Goal: Information Seeking & Learning: Check status

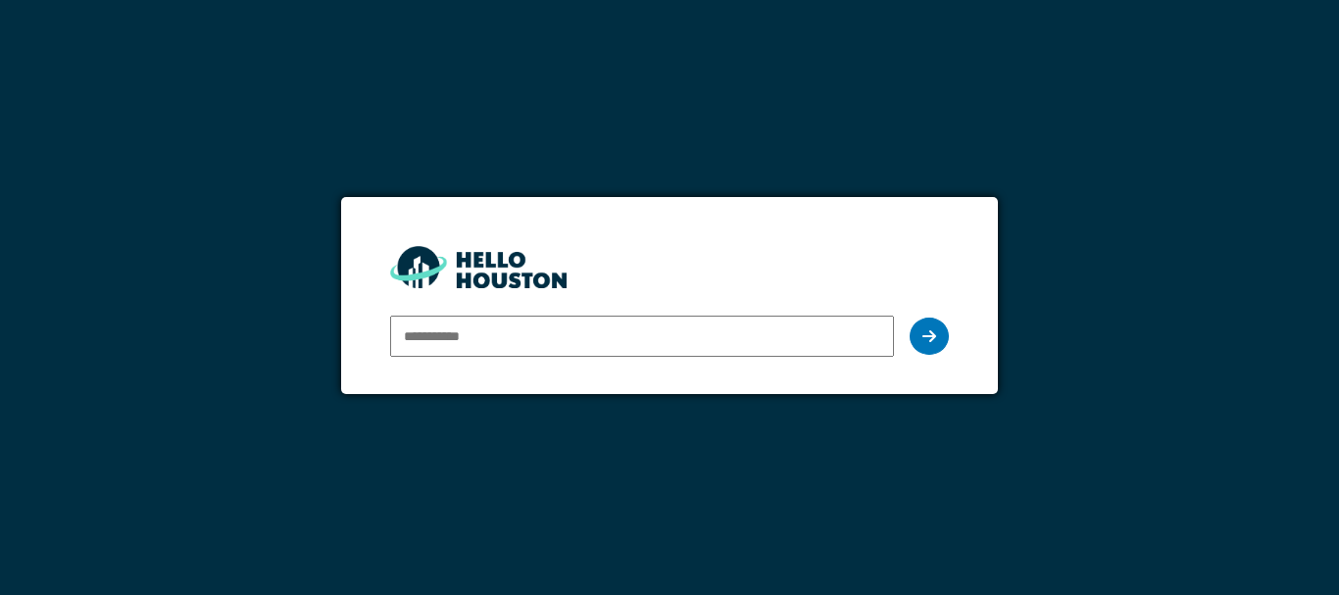
type input "**********"
click at [927, 336] on icon at bounding box center [929, 336] width 14 height 16
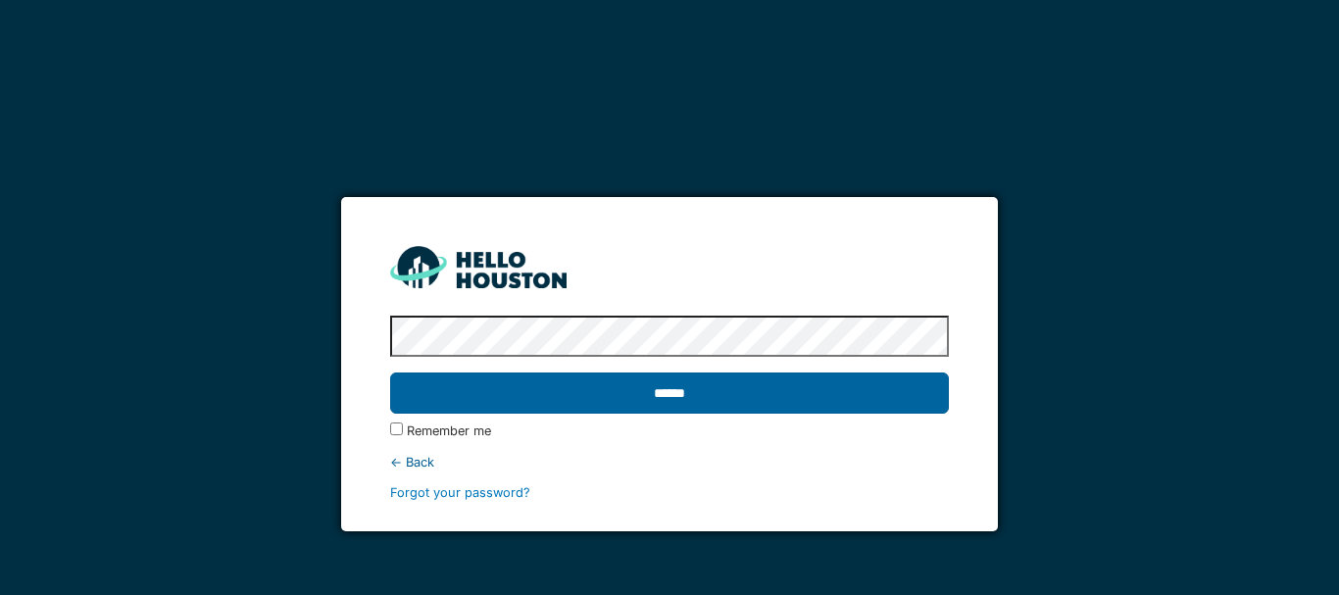
click at [811, 396] on input "******" at bounding box center [669, 392] width 559 height 41
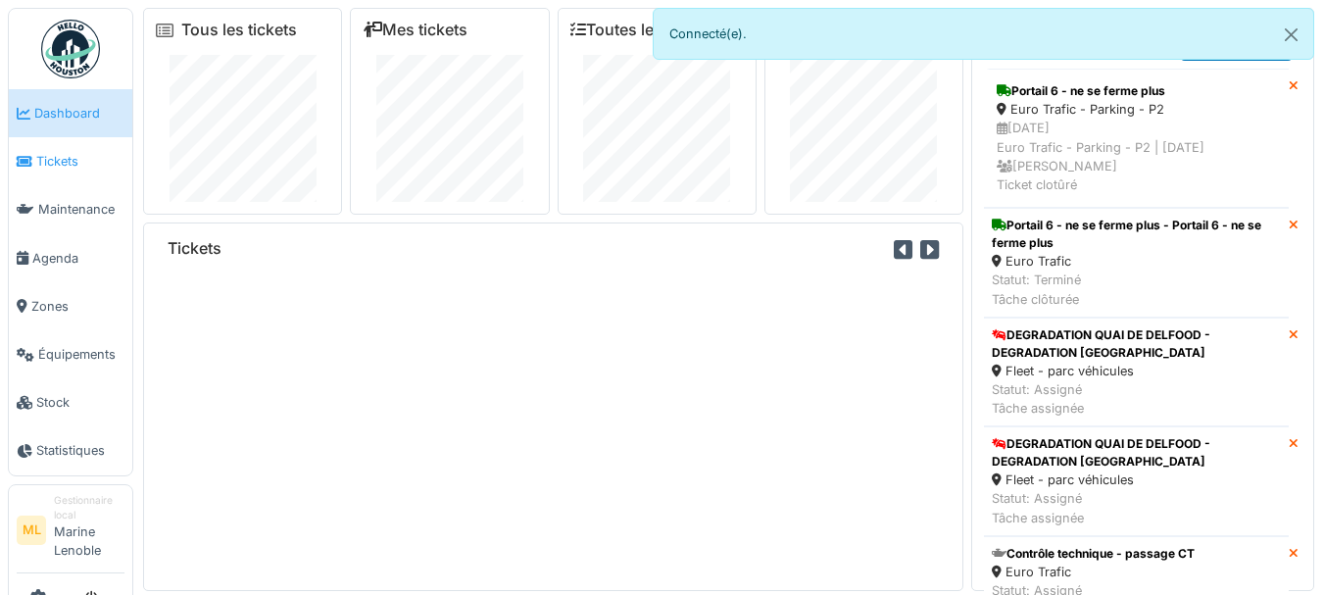
click at [75, 160] on span "Tickets" at bounding box center [80, 161] width 88 height 19
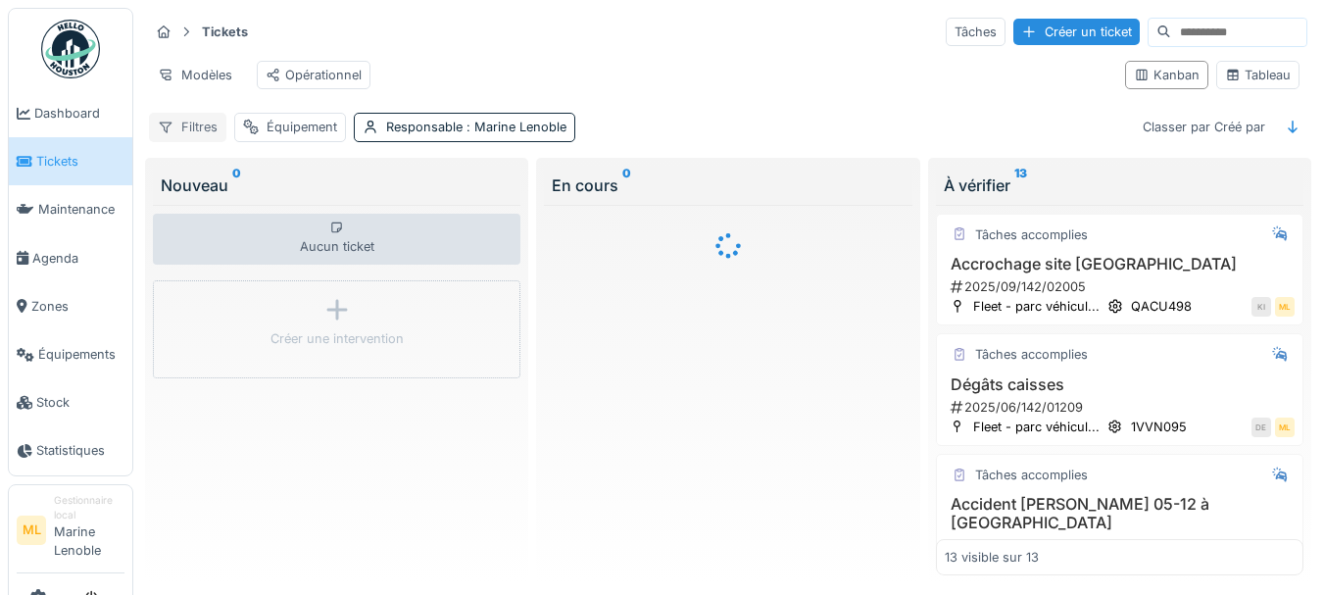
click at [192, 133] on div "Filtres" at bounding box center [187, 127] width 77 height 28
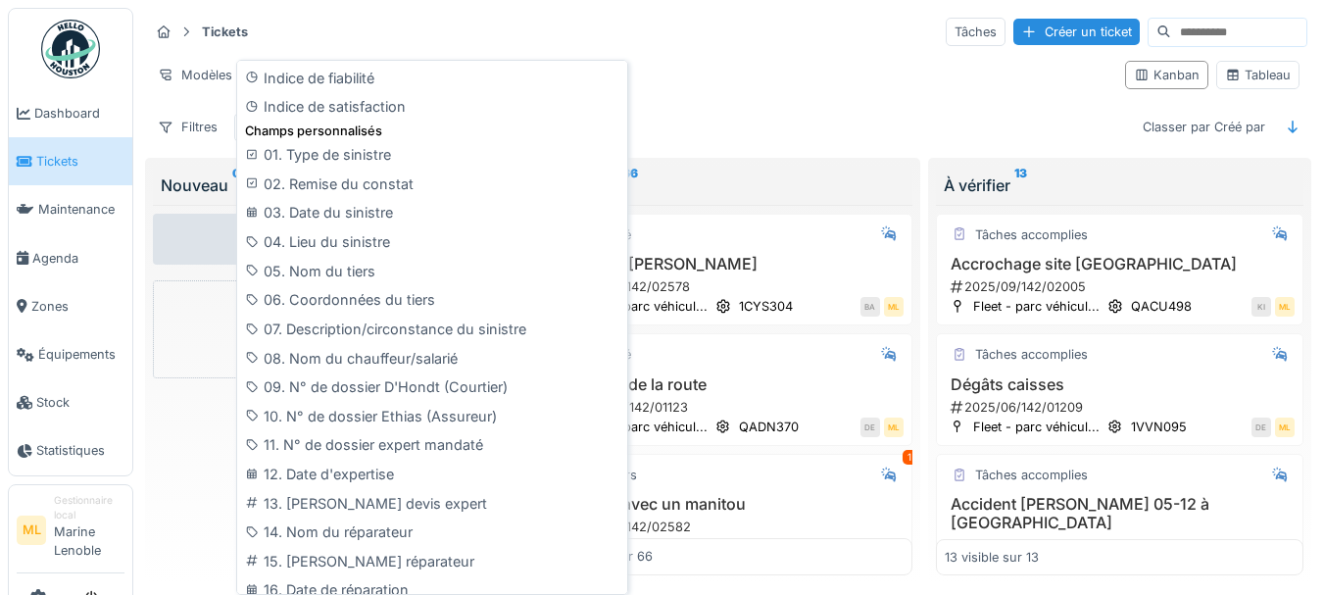
scroll to position [1341, 0]
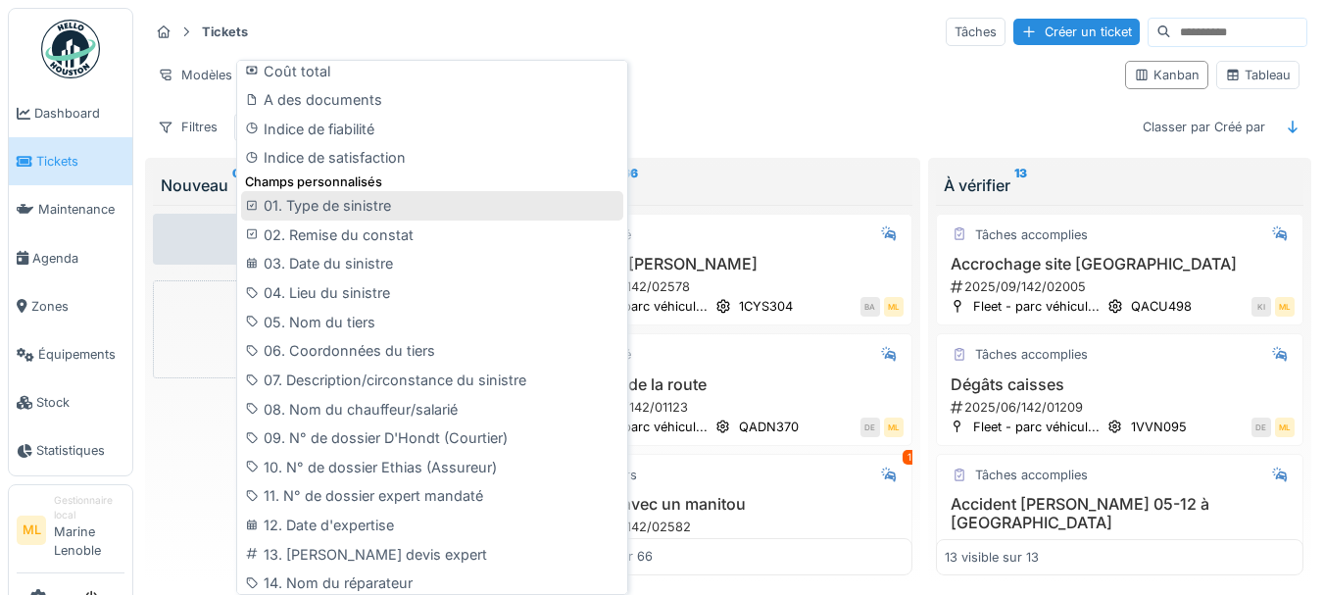
click at [320, 195] on div "01. Type de sinistre" at bounding box center [432, 205] width 382 height 29
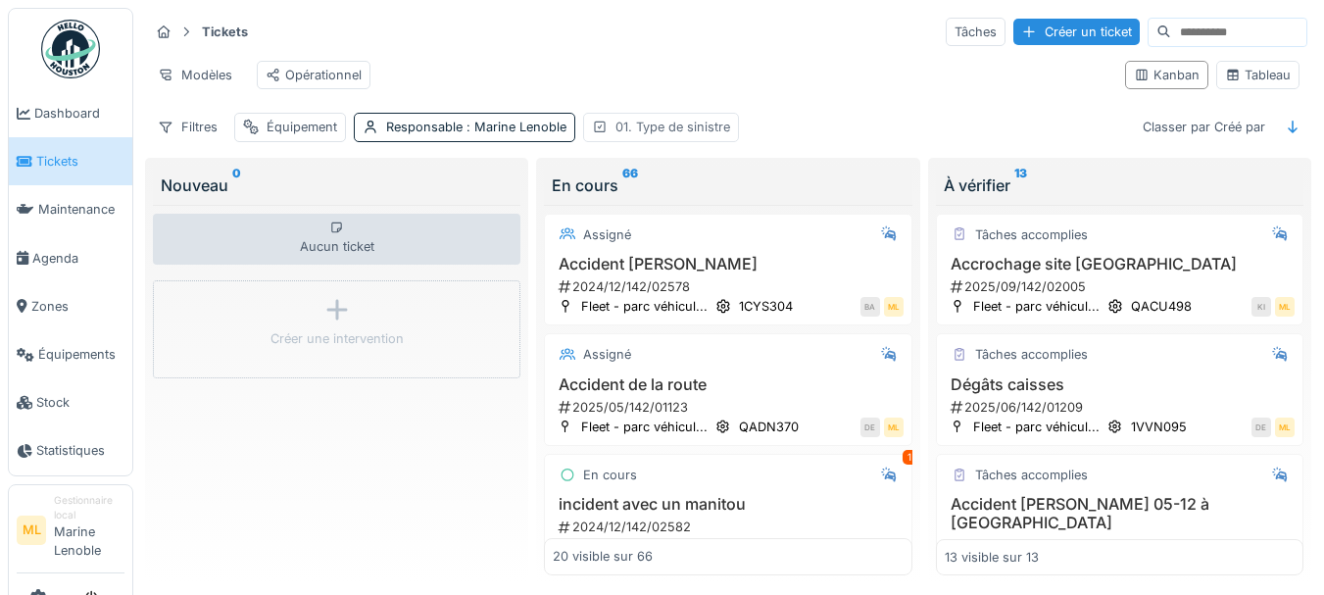
click at [647, 136] on div "01. Type de sinistre" at bounding box center [673, 127] width 115 height 19
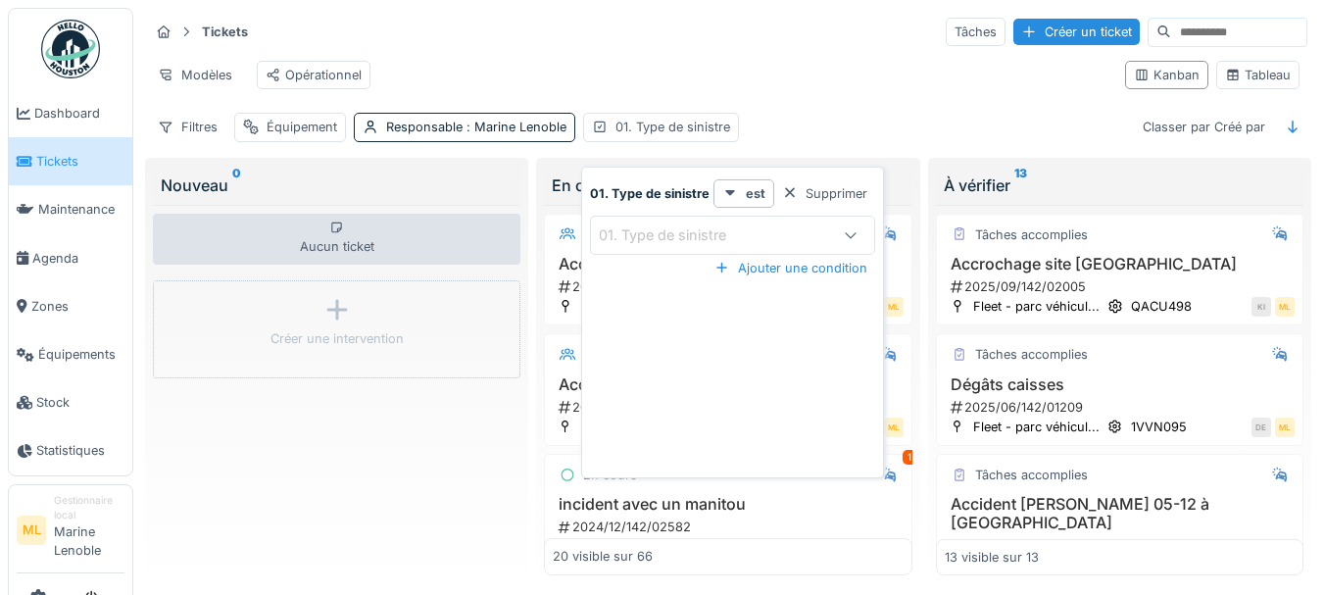
click at [852, 233] on icon at bounding box center [851, 234] width 16 height 13
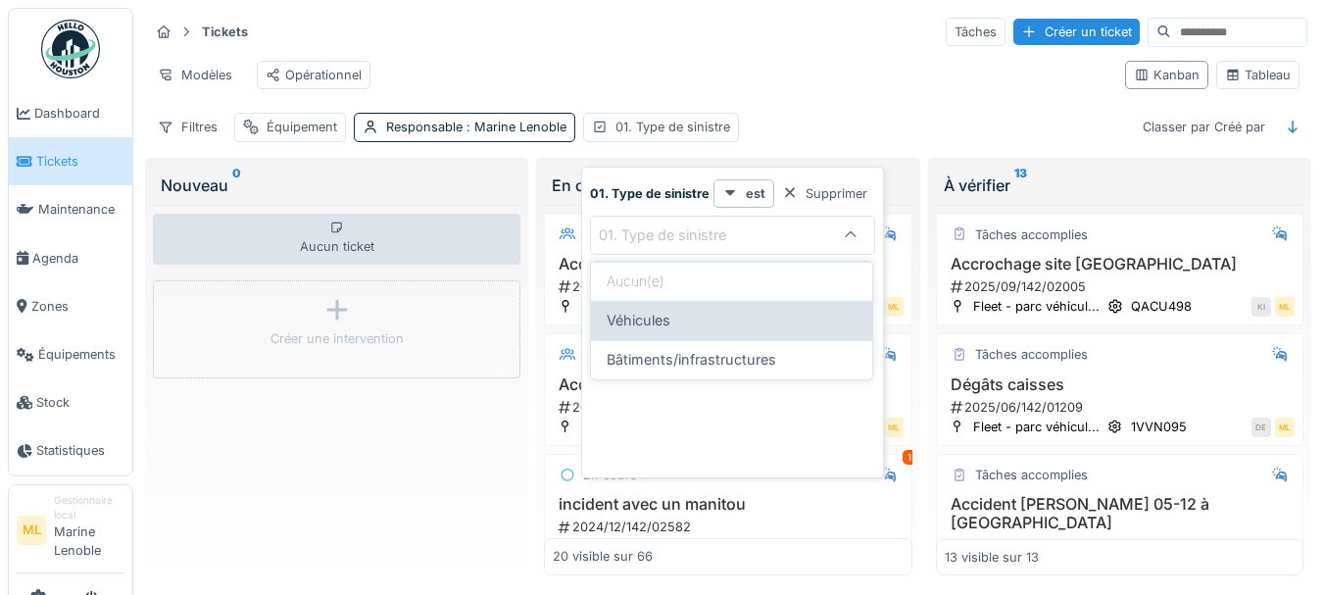
click at [697, 322] on div "Véhicules" at bounding box center [732, 321] width 250 height 22
type input "*********"
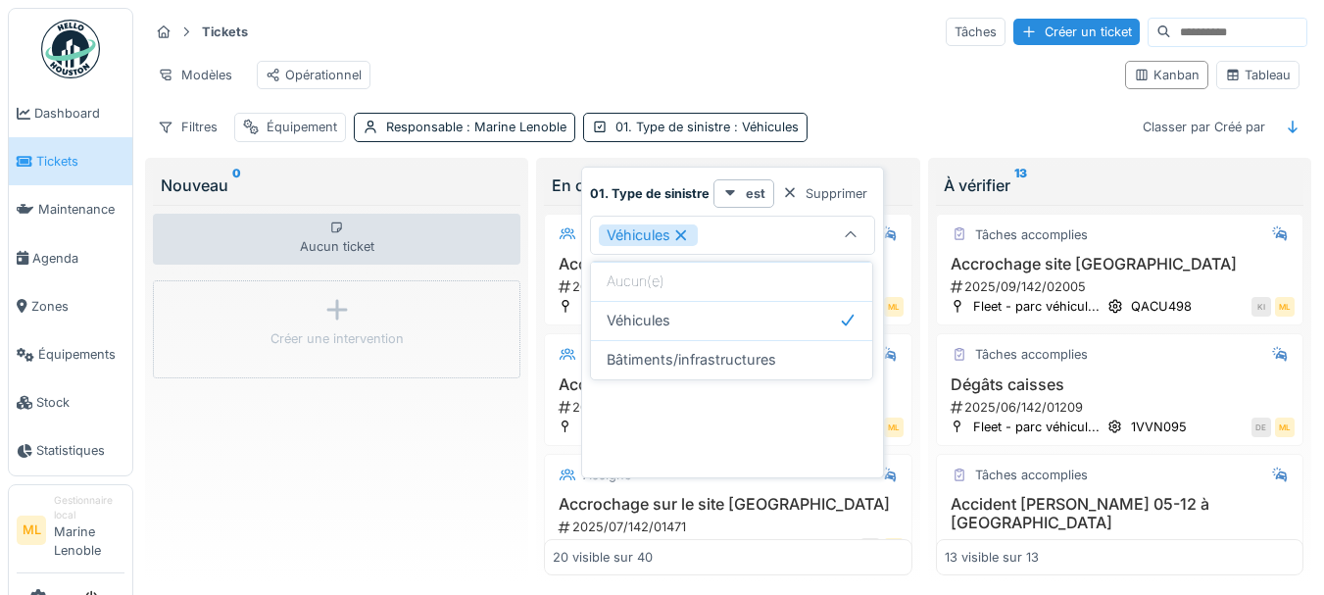
click at [910, 135] on div "Filtres Équipement Responsable : Marine Lenoble 01. Type de sinistre : Véhicule…" at bounding box center [728, 127] width 1159 height 28
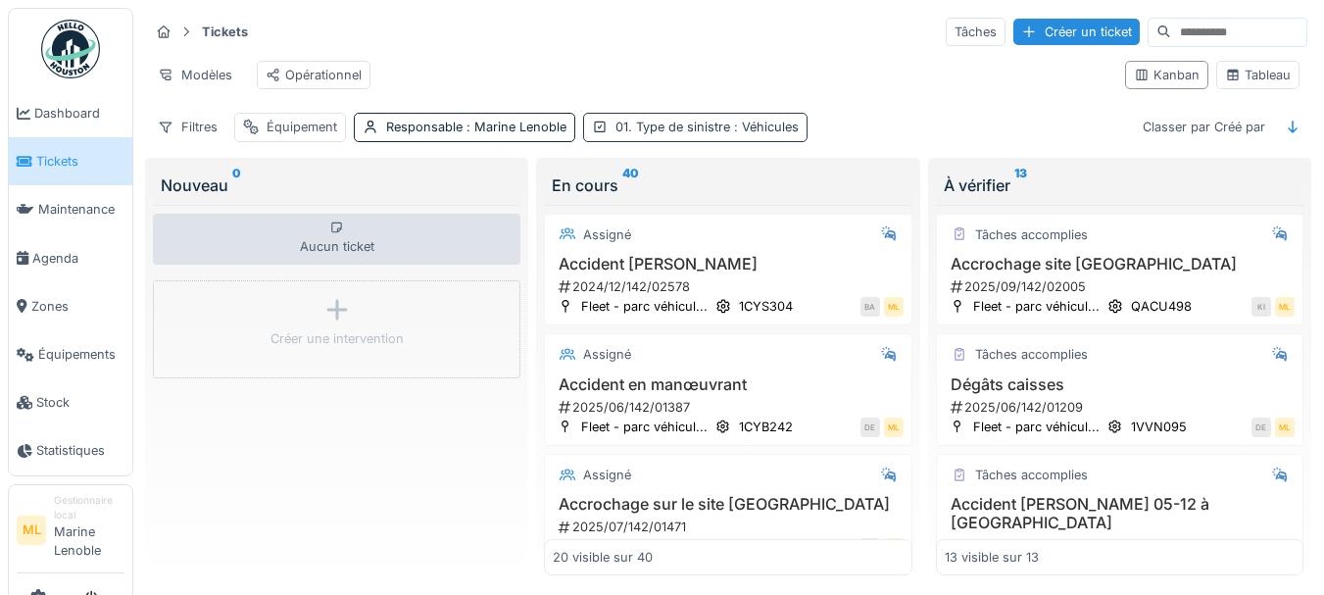
click at [775, 134] on span ": Véhicules" at bounding box center [764, 127] width 69 height 15
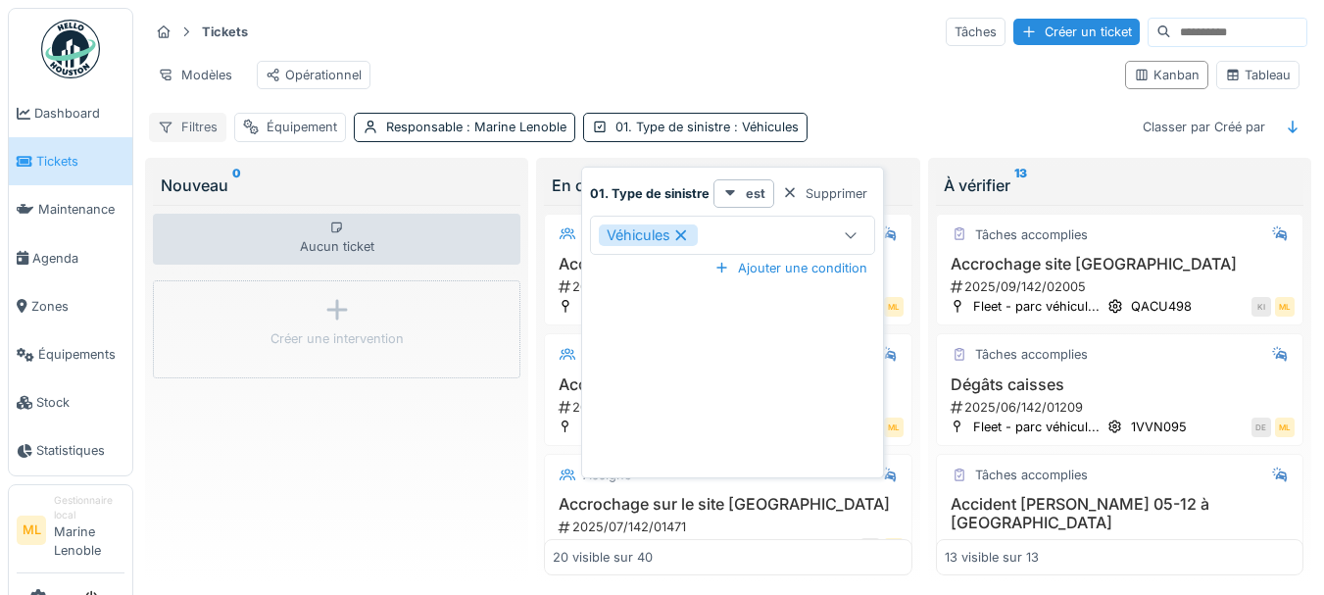
click at [191, 141] on div "Filtres" at bounding box center [187, 127] width 77 height 28
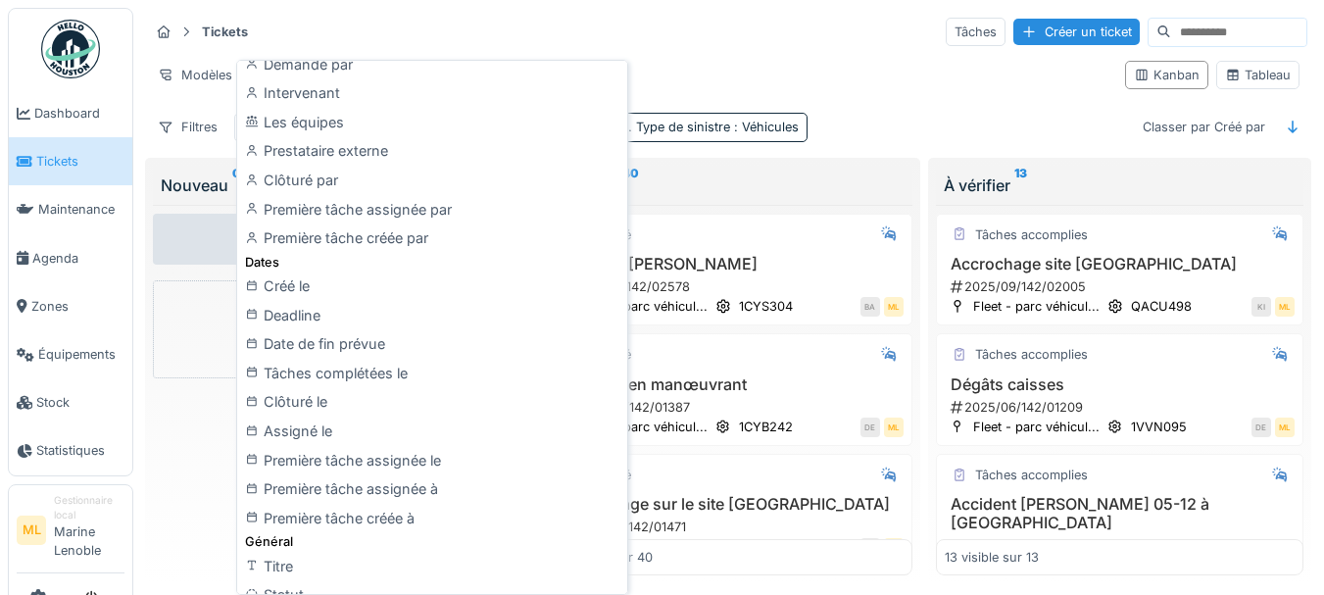
scroll to position [0, 0]
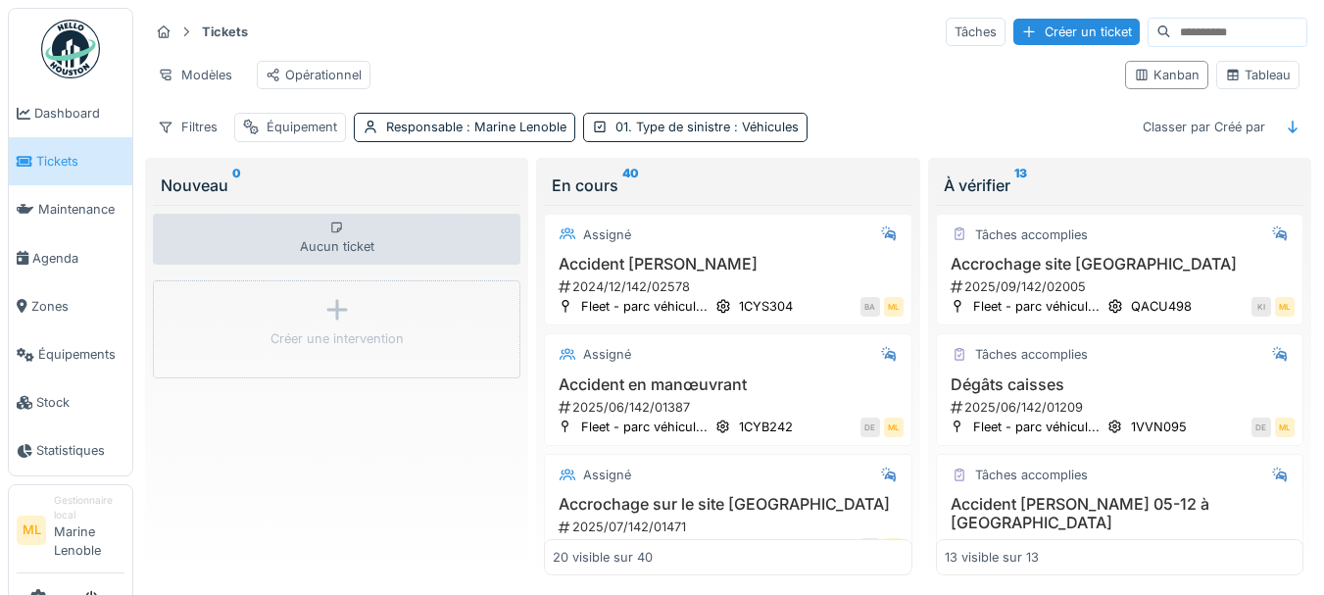
click at [887, 96] on div "Modèles Opérationnel" at bounding box center [629, 75] width 961 height 44
click at [779, 134] on span ": Véhicules" at bounding box center [764, 127] width 69 height 15
click at [848, 137] on div "Filtres Équipement Responsable : Marine Lenoble 01. Type de sinistre : Véhicule…" at bounding box center [728, 127] width 1159 height 28
click at [778, 125] on div "Tickets Tâches Créer un ticket Modèles Opérationnel Kanban Tableau Filtres Équi…" at bounding box center [728, 79] width 1174 height 142
click at [780, 134] on span ": Véhicules" at bounding box center [764, 127] width 69 height 15
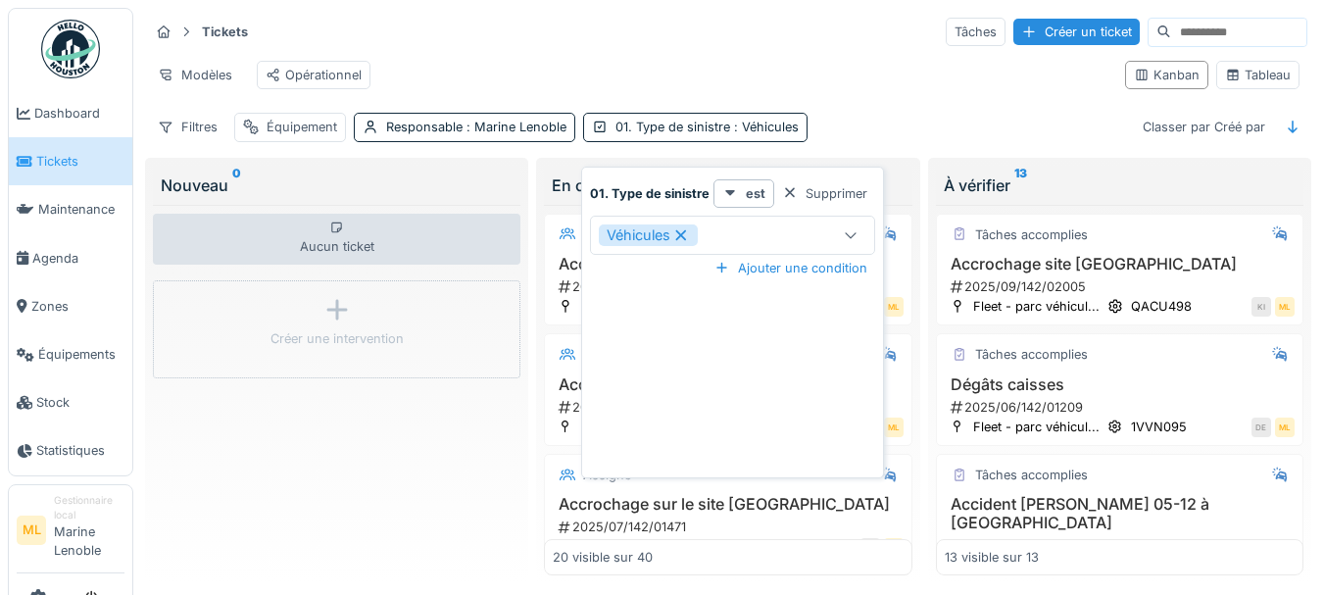
click at [849, 243] on div at bounding box center [851, 234] width 16 height 19
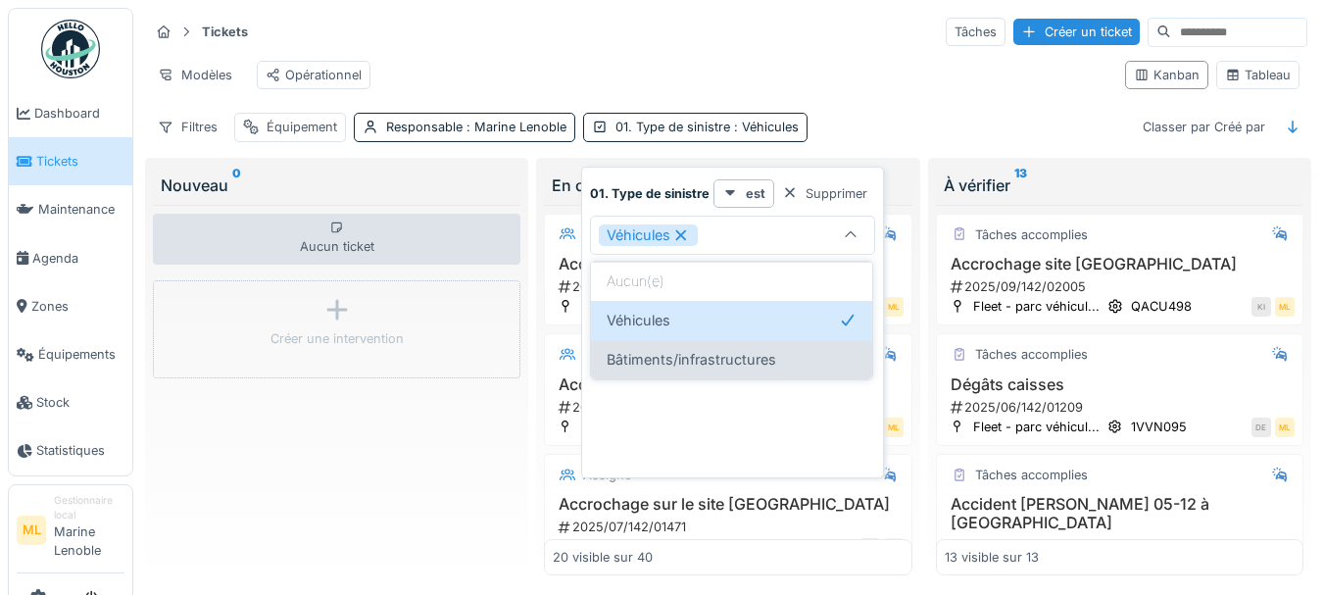
click at [731, 361] on span "Bâtiments/infrastructures" at bounding box center [692, 360] width 170 height 22
type input "**********"
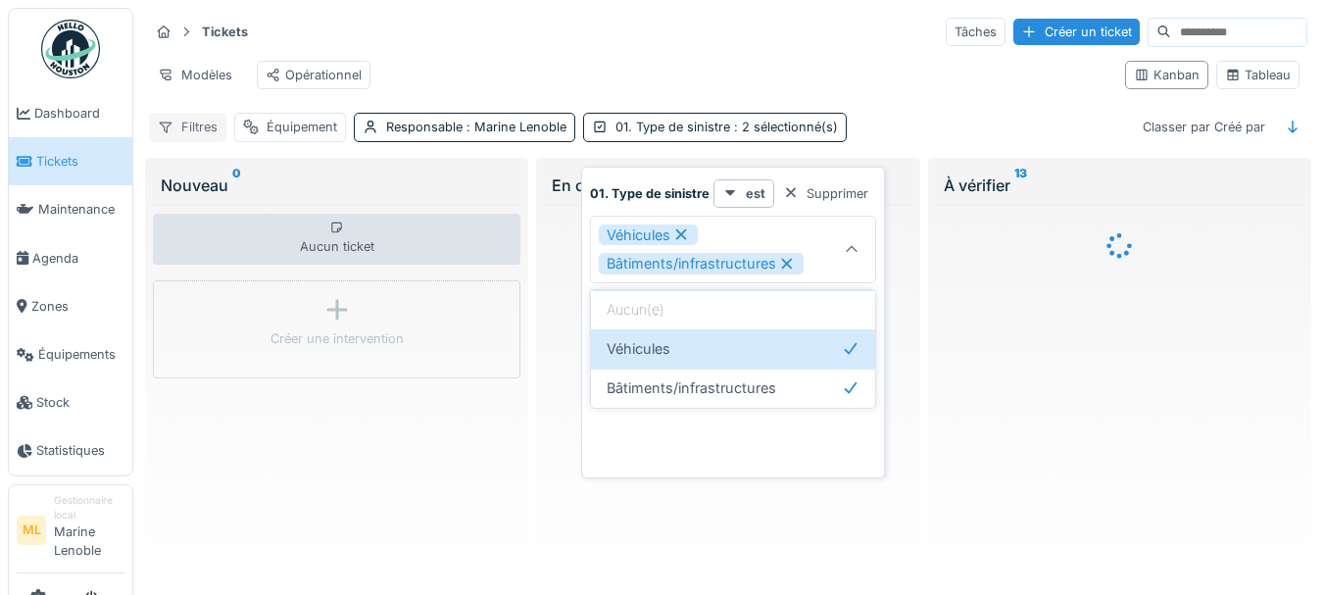
click at [197, 138] on div "Filtres" at bounding box center [187, 127] width 77 height 28
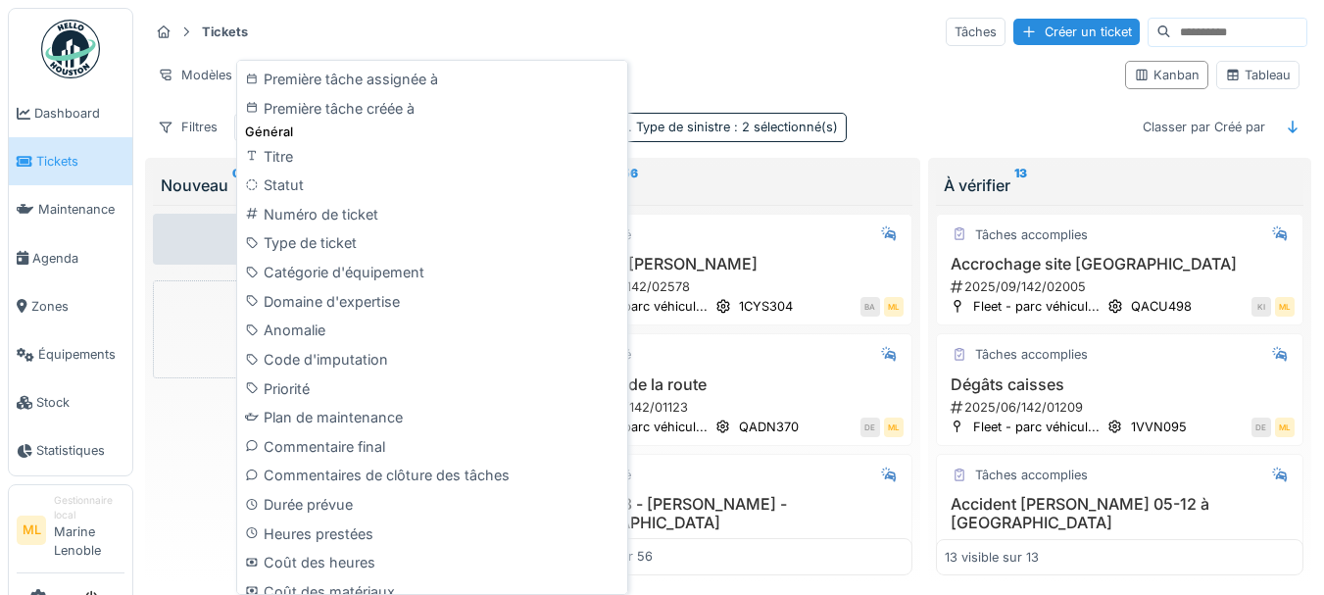
scroll to position [828, 0]
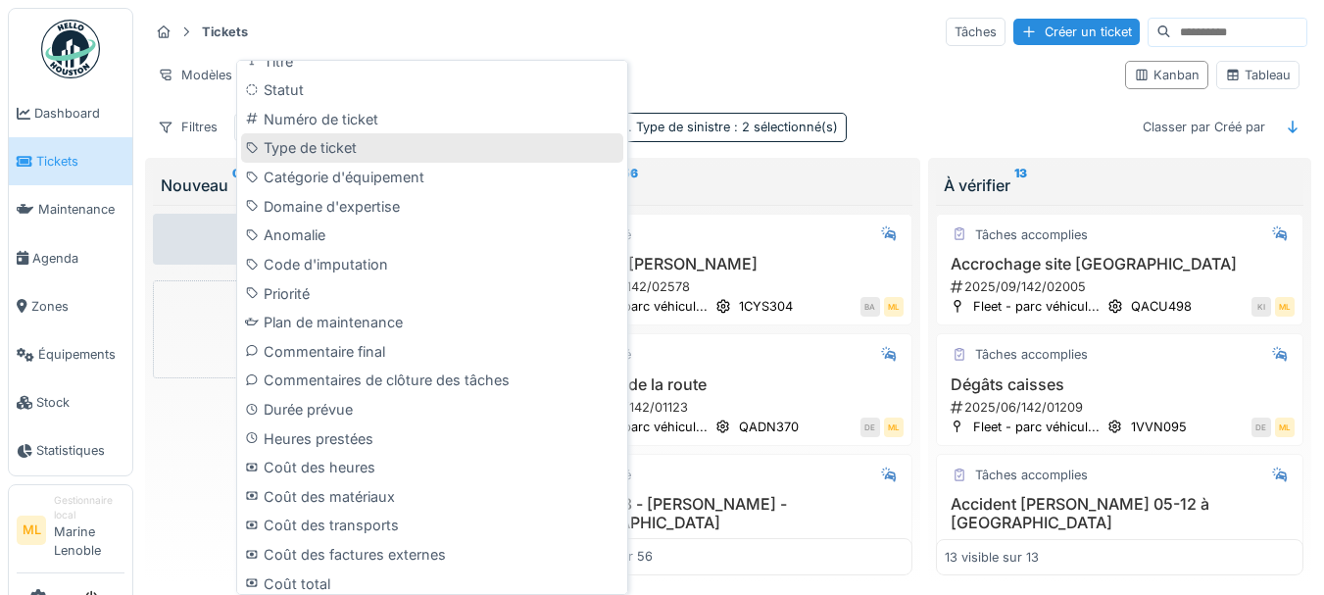
click at [410, 147] on div "Type de ticket" at bounding box center [432, 147] width 382 height 29
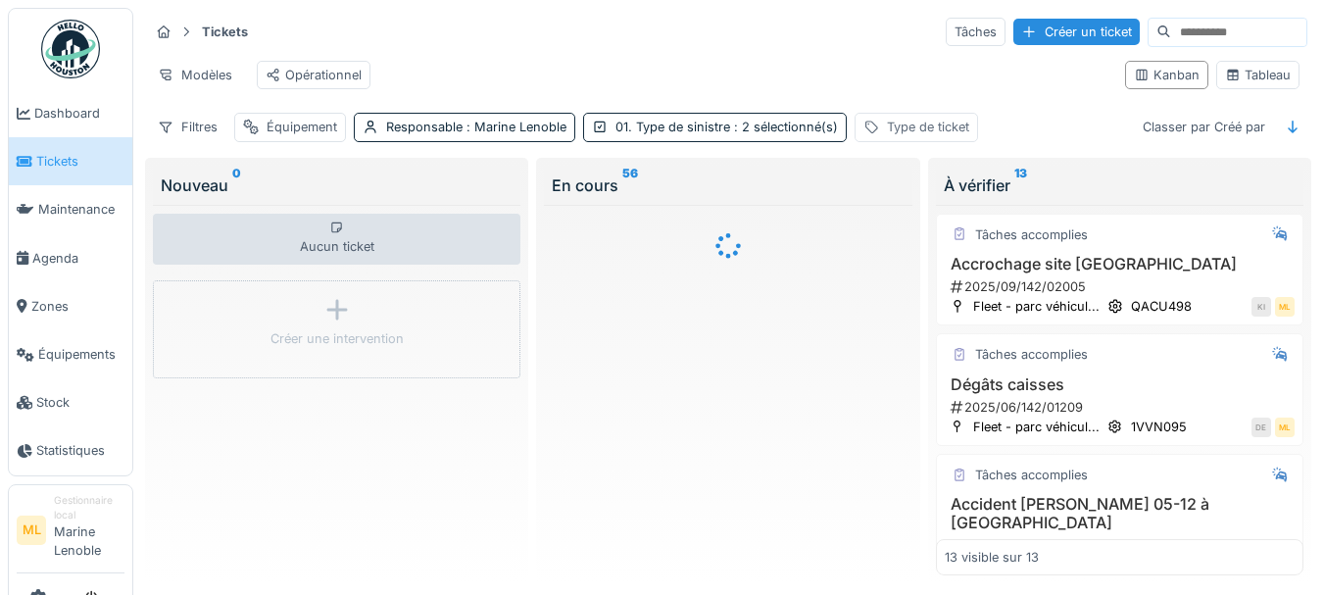
click at [955, 136] on div "Type de ticket" at bounding box center [928, 127] width 82 height 19
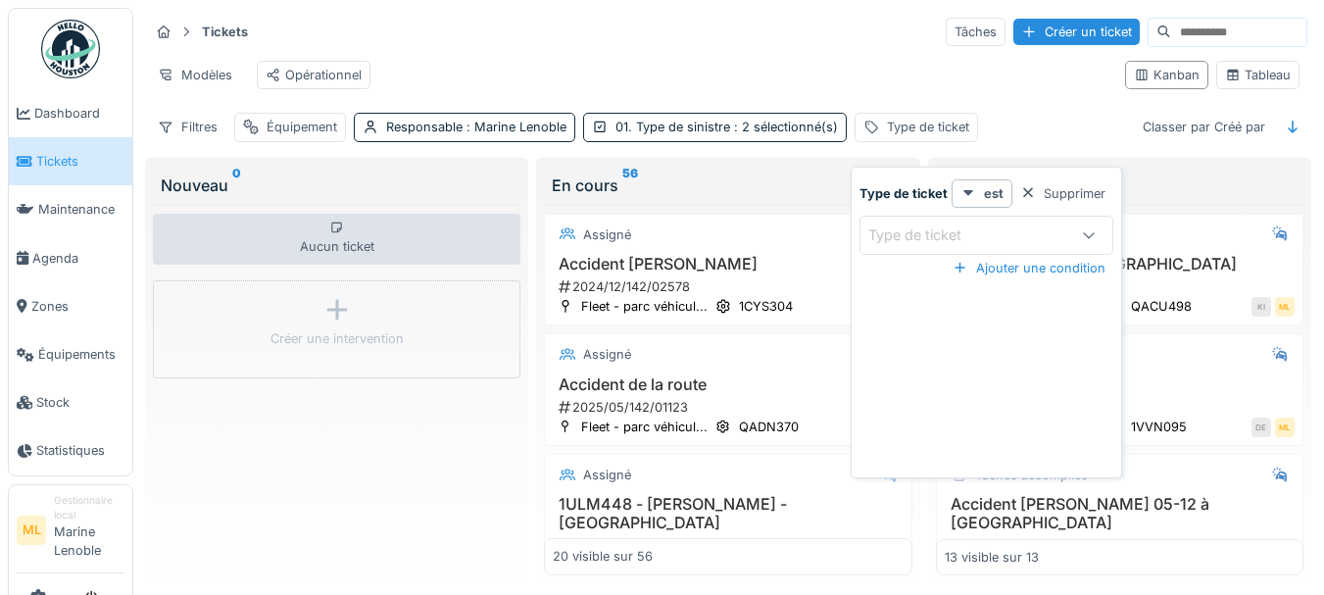
click at [1089, 226] on div at bounding box center [1089, 234] width 16 height 19
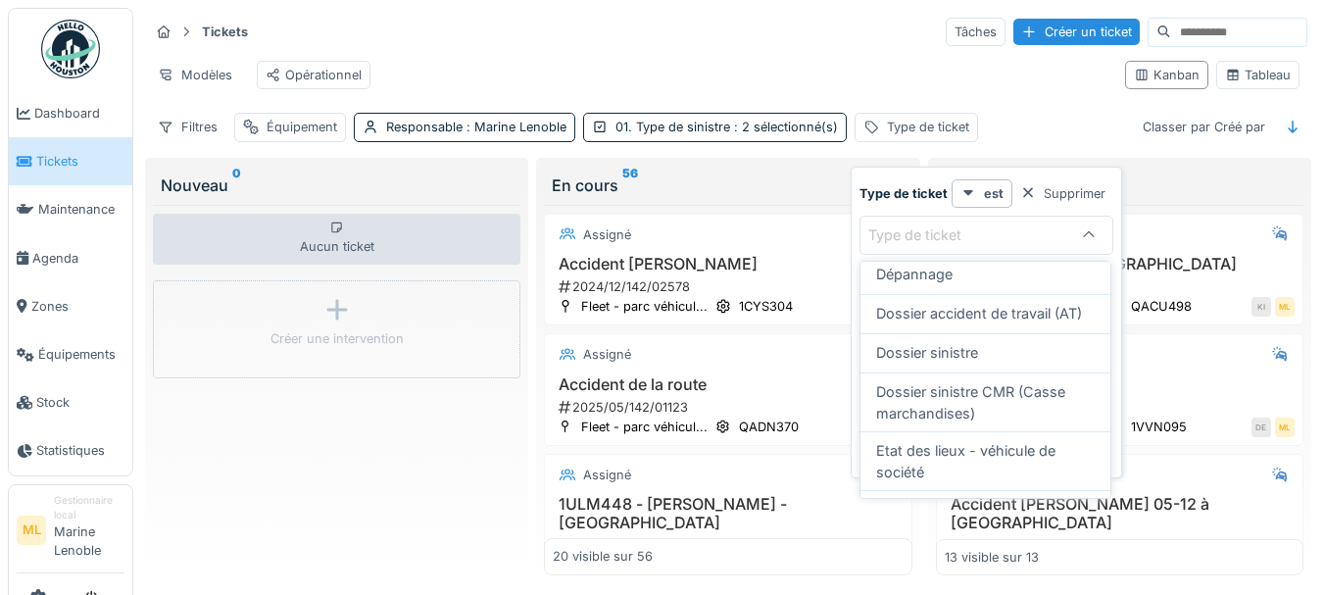
scroll to position [273, 0]
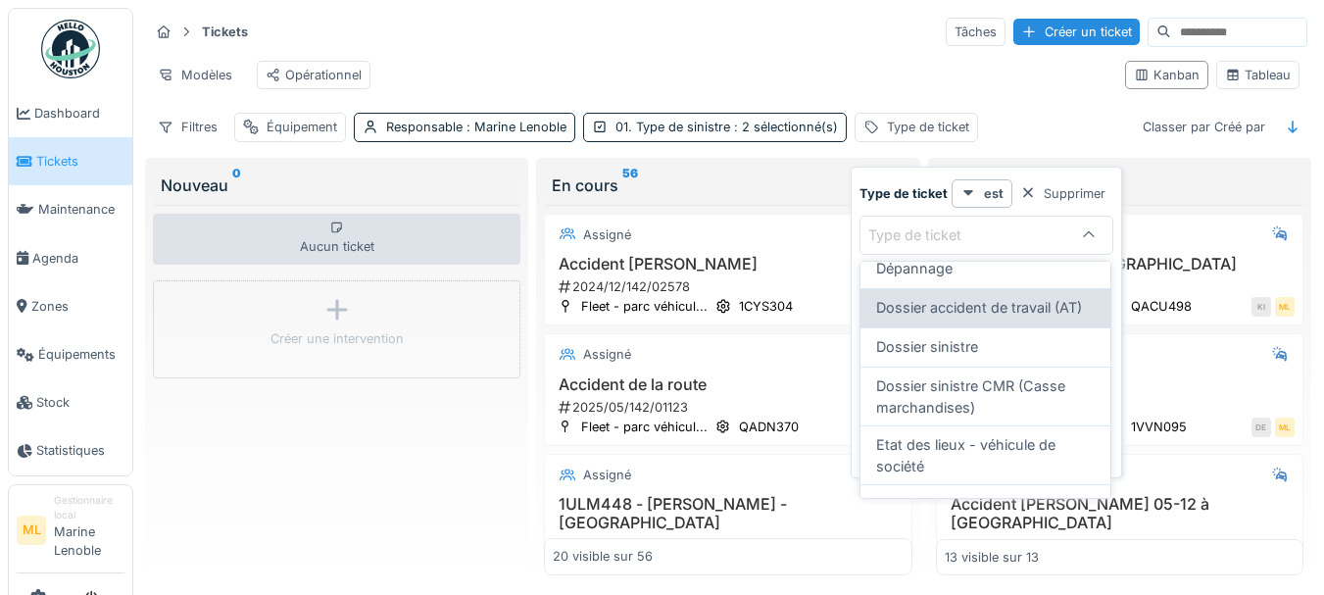
click at [1022, 307] on span "Dossier accident de travail (AT)" at bounding box center [979, 308] width 206 height 22
type input "***"
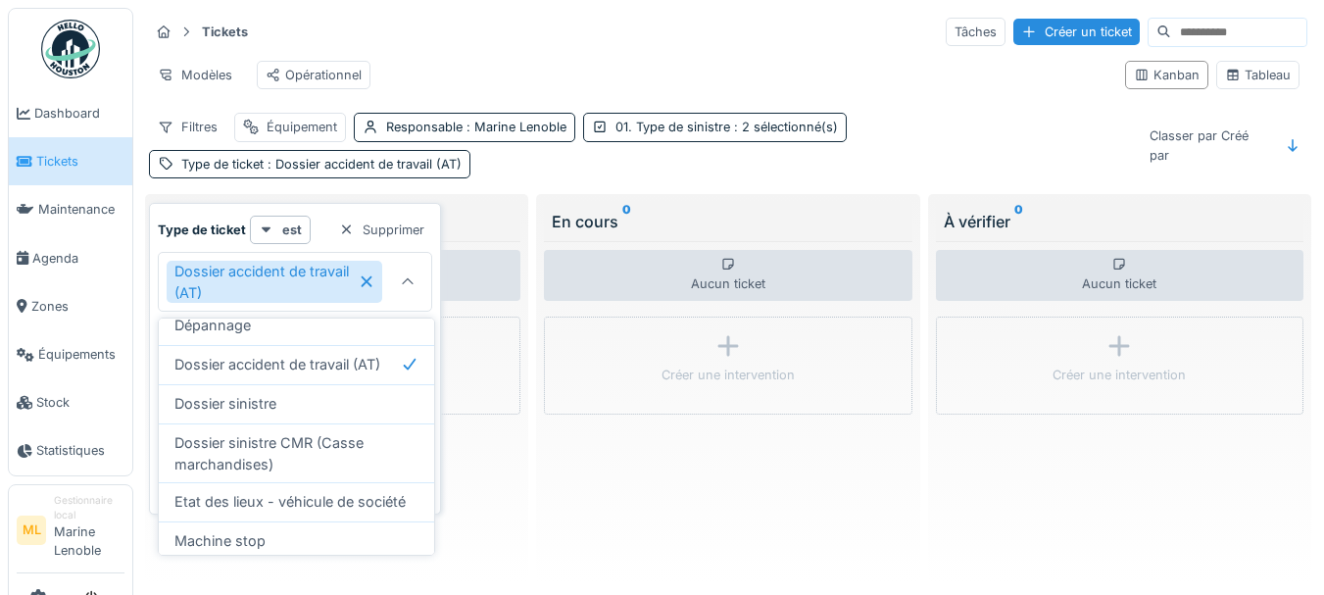
click at [668, 177] on div "Filtres Équipement Responsable : Marine Lenoble 01. Type de sinistre : 2 sélect…" at bounding box center [641, 145] width 984 height 65
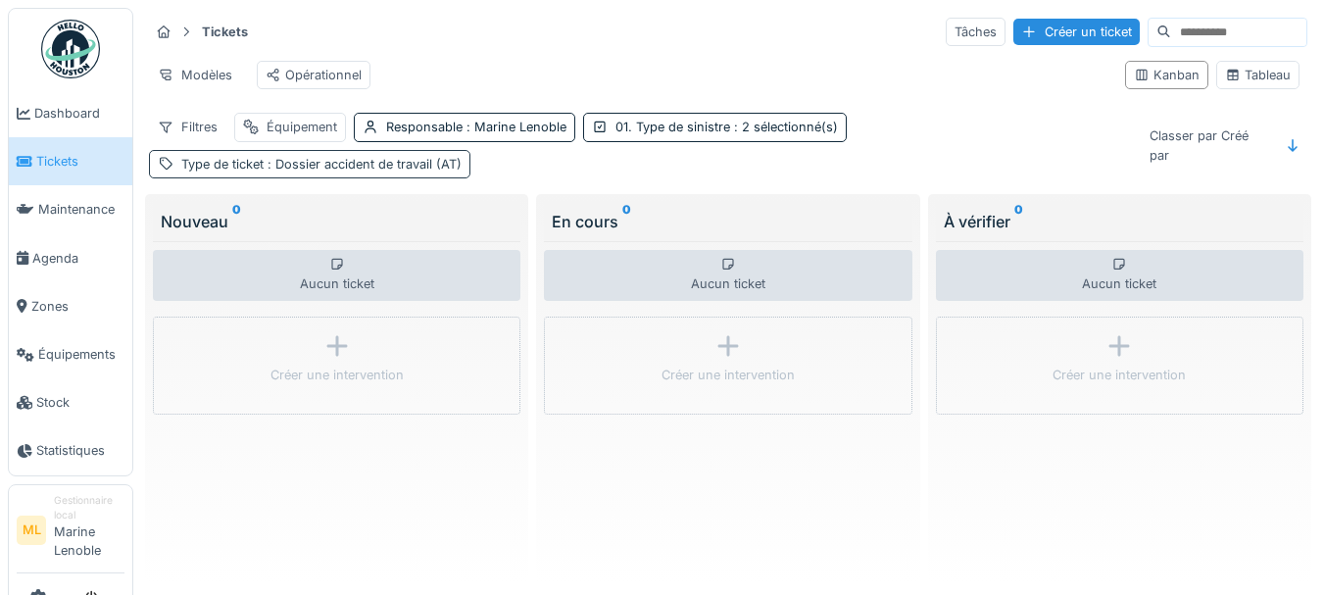
click at [420, 172] on span ": Dossier accident de travail (AT)" at bounding box center [363, 164] width 198 height 15
click at [766, 134] on span ": 2 sélectionné(s)" at bounding box center [784, 127] width 108 height 15
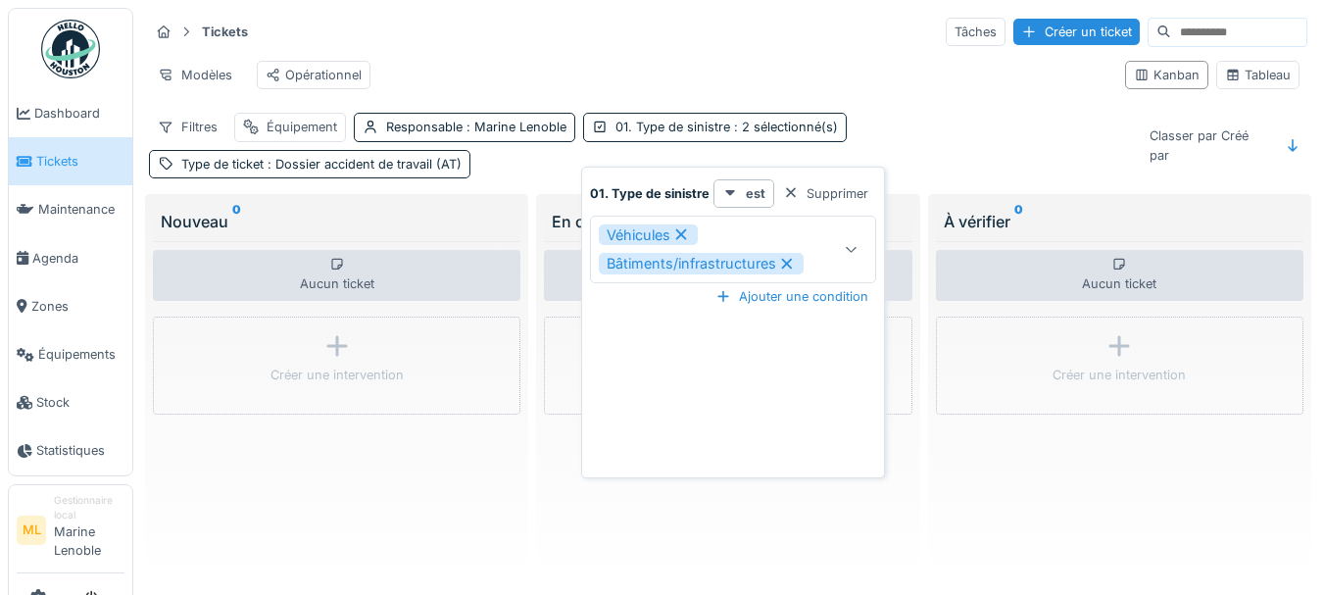
click at [680, 231] on icon at bounding box center [681, 234] width 18 height 14
type input "**********"
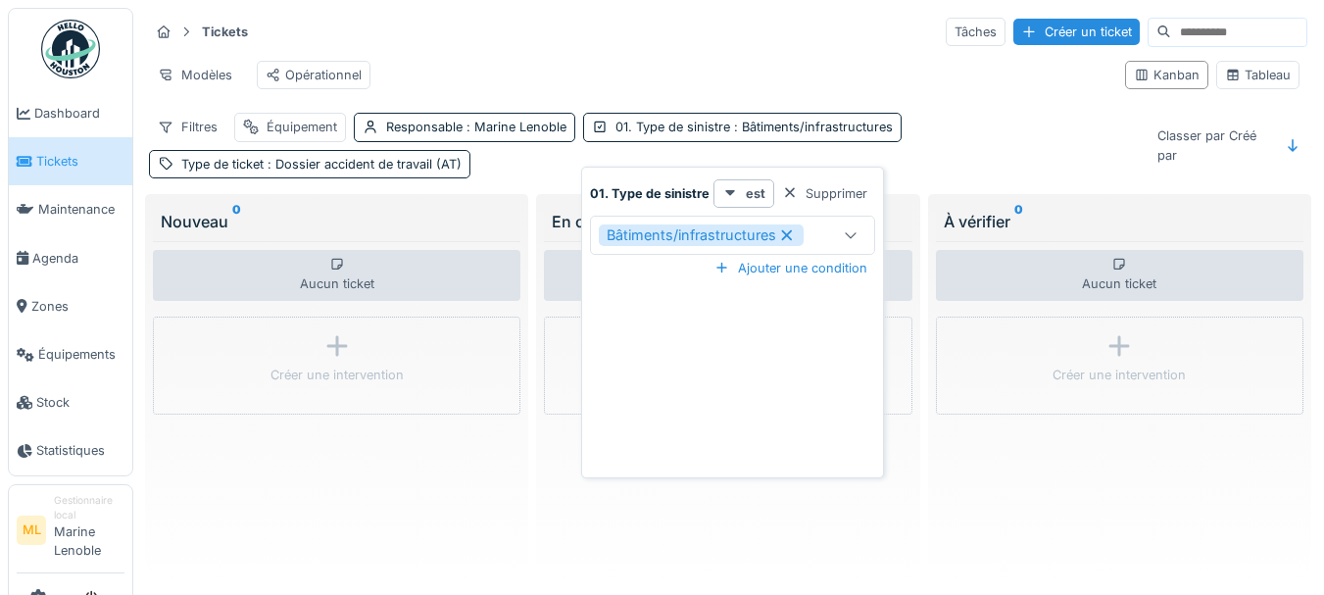
click at [788, 240] on icon at bounding box center [787, 235] width 18 height 14
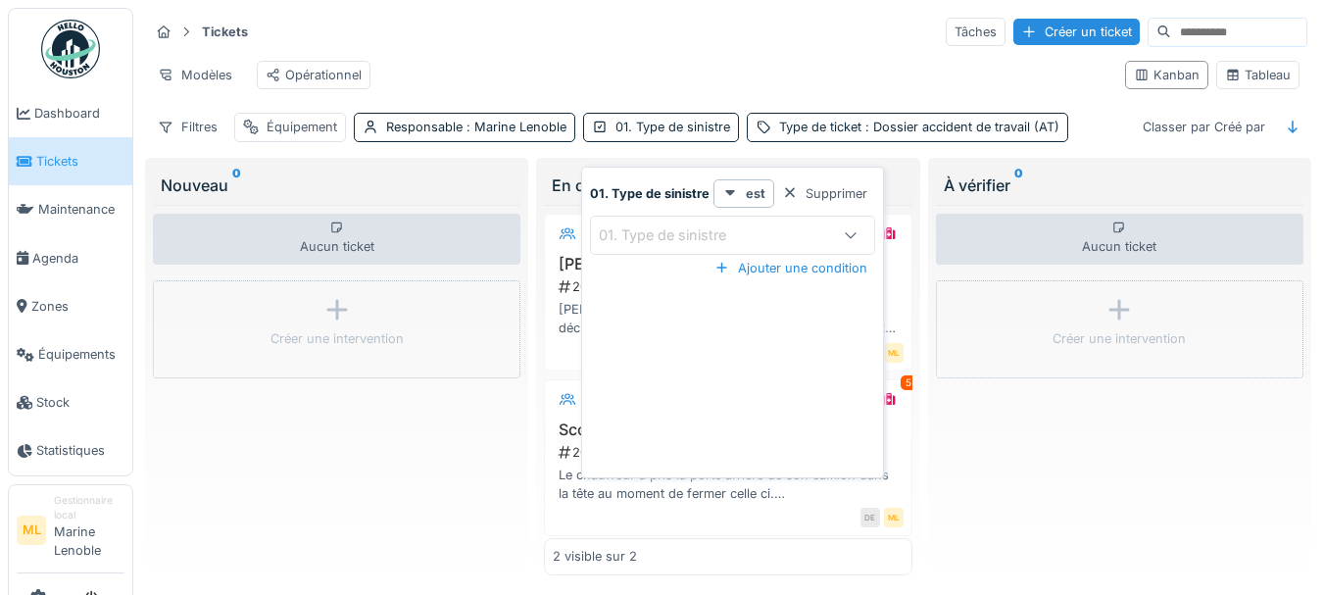
click at [1151, 97] on div "Modèles Opérationnel Kanban Tableau" at bounding box center [728, 75] width 1159 height 44
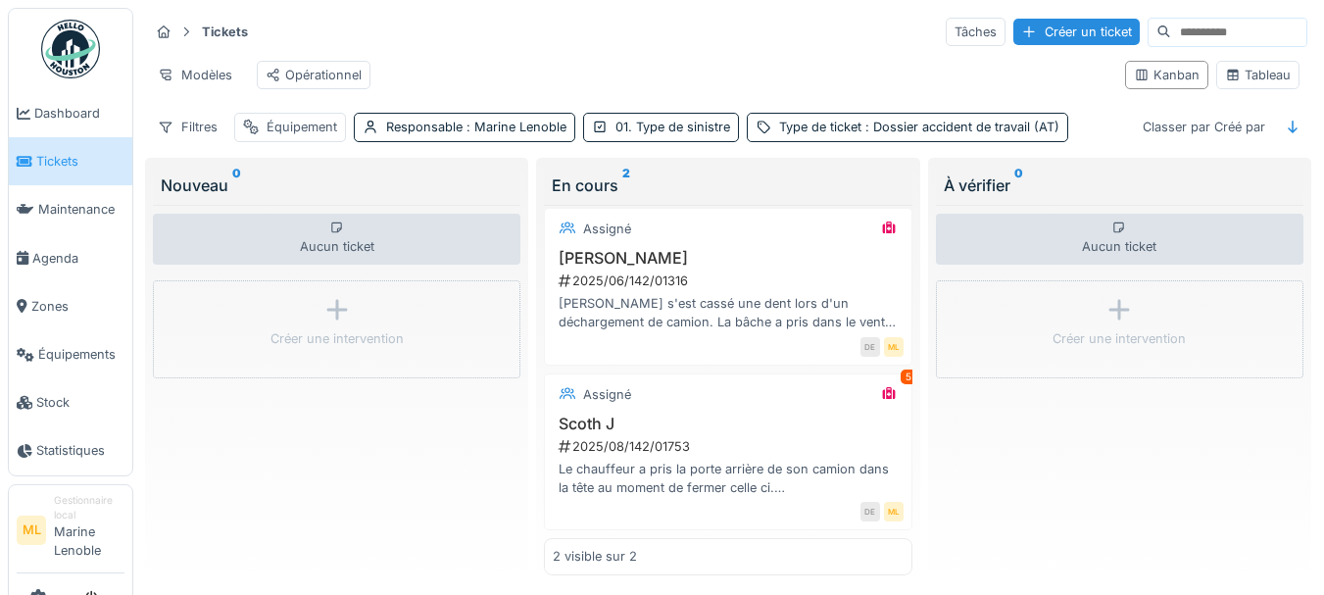
scroll to position [0, 0]
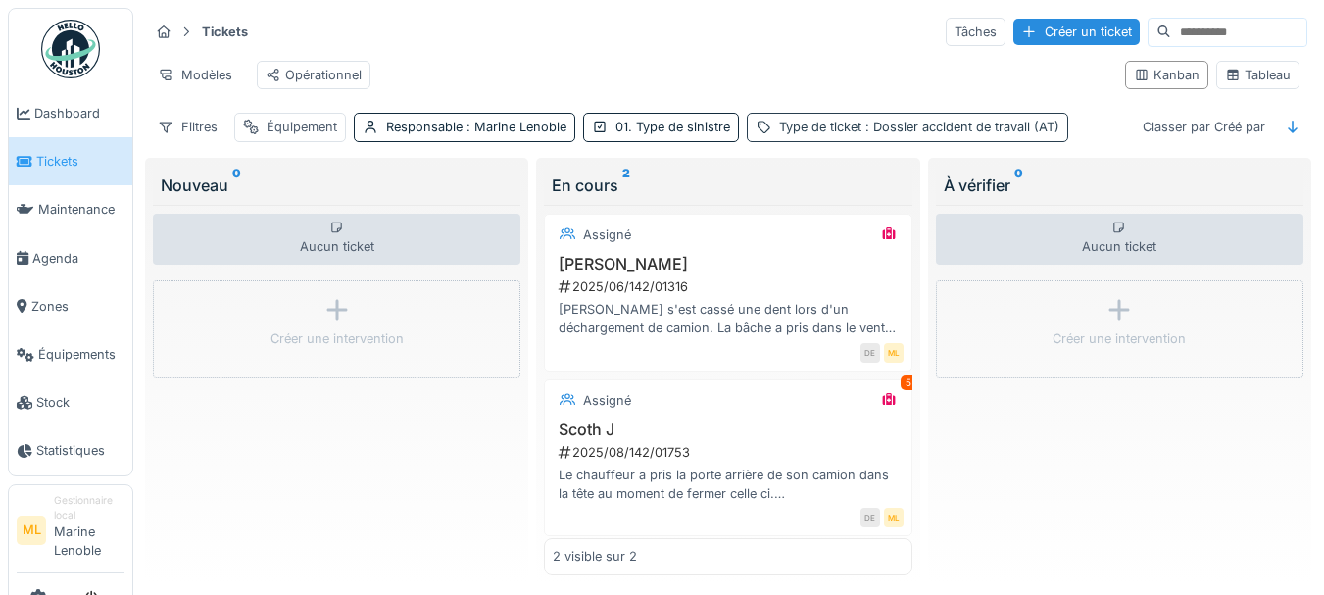
click at [1019, 134] on span ": Dossier accident de travail (AT)" at bounding box center [961, 127] width 198 height 15
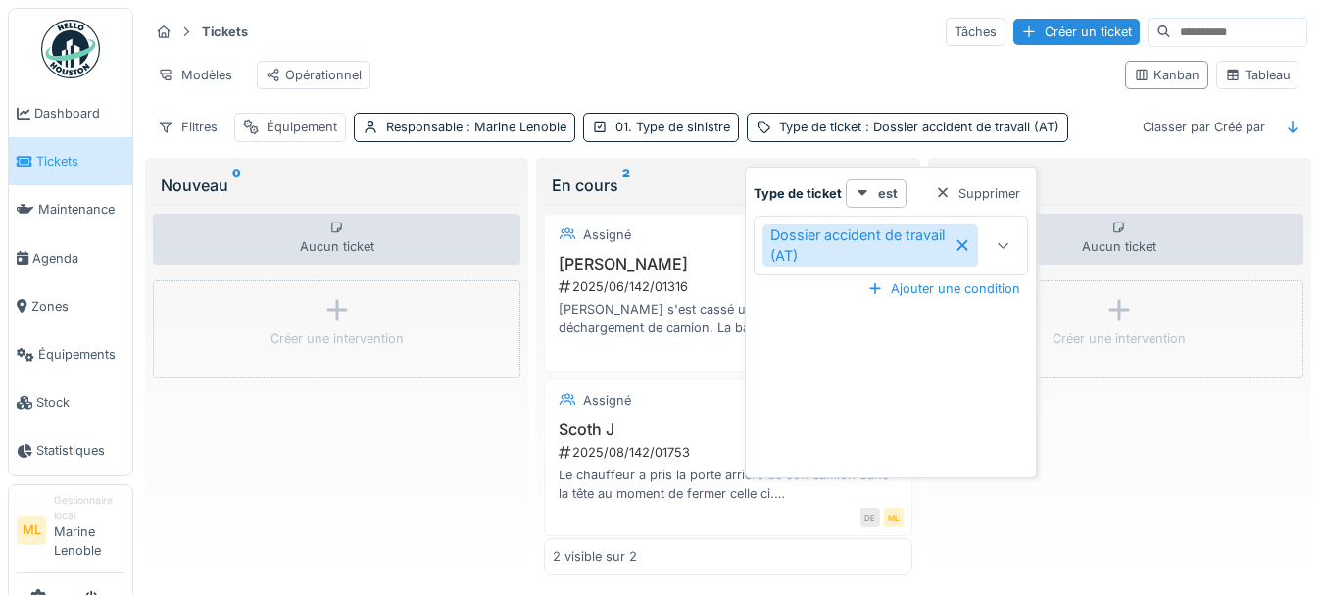
click at [1060, 62] on div "Modèles Opérationnel" at bounding box center [629, 75] width 961 height 44
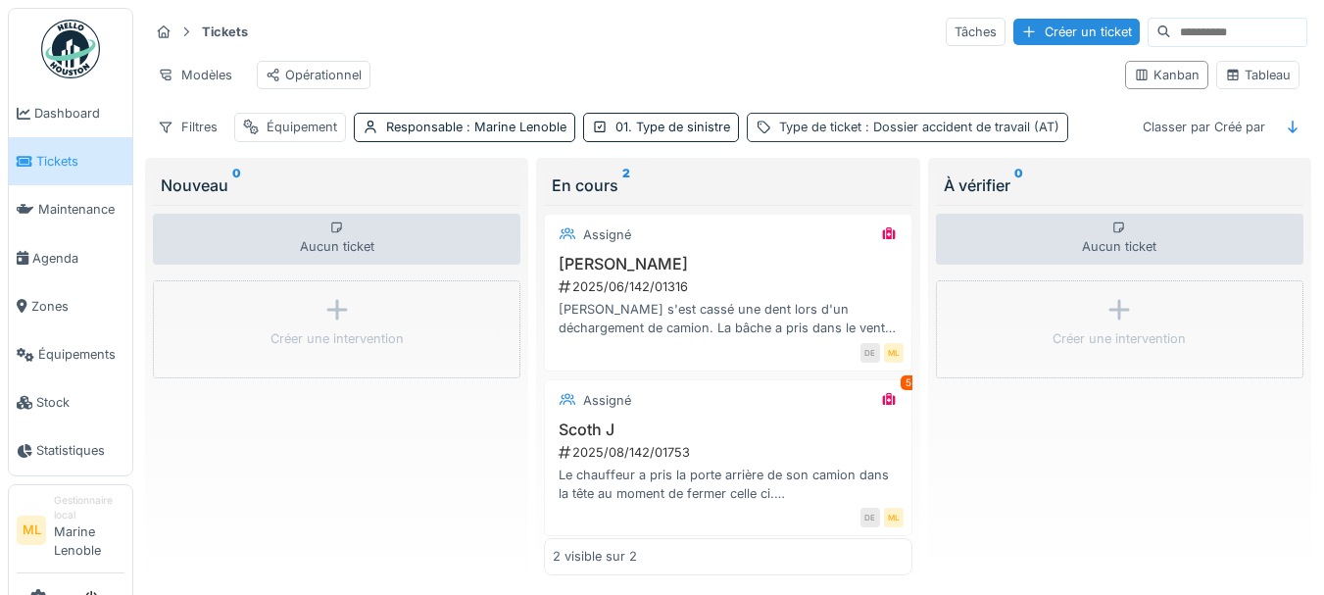
click at [988, 134] on span ": Dossier accident de travail (AT)" at bounding box center [961, 127] width 198 height 15
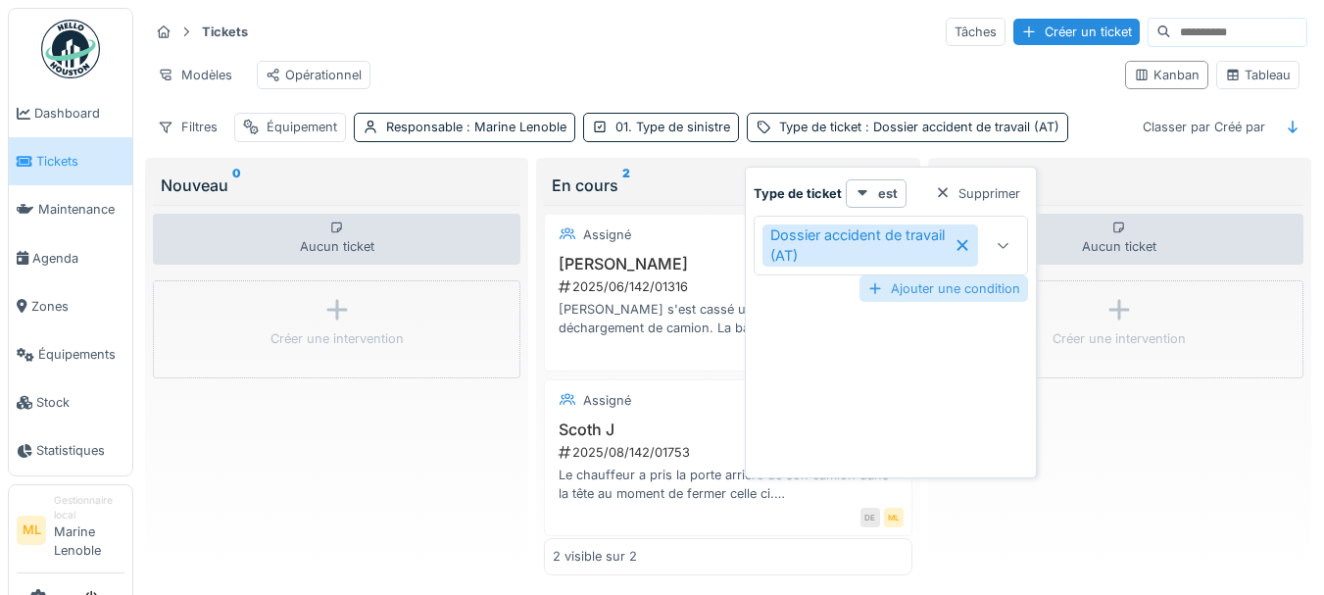
click at [957, 286] on div "Ajouter une condition" at bounding box center [944, 288] width 169 height 26
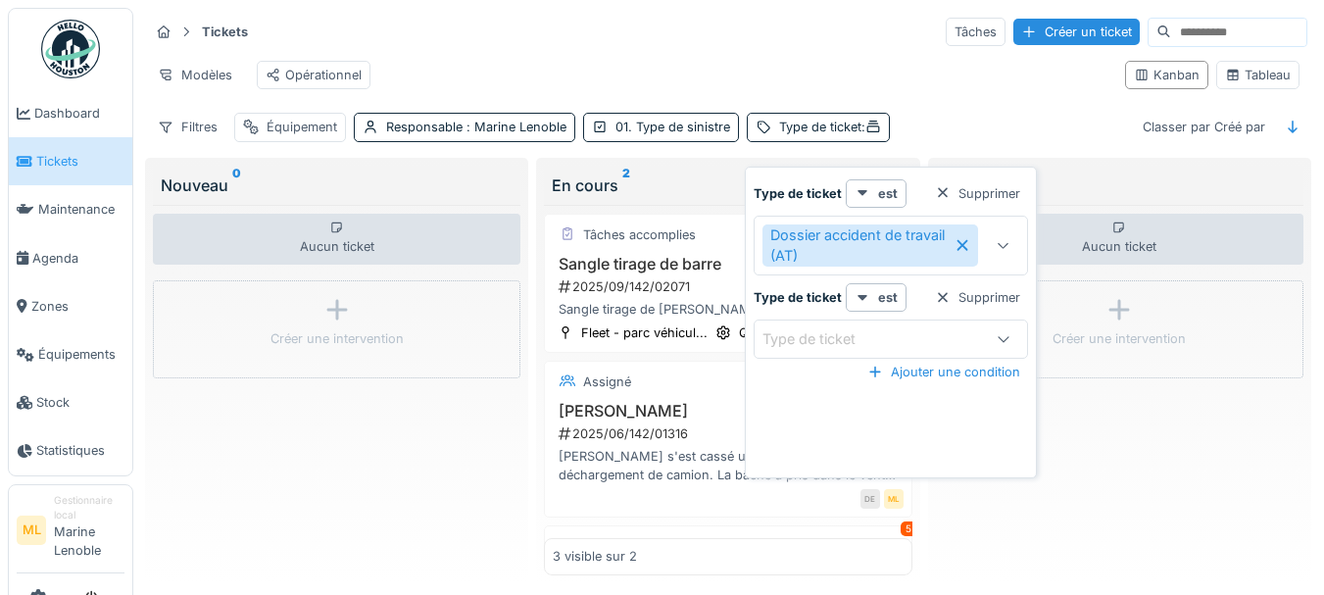
click at [1030, 115] on div "Tickets Tâches Créer un ticket Modèles Opérationnel Kanban Tableau Filtres Équi…" at bounding box center [728, 79] width 1174 height 142
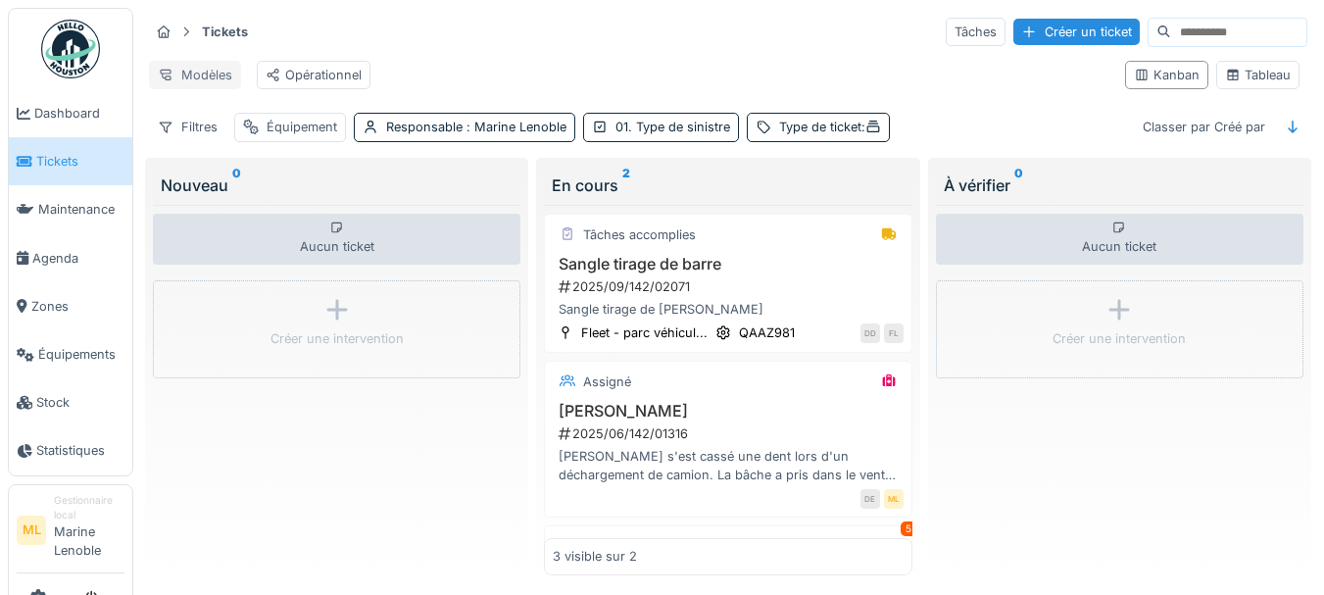
click at [198, 73] on div "Modèles" at bounding box center [195, 75] width 92 height 28
click at [935, 114] on div "Tickets Tâches Créer un ticket Modèles Opérationnel Kanban Tableau Filtres Équi…" at bounding box center [728, 79] width 1174 height 142
click at [871, 133] on icon at bounding box center [874, 127] width 16 height 13
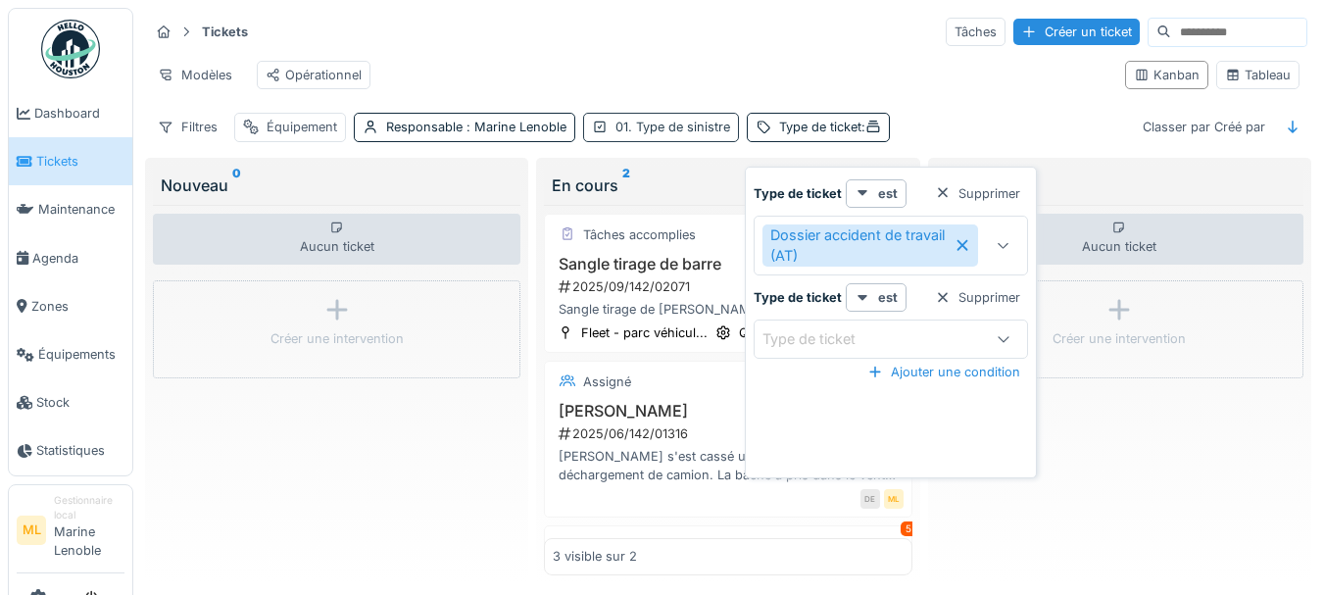
click at [697, 141] on div "01. Type de sinistre" at bounding box center [661, 127] width 156 height 28
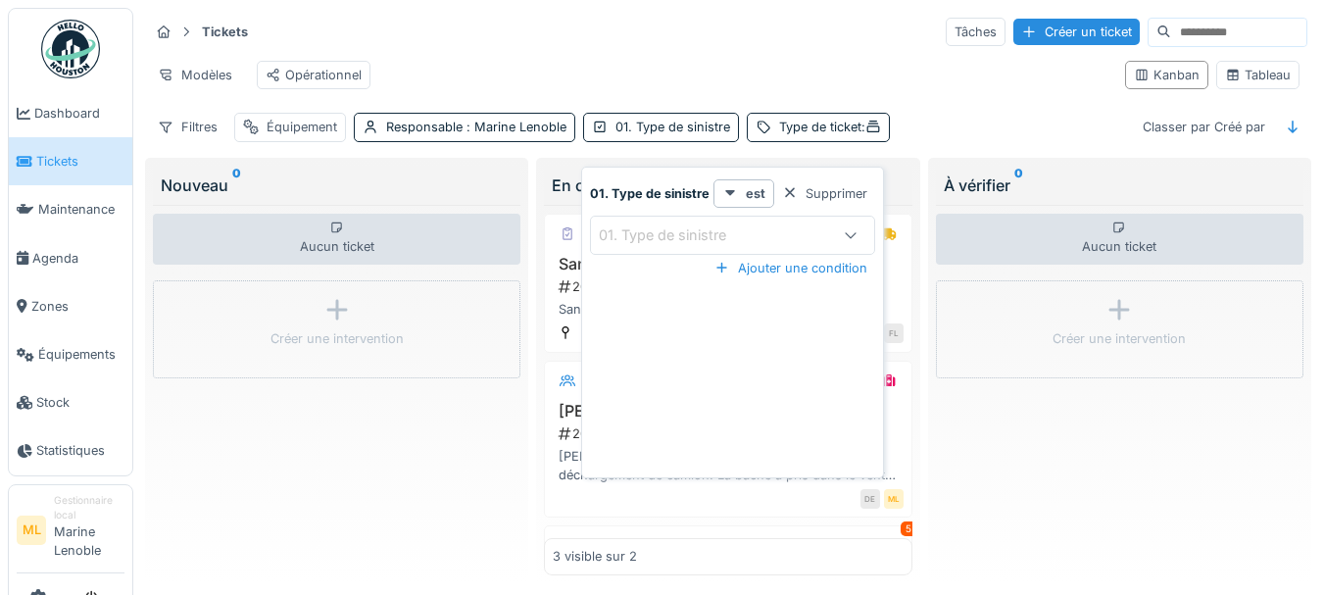
click at [1070, 121] on div "Tickets Tâches Créer un ticket Modèles Opérationnel Kanban Tableau Filtres Équi…" at bounding box center [728, 79] width 1174 height 142
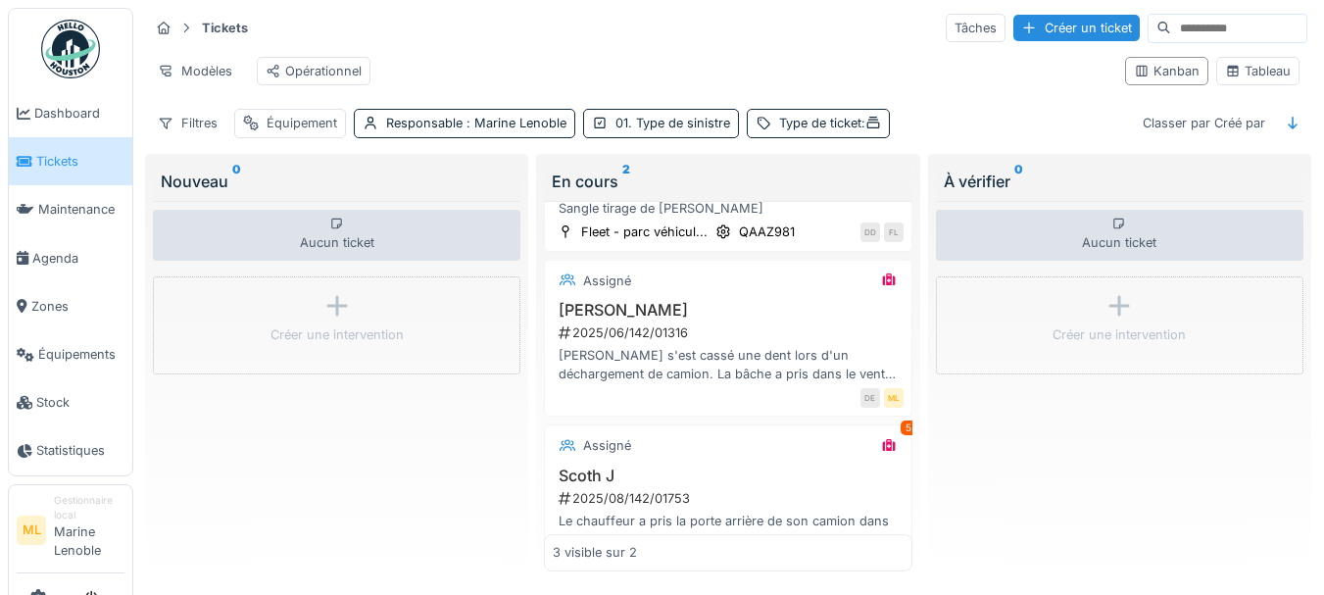
scroll to position [182, 0]
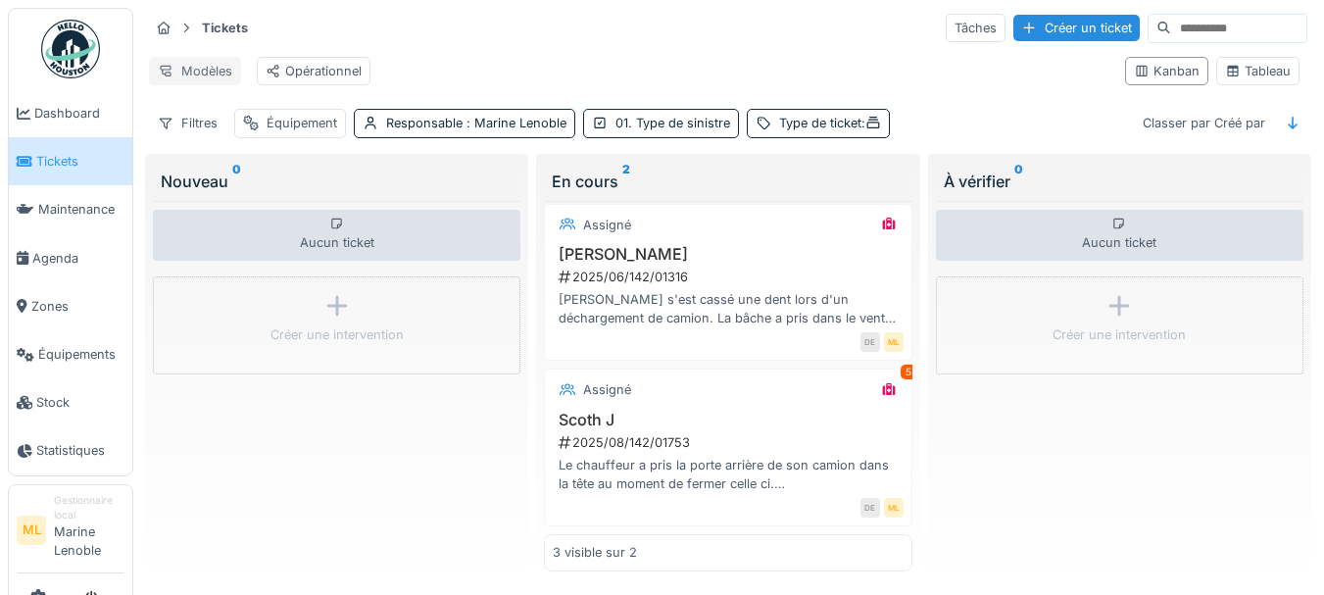
click at [210, 57] on div "Modèles" at bounding box center [195, 71] width 92 height 28
click at [238, 100] on div "Nouvelle vue" at bounding box center [236, 114] width 164 height 29
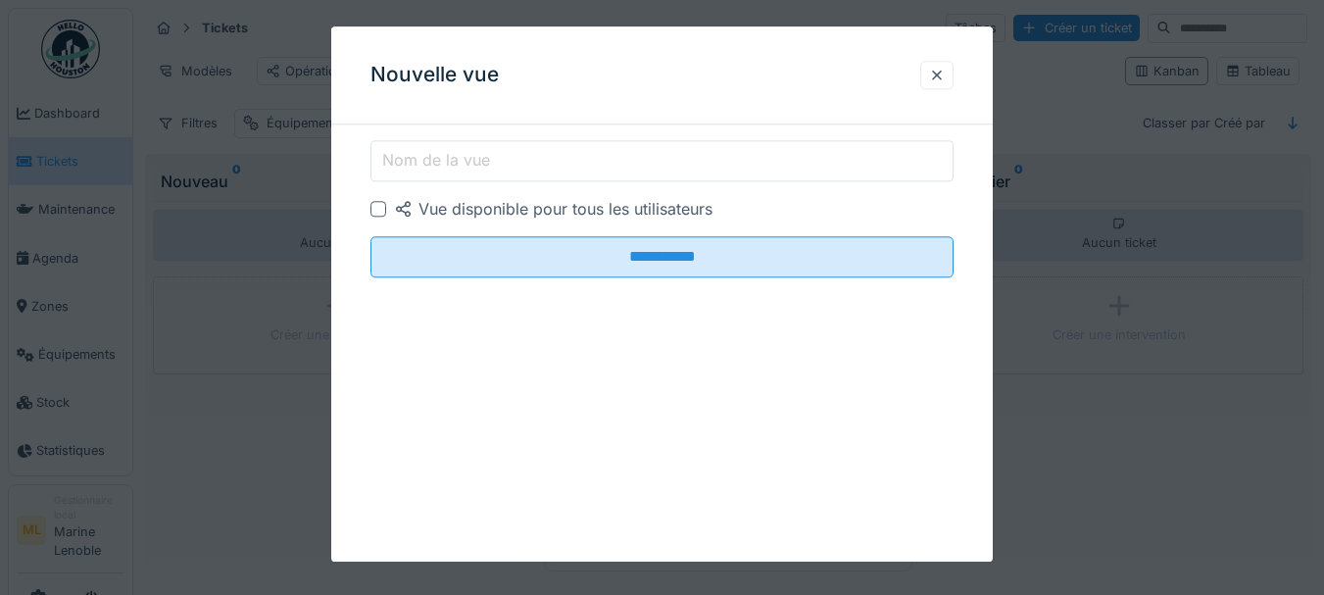
click at [519, 158] on input "Nom de la vue" at bounding box center [663, 160] width 584 height 41
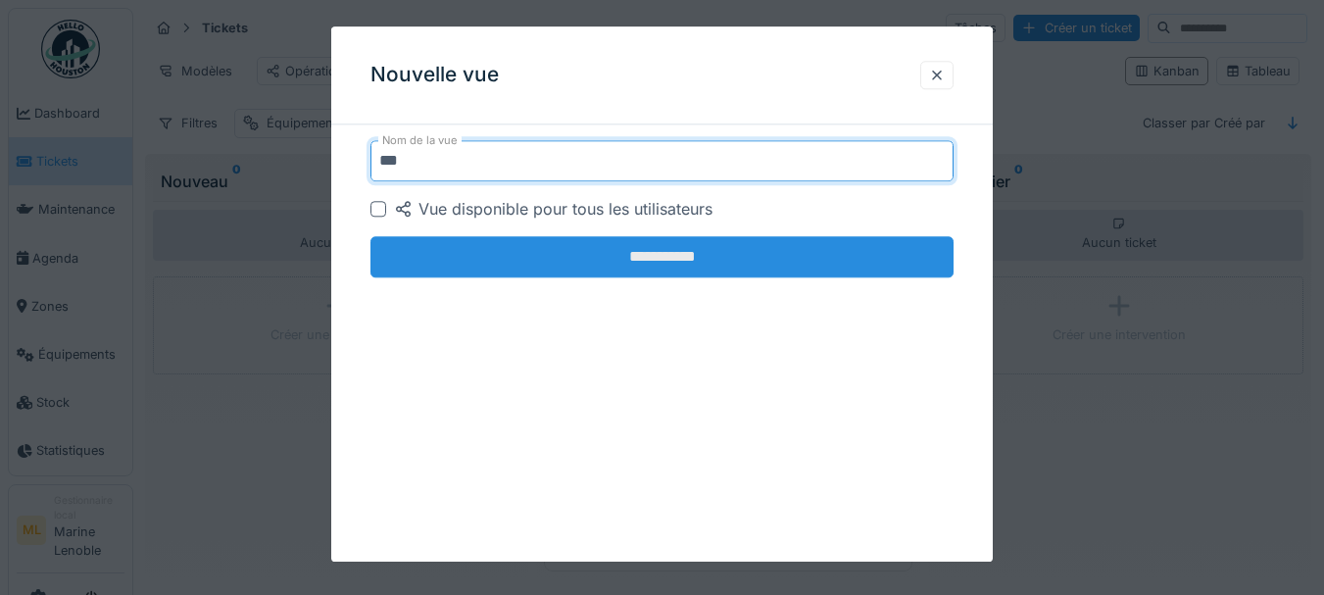
type input "**"
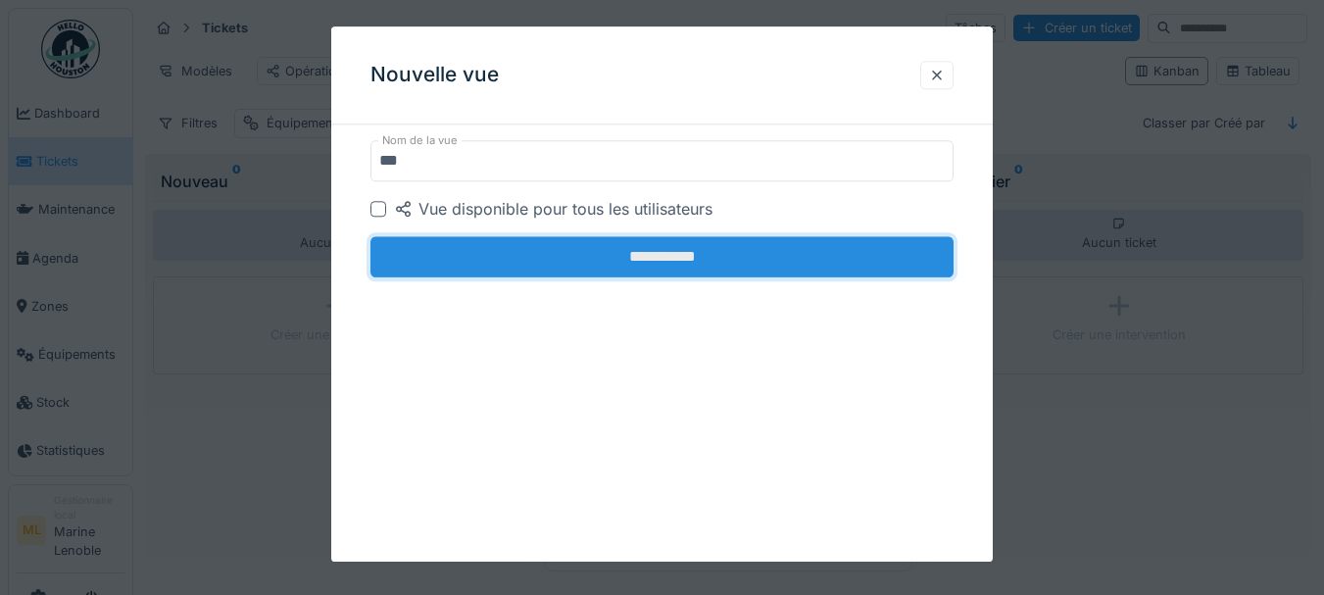
click at [650, 269] on input "**********" at bounding box center [663, 256] width 584 height 41
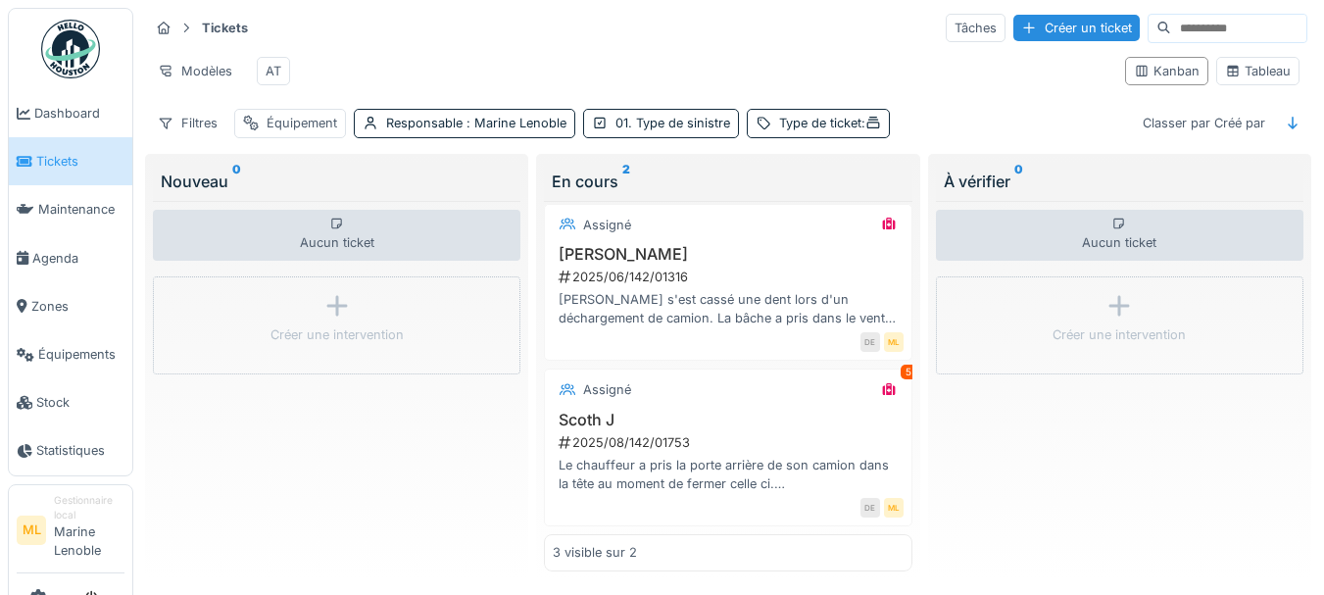
click at [58, 157] on span "Tickets" at bounding box center [80, 161] width 88 height 19
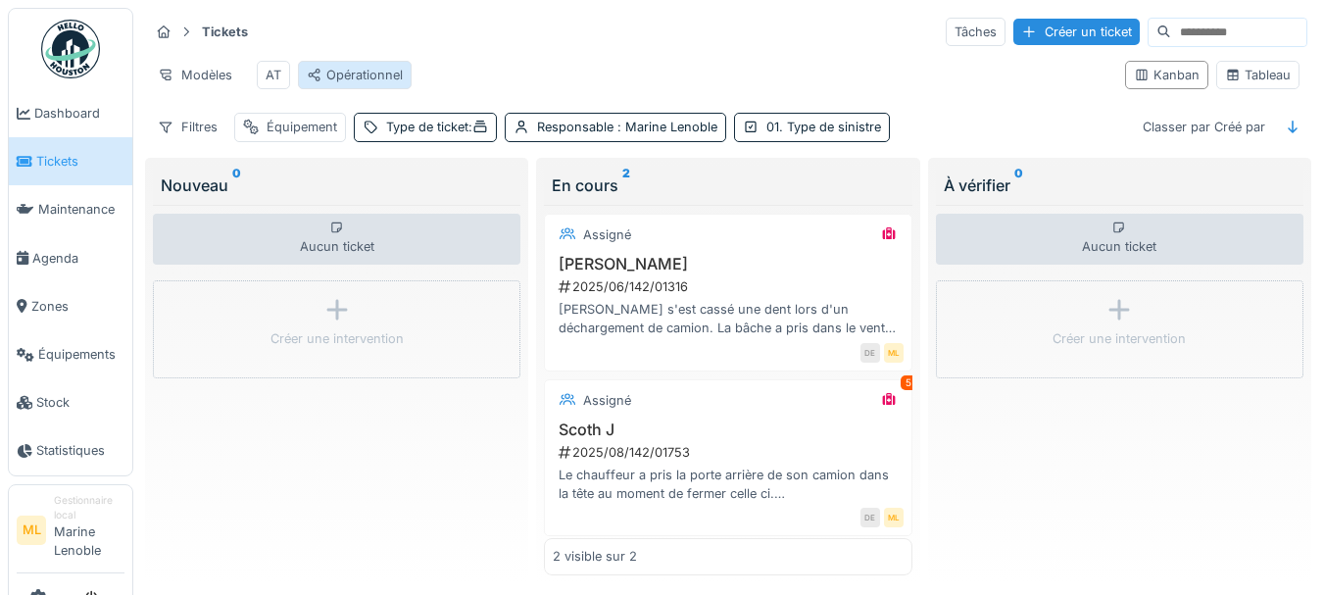
click at [339, 76] on div "Opérationnel" at bounding box center [355, 75] width 96 height 19
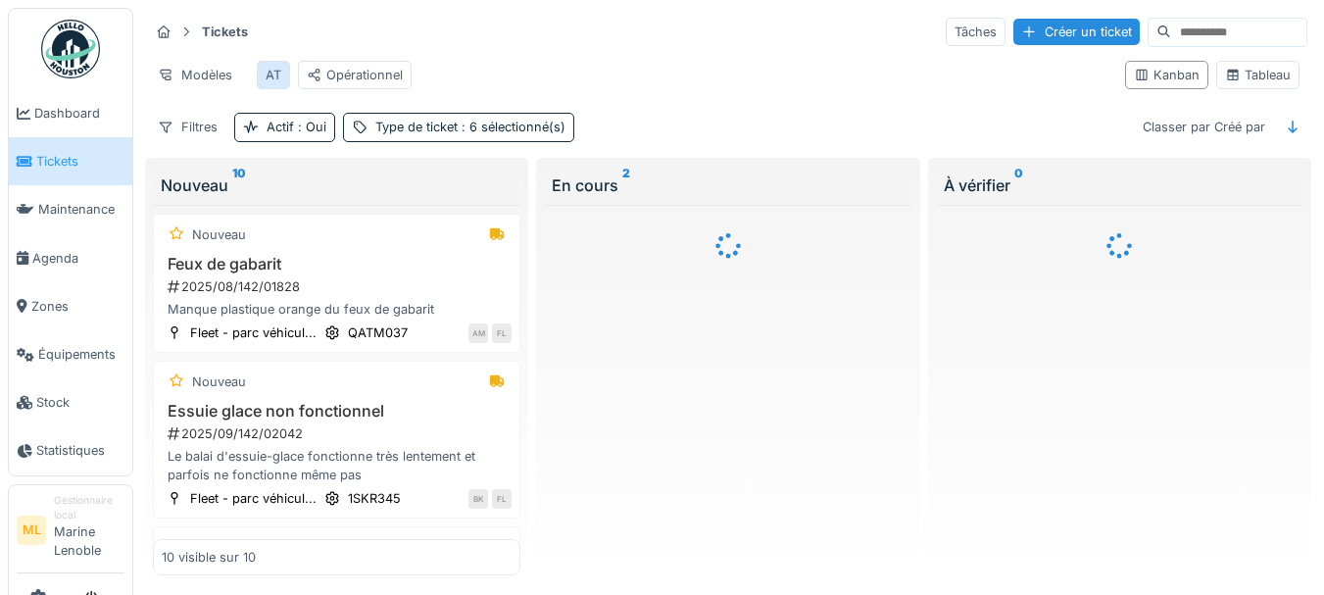
click at [272, 70] on div "AT" at bounding box center [274, 75] width 16 height 19
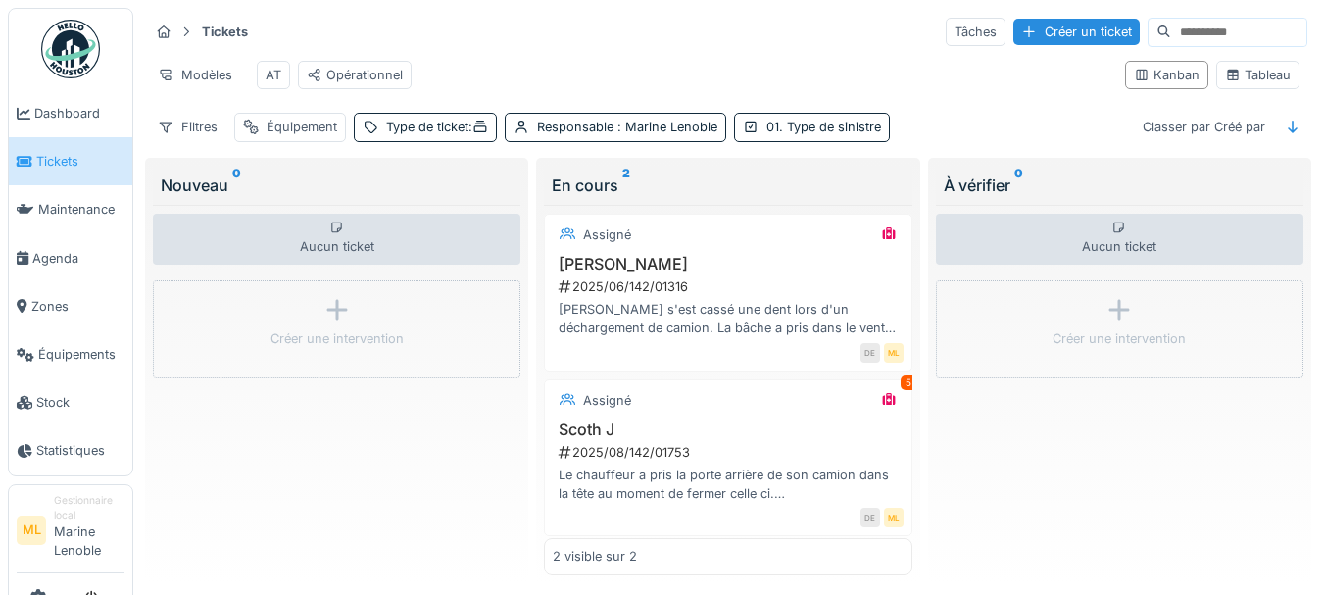
scroll to position [19, 0]
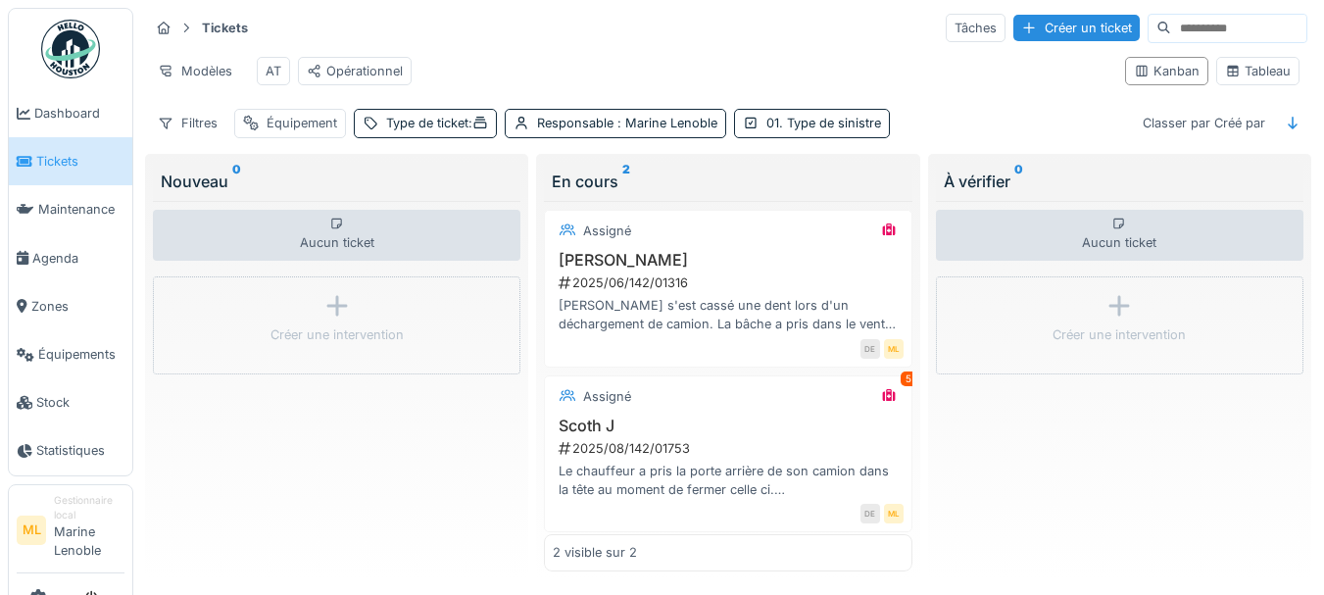
click at [57, 165] on span "Tickets" at bounding box center [80, 161] width 88 height 19
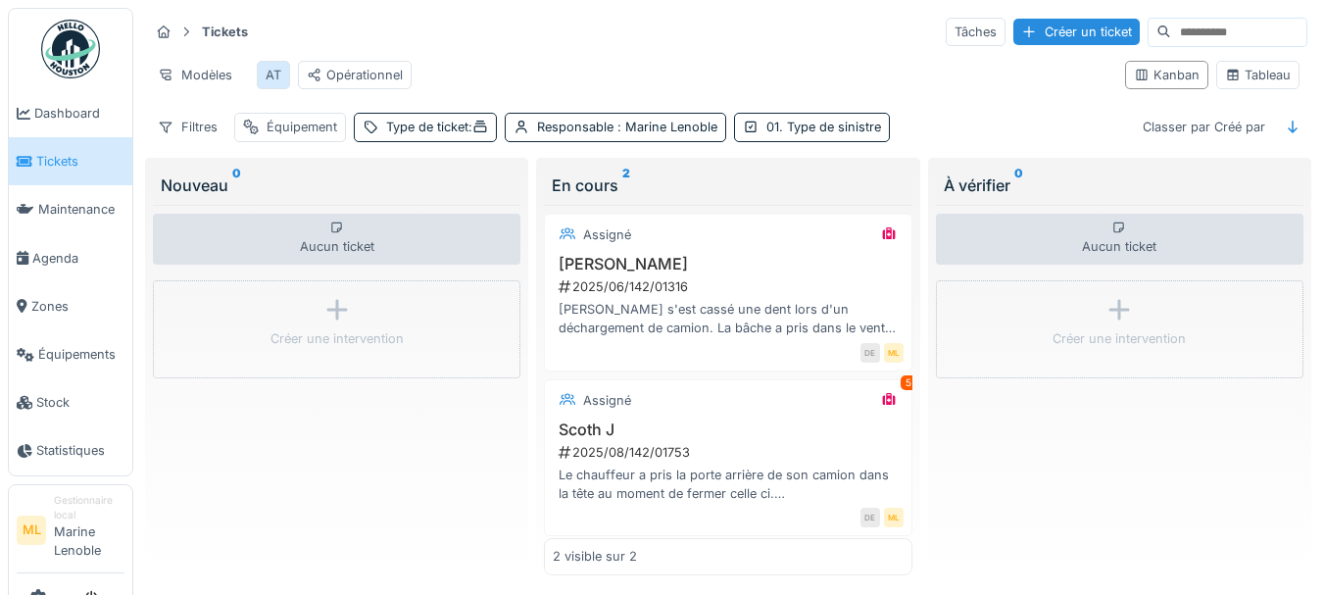
click at [272, 69] on div "AT" at bounding box center [274, 75] width 16 height 19
click at [474, 134] on span ":" at bounding box center [479, 127] width 20 height 15
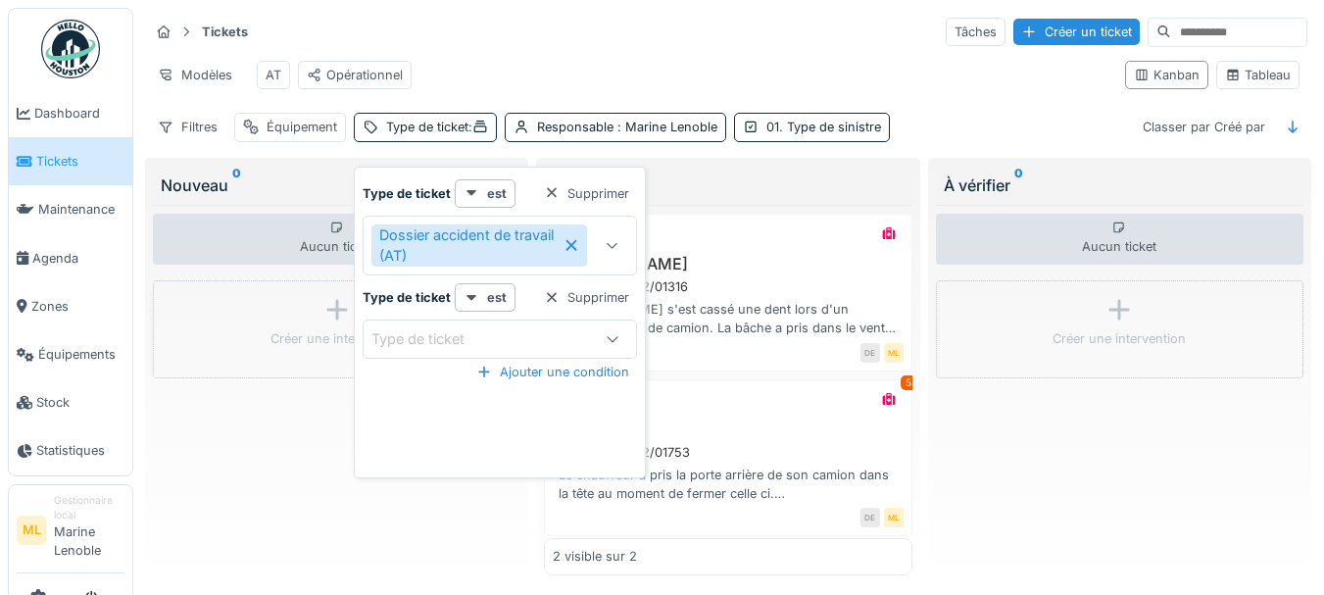
click at [573, 244] on icon at bounding box center [571, 245] width 11 height 11
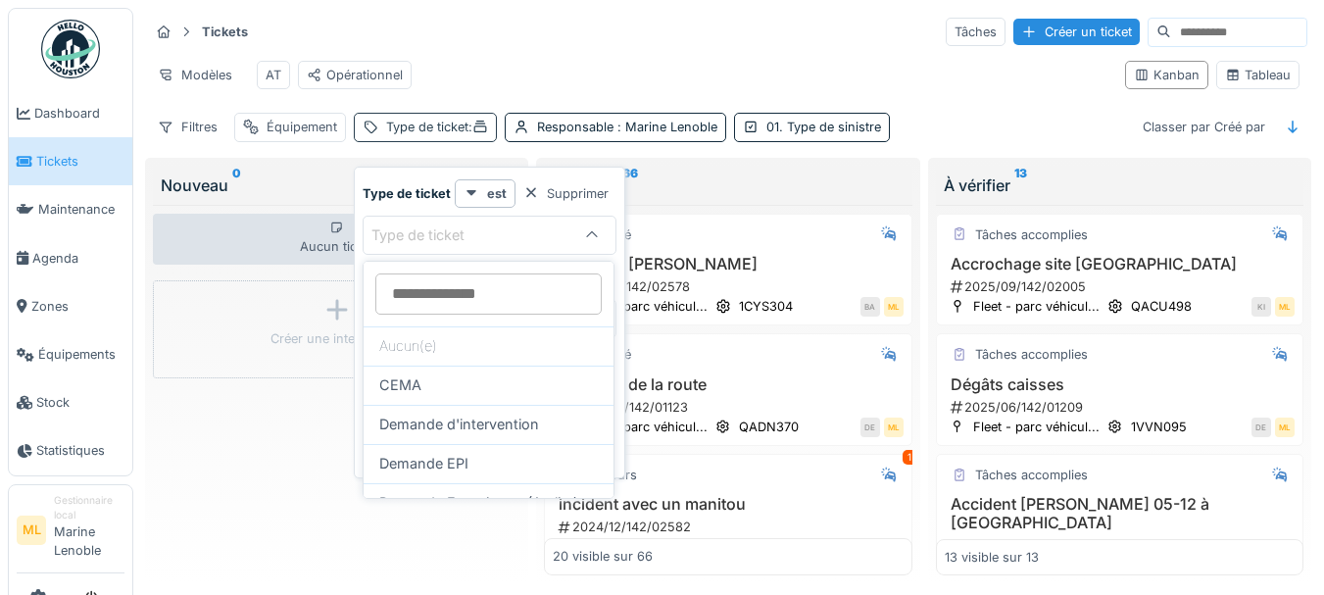
click at [482, 133] on icon at bounding box center [480, 127] width 16 height 13
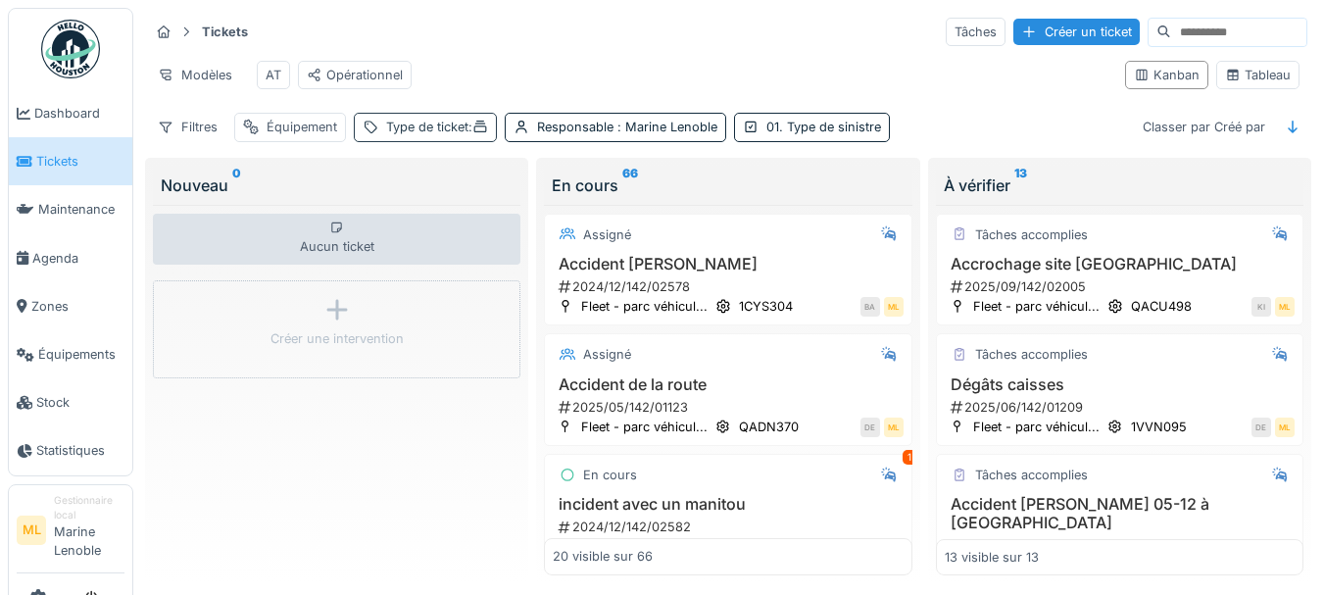
click at [363, 133] on icon at bounding box center [371, 127] width 16 height 13
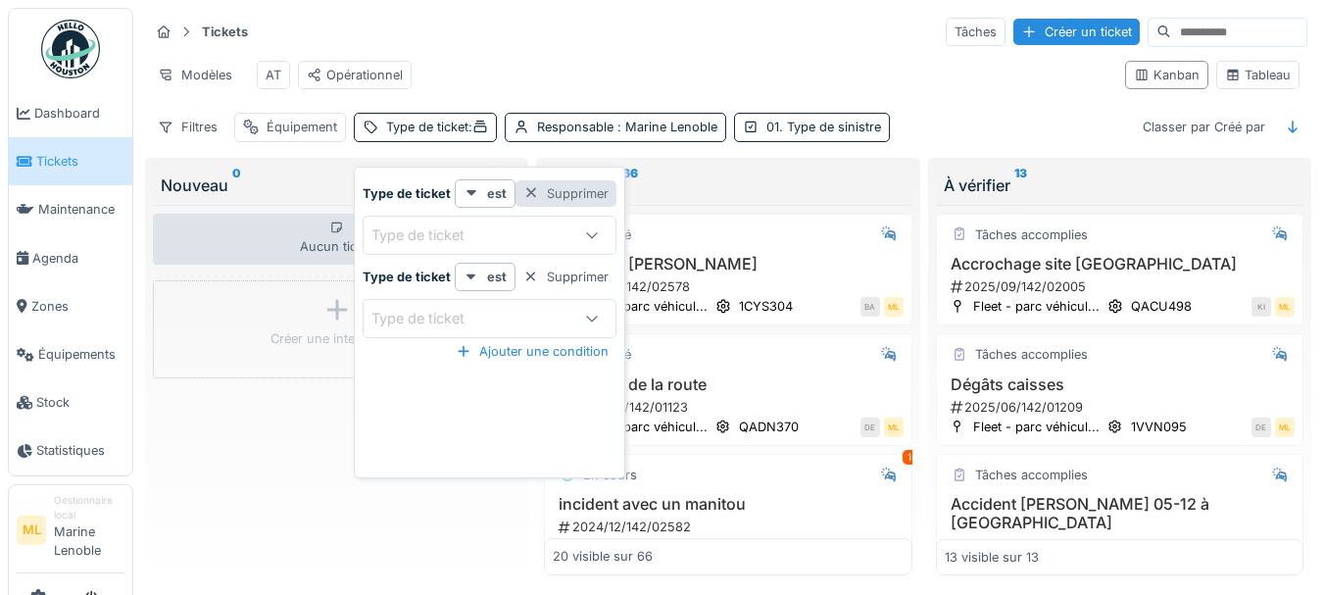
click at [526, 191] on div at bounding box center [531, 193] width 16 height 19
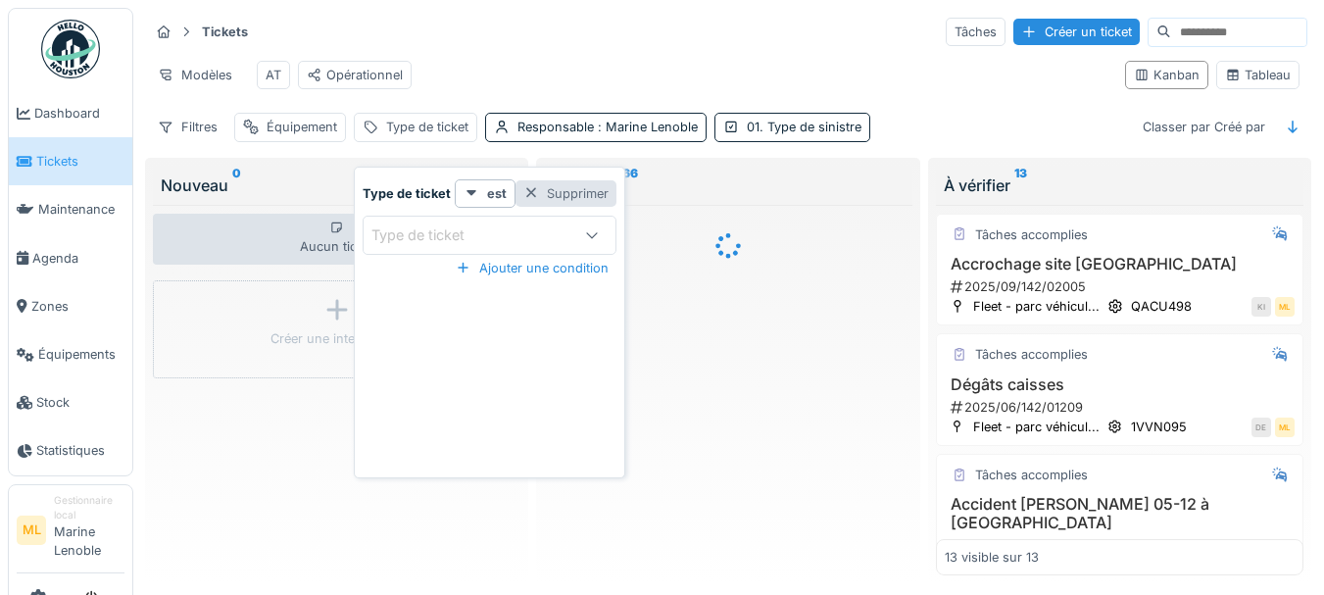
click at [525, 190] on div at bounding box center [531, 193] width 16 height 19
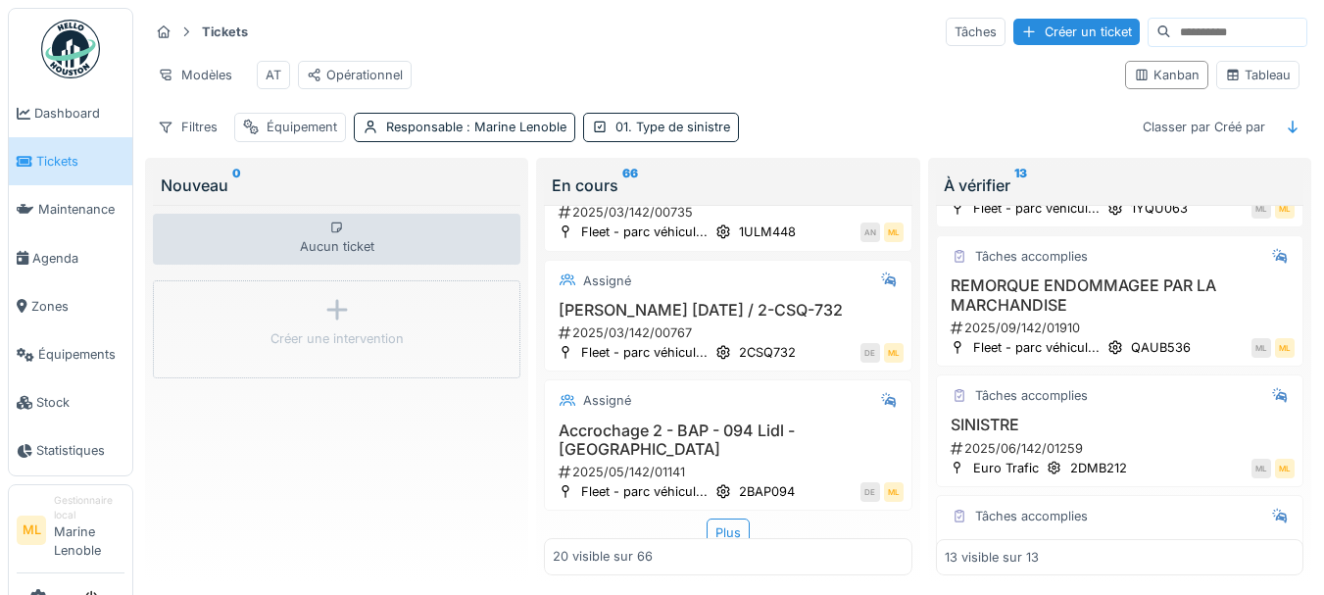
scroll to position [756, 0]
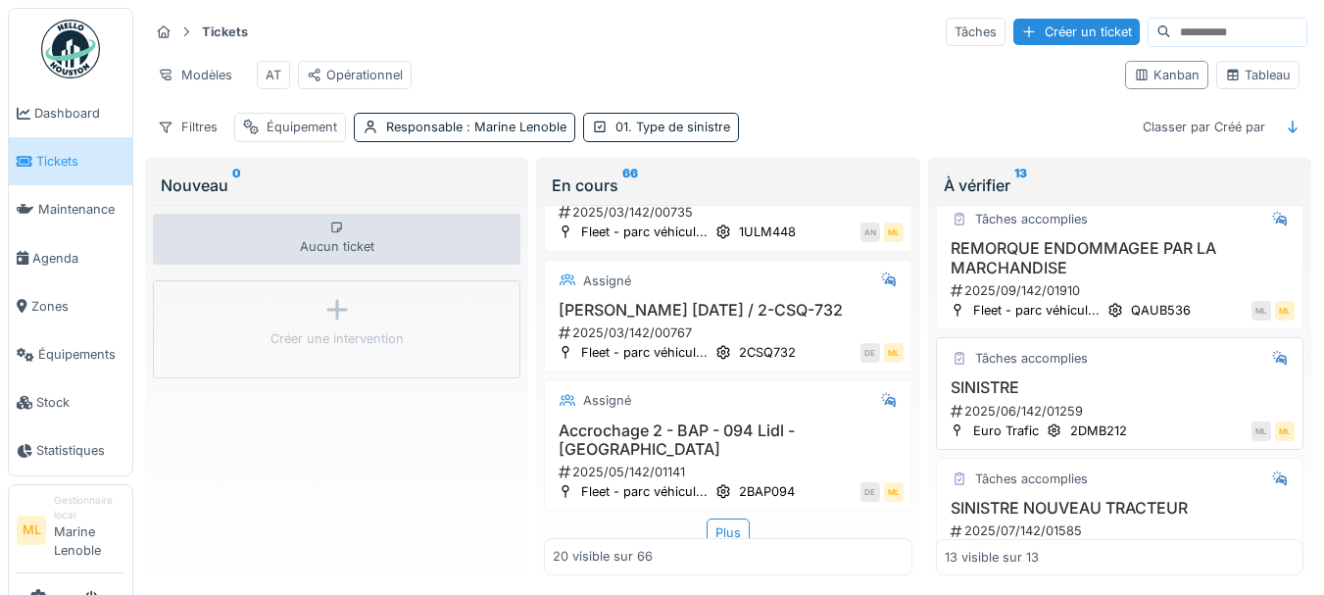
click at [1159, 397] on h3 "SINISTRE" at bounding box center [1120, 387] width 350 height 19
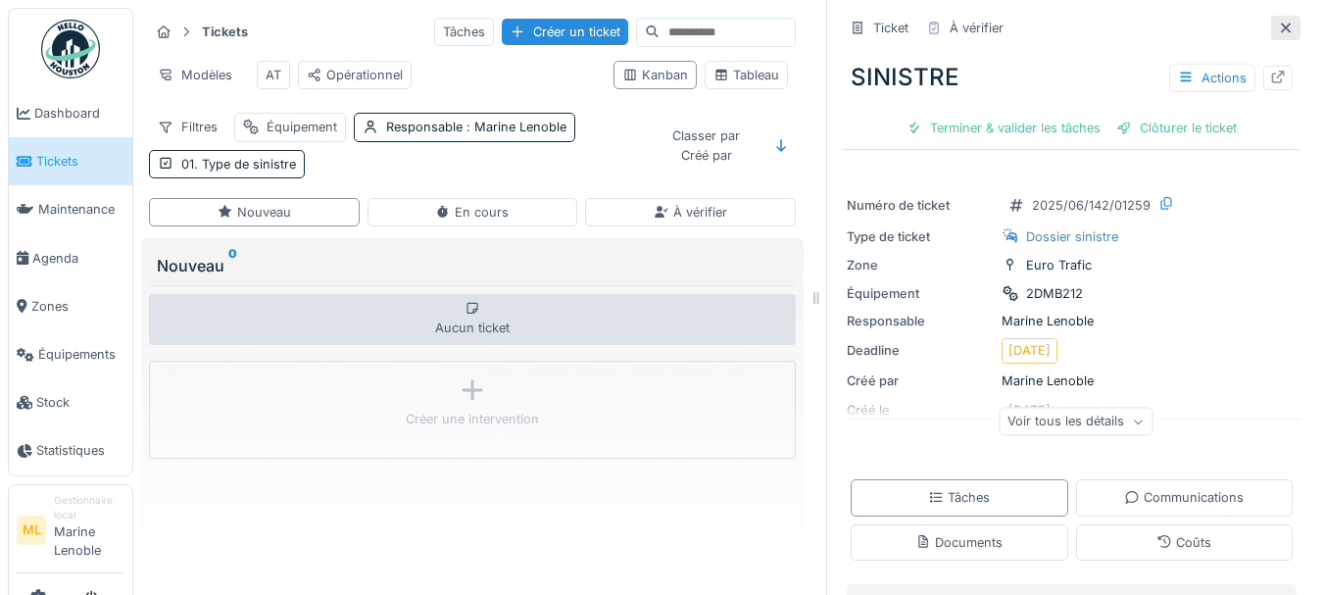
click at [1278, 22] on icon at bounding box center [1286, 28] width 16 height 13
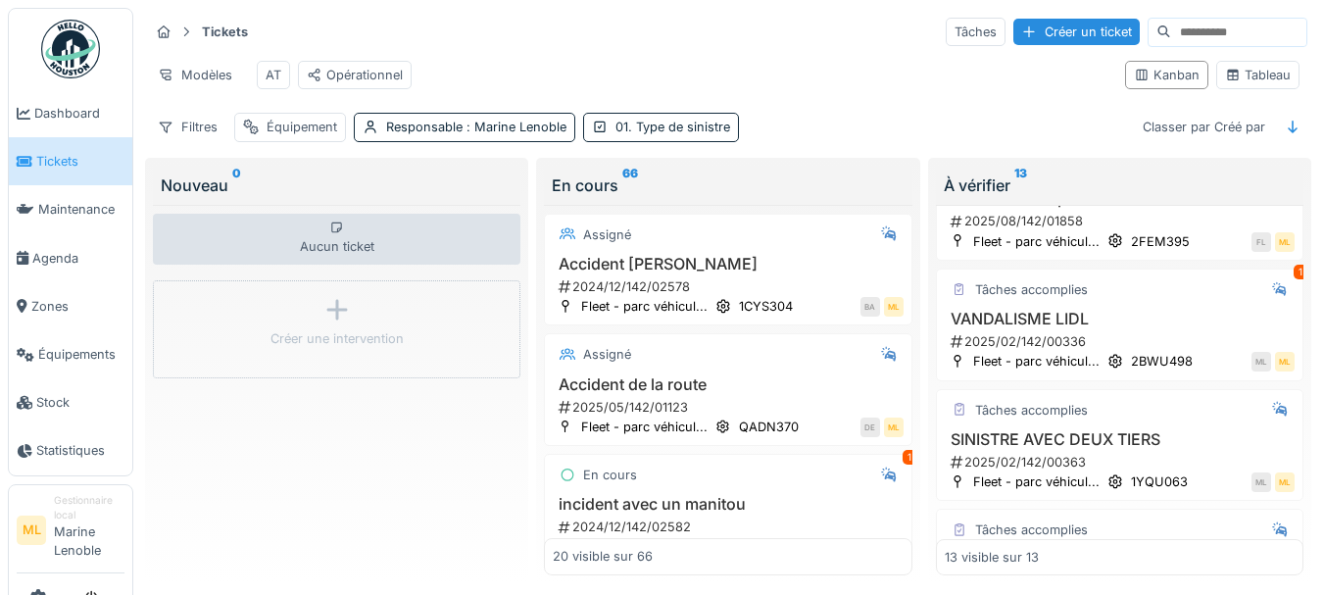
scroll to position [440, 0]
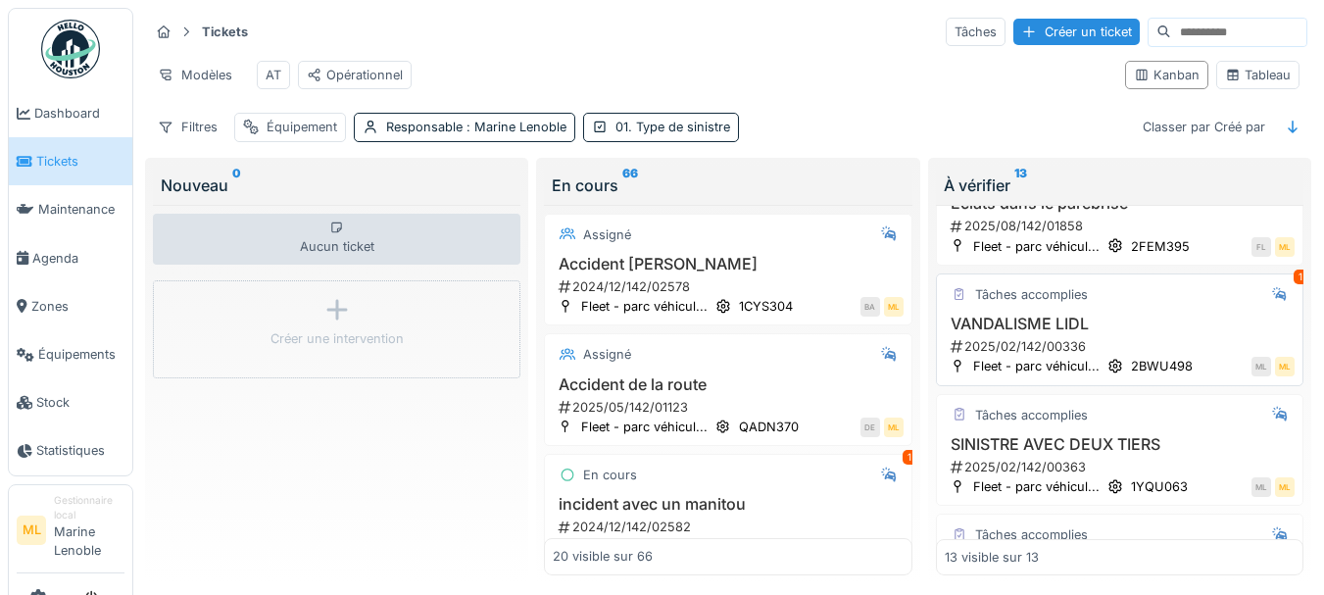
click at [1166, 333] on h3 "VANDALISME LIDL" at bounding box center [1120, 324] width 350 height 19
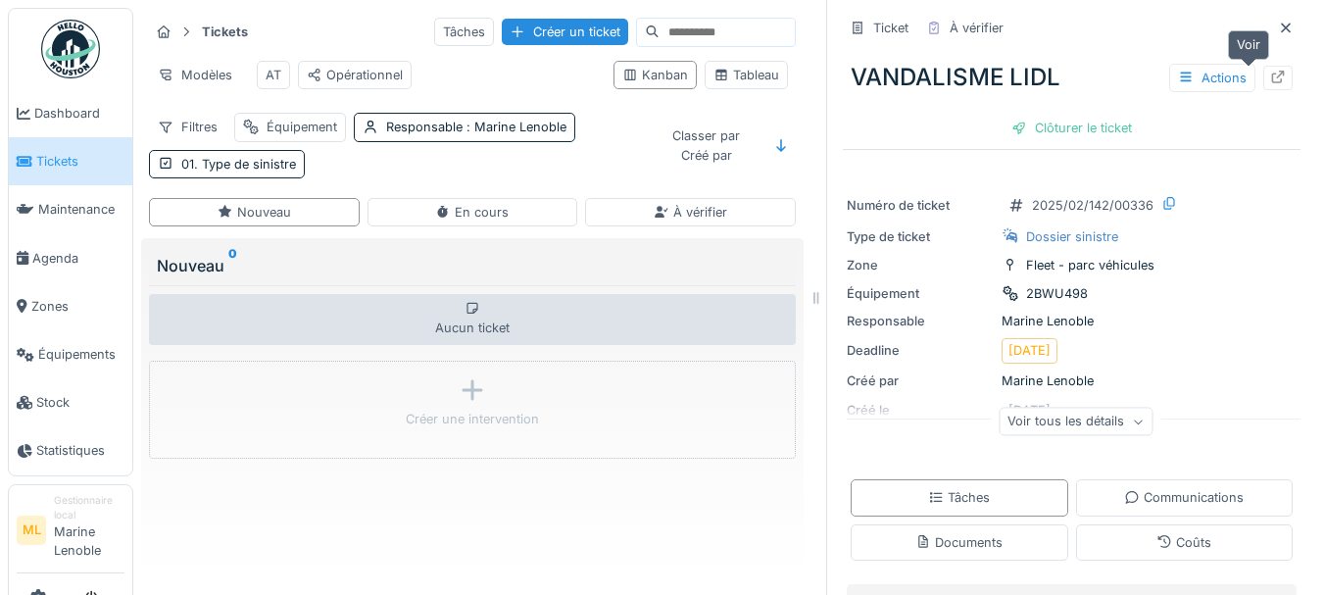
click at [1270, 72] on icon at bounding box center [1278, 77] width 16 height 13
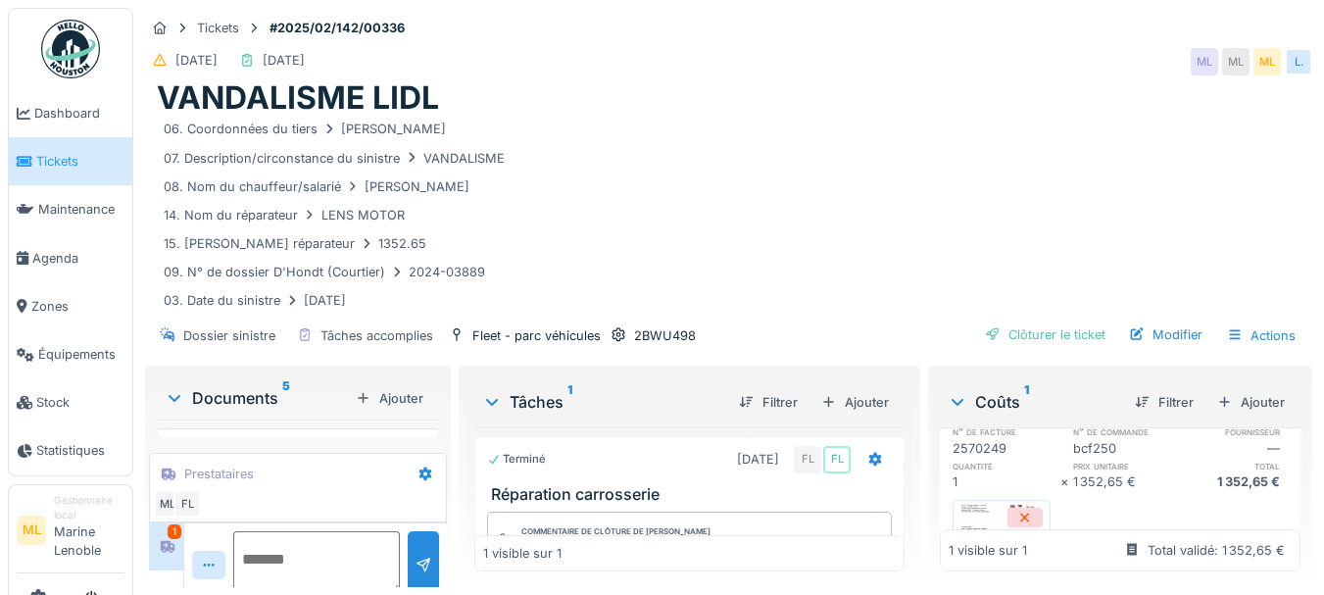
scroll to position [132, 0]
click at [75, 159] on span "Tickets" at bounding box center [80, 161] width 88 height 19
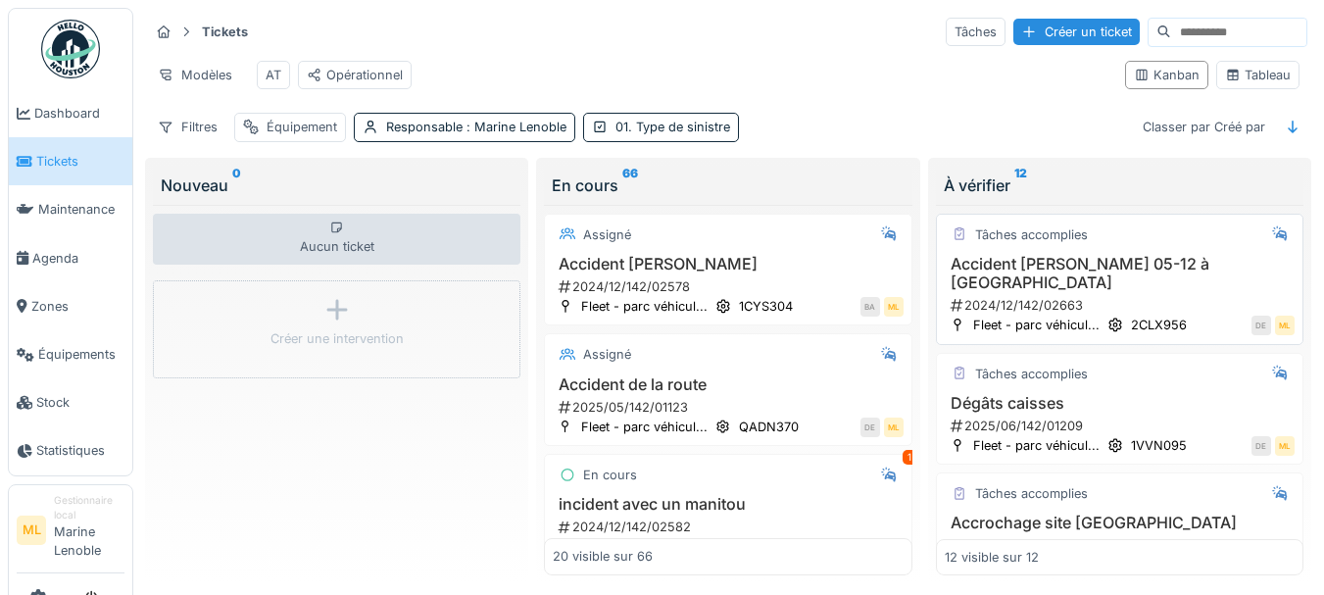
click at [1179, 292] on h3 "Accident [PERSON_NAME] 05-12 à [GEOGRAPHIC_DATA]" at bounding box center [1120, 273] width 350 height 37
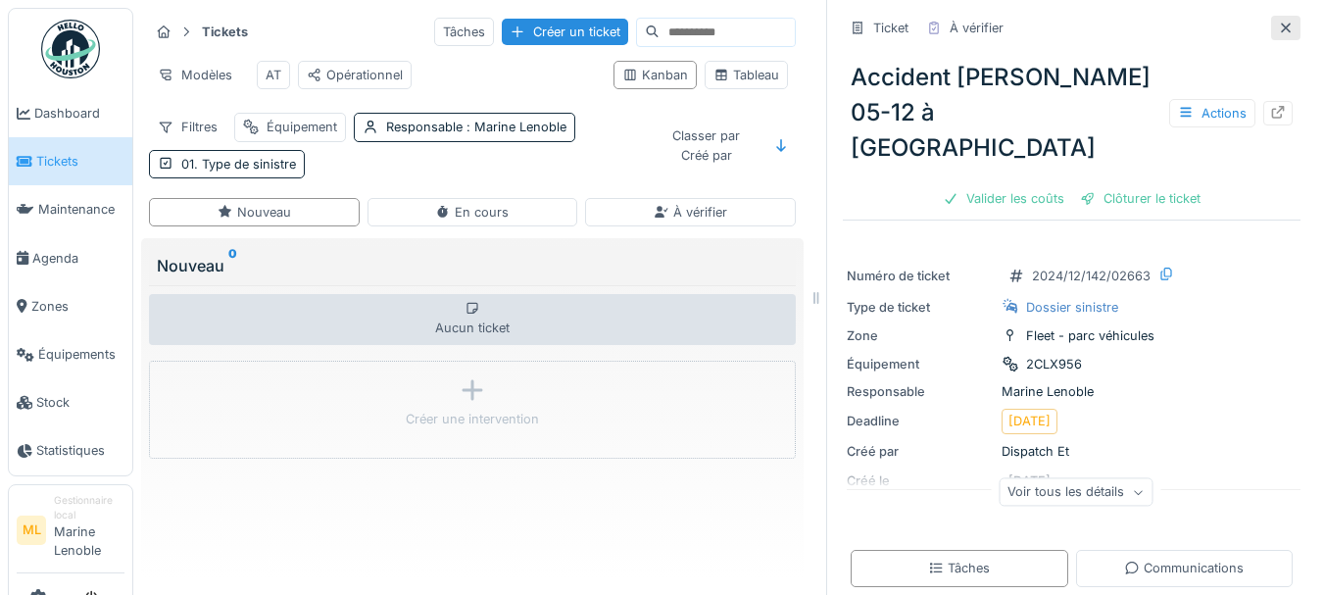
click at [1278, 23] on icon at bounding box center [1286, 28] width 16 height 13
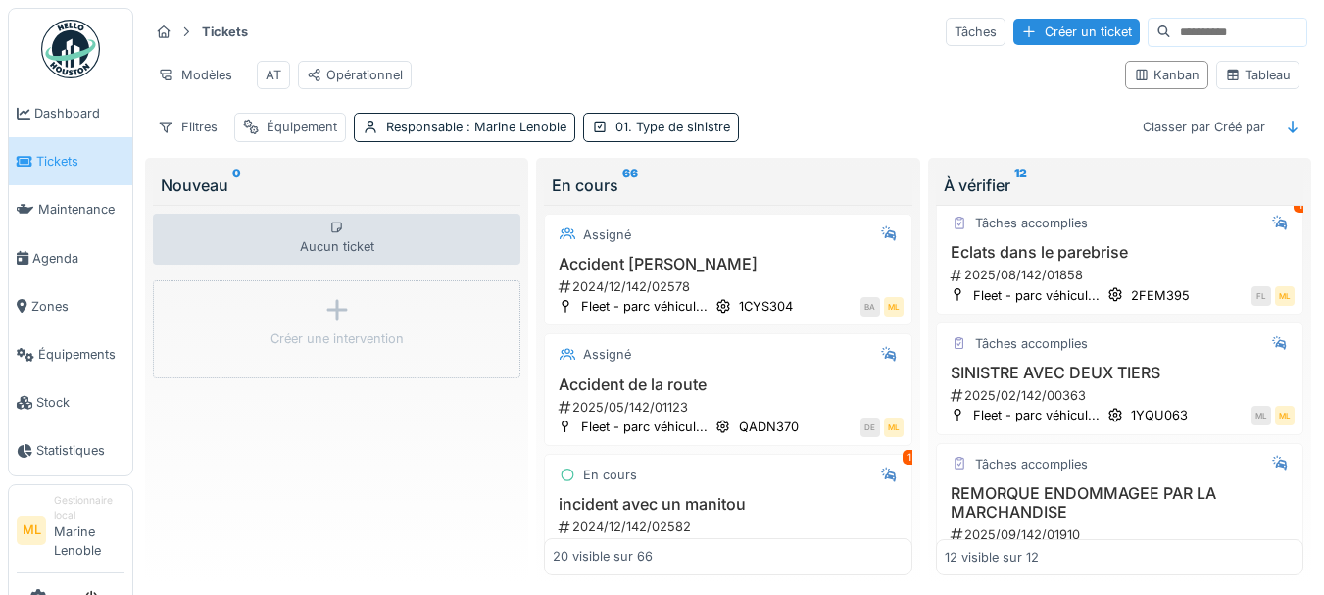
scroll to position [451, 0]
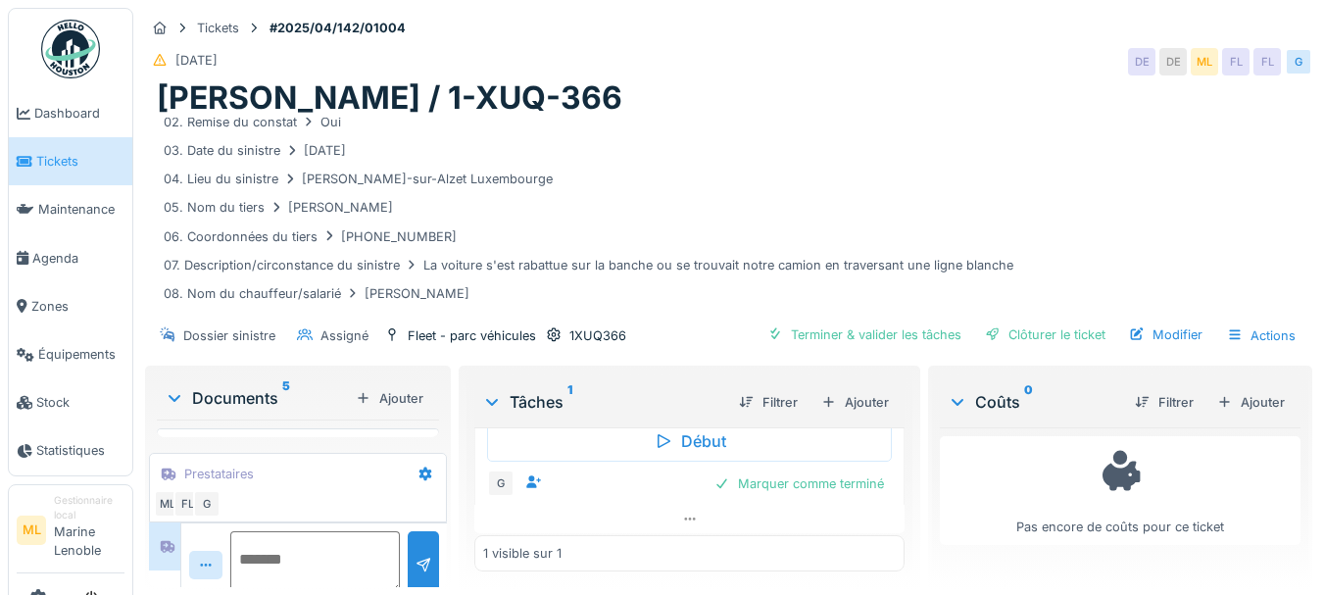
scroll to position [102, 0]
click at [92, 164] on span "Tickets" at bounding box center [80, 161] width 88 height 19
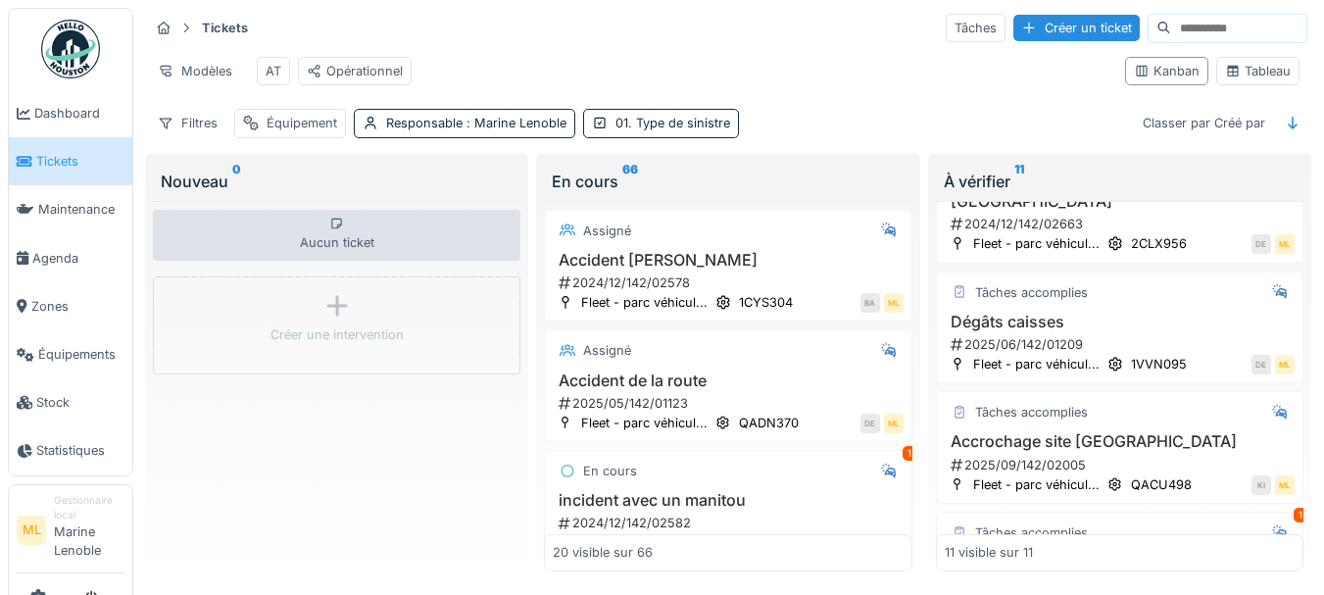
scroll to position [105, 0]
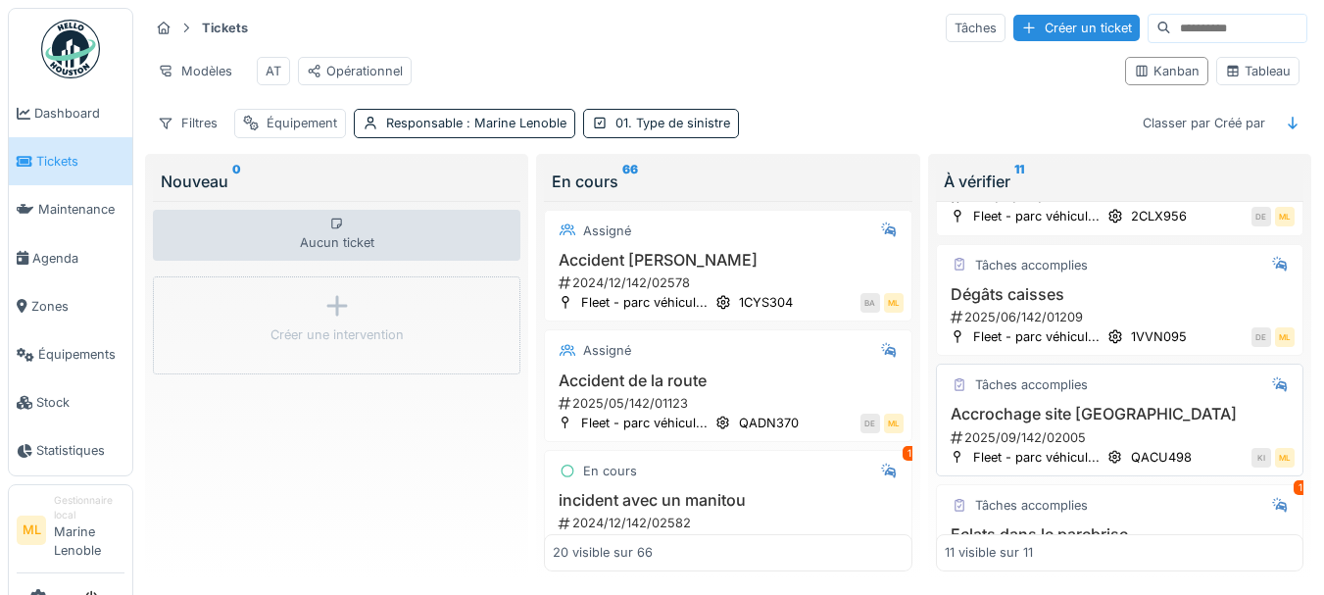
click at [1199, 415] on h3 "Accrochage site [GEOGRAPHIC_DATA]" at bounding box center [1120, 414] width 350 height 19
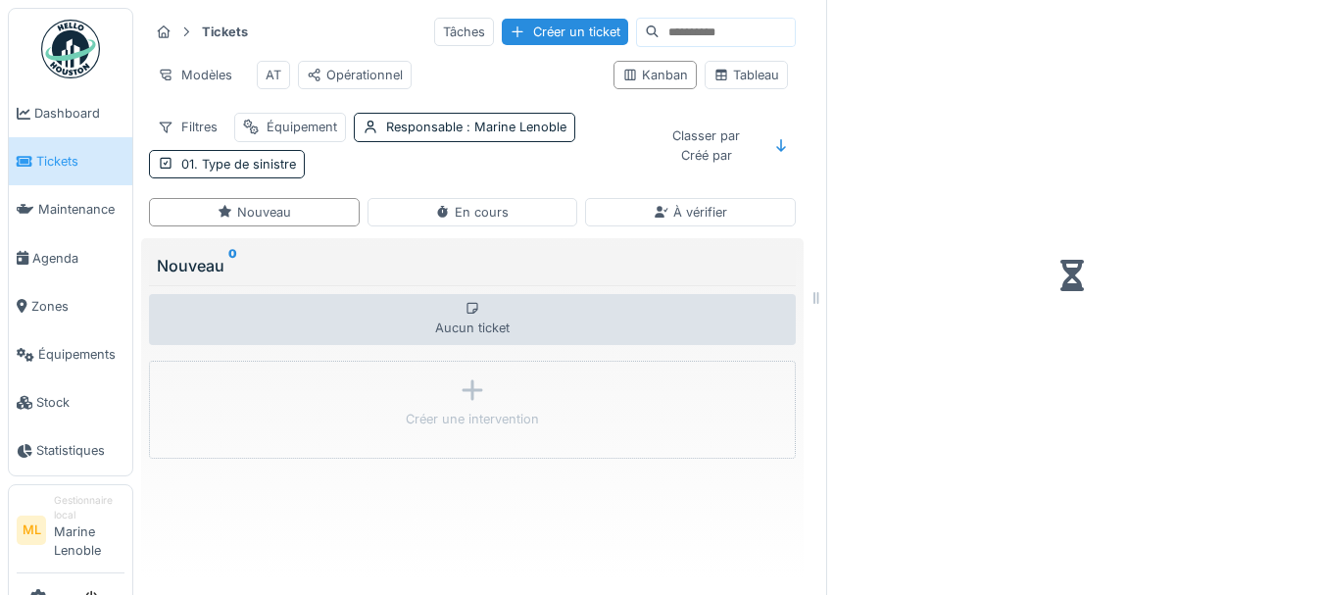
scroll to position [15, 0]
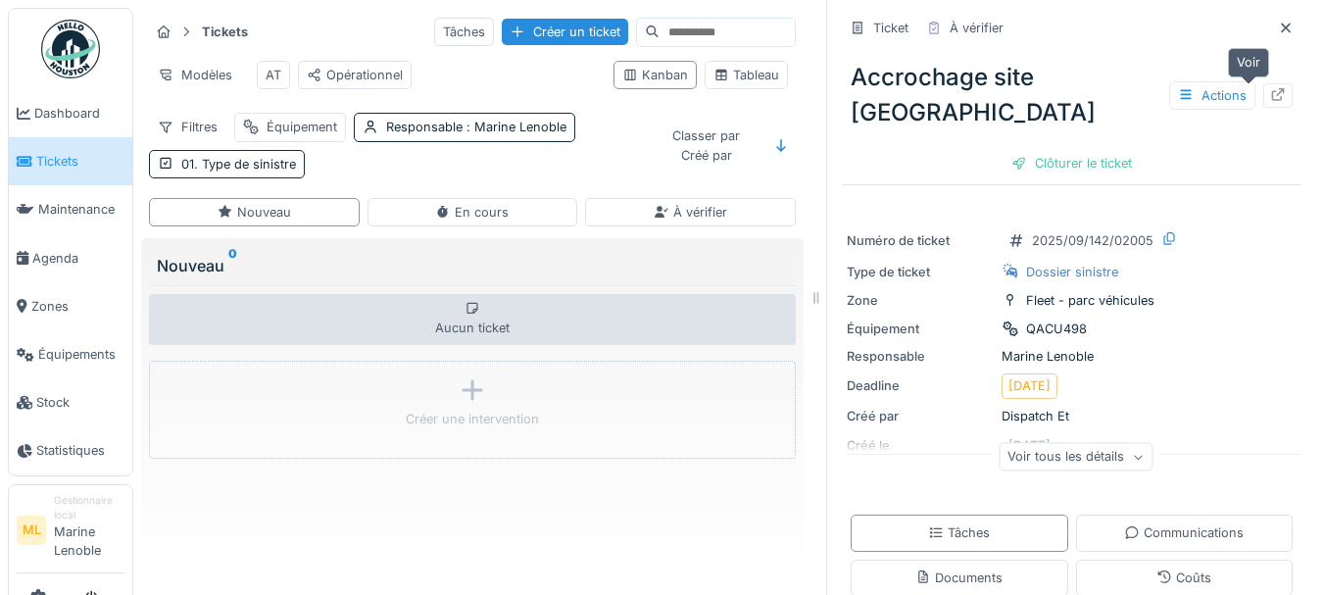
click at [1270, 88] on icon at bounding box center [1278, 94] width 16 height 13
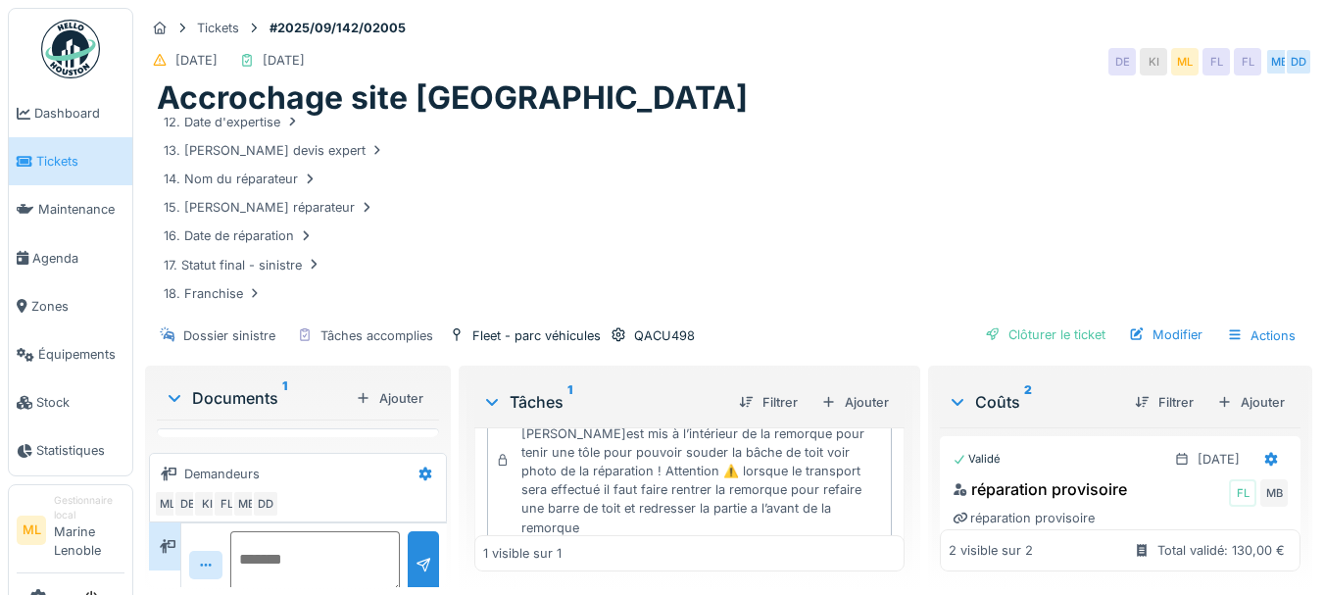
click at [776, 138] on div "13. [PERSON_NAME] devis expert" at bounding box center [729, 150] width 1144 height 25
click at [68, 153] on span "Tickets" at bounding box center [80, 161] width 88 height 19
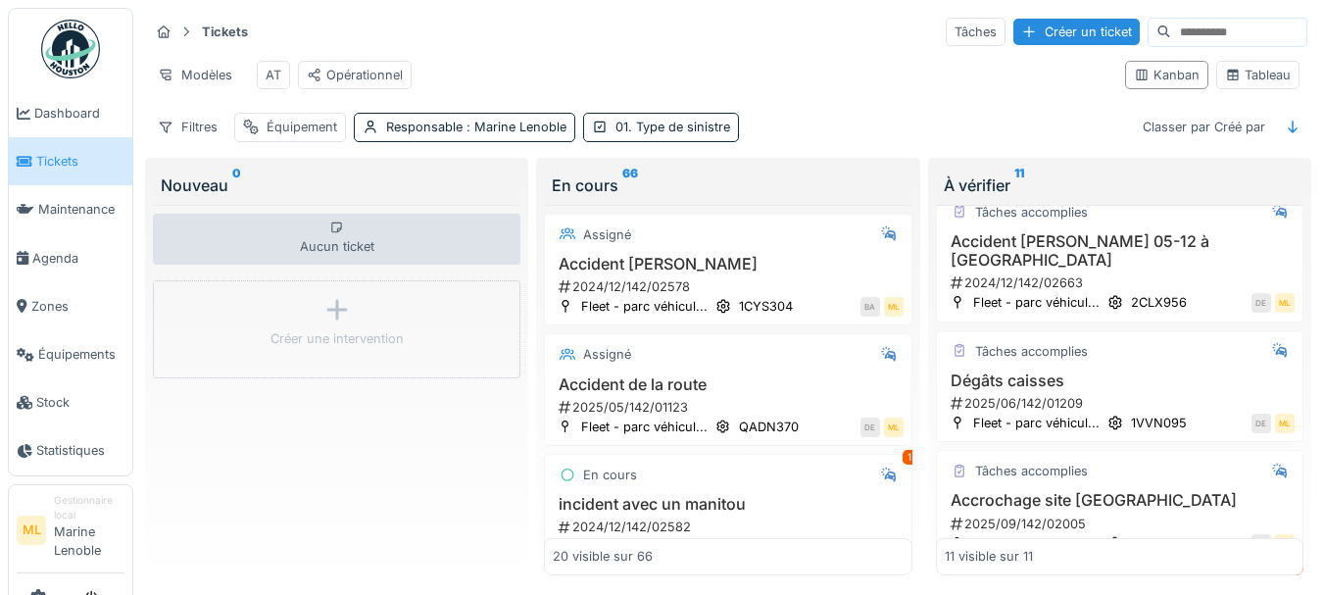
scroll to position [27, 0]
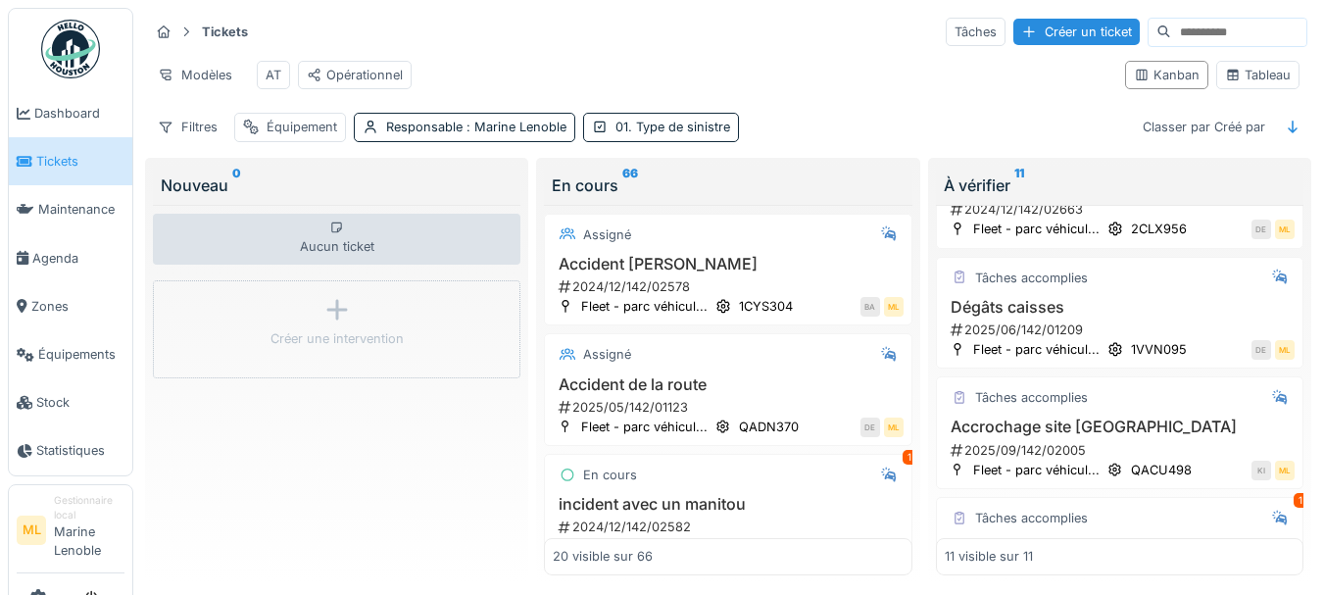
scroll to position [124, 0]
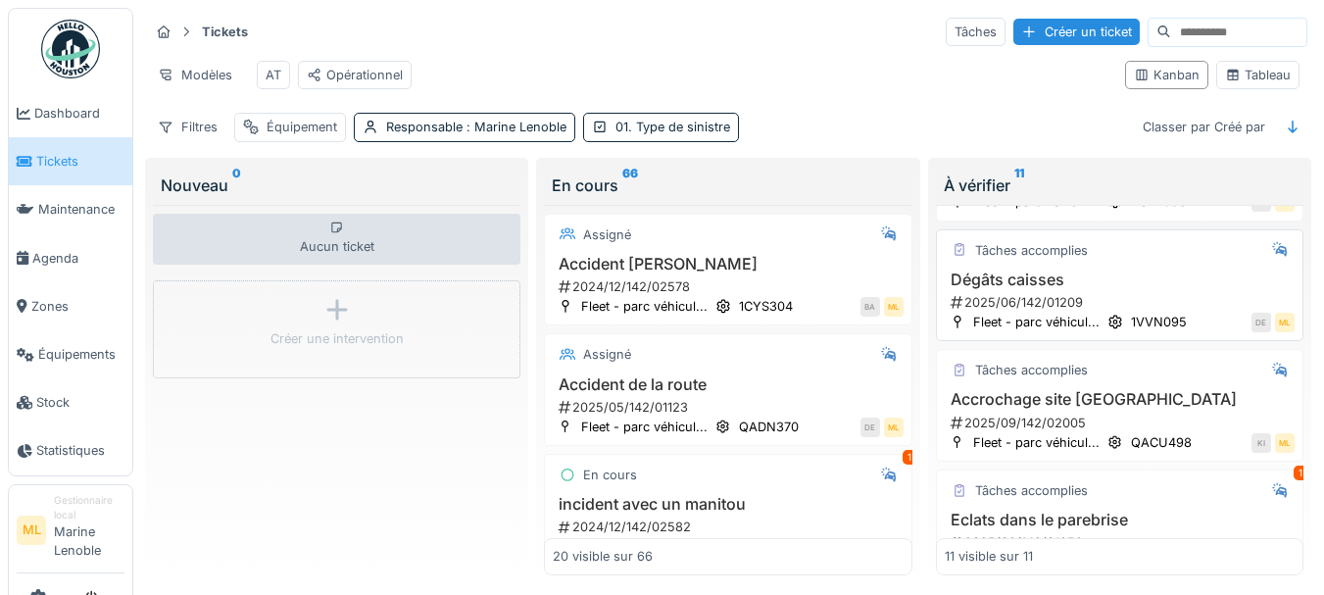
click at [1134, 289] on h3 "Dégâts caisses" at bounding box center [1120, 280] width 350 height 19
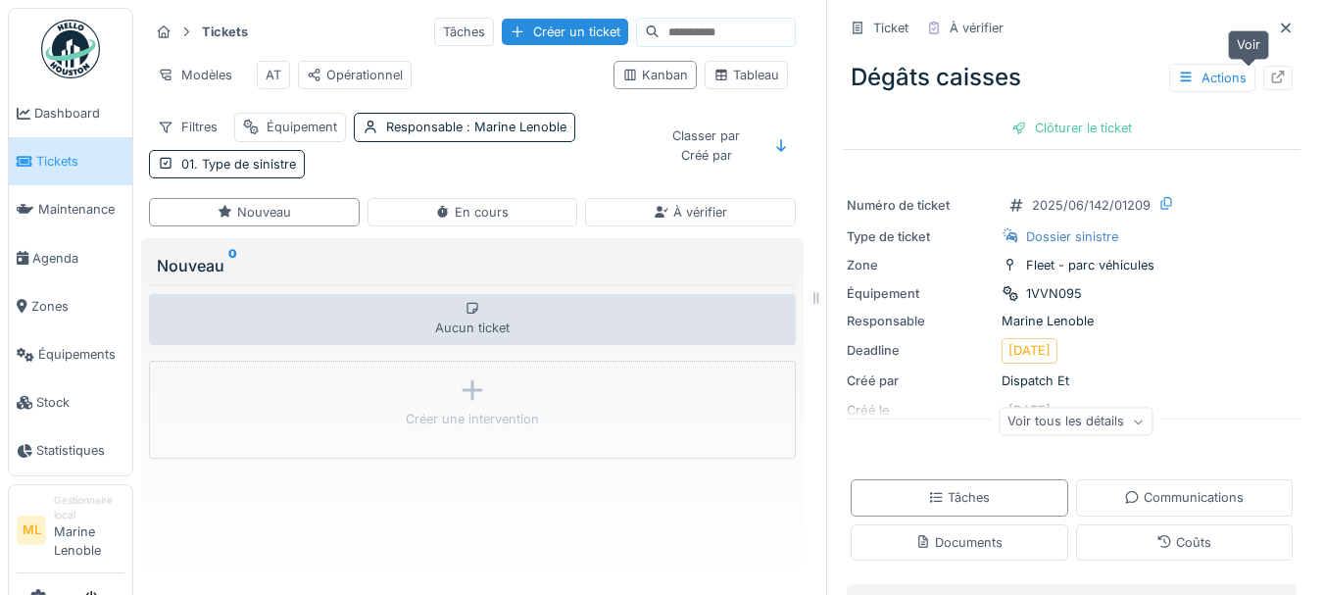
click at [1270, 77] on icon at bounding box center [1278, 77] width 16 height 13
click at [1278, 23] on icon at bounding box center [1286, 28] width 16 height 13
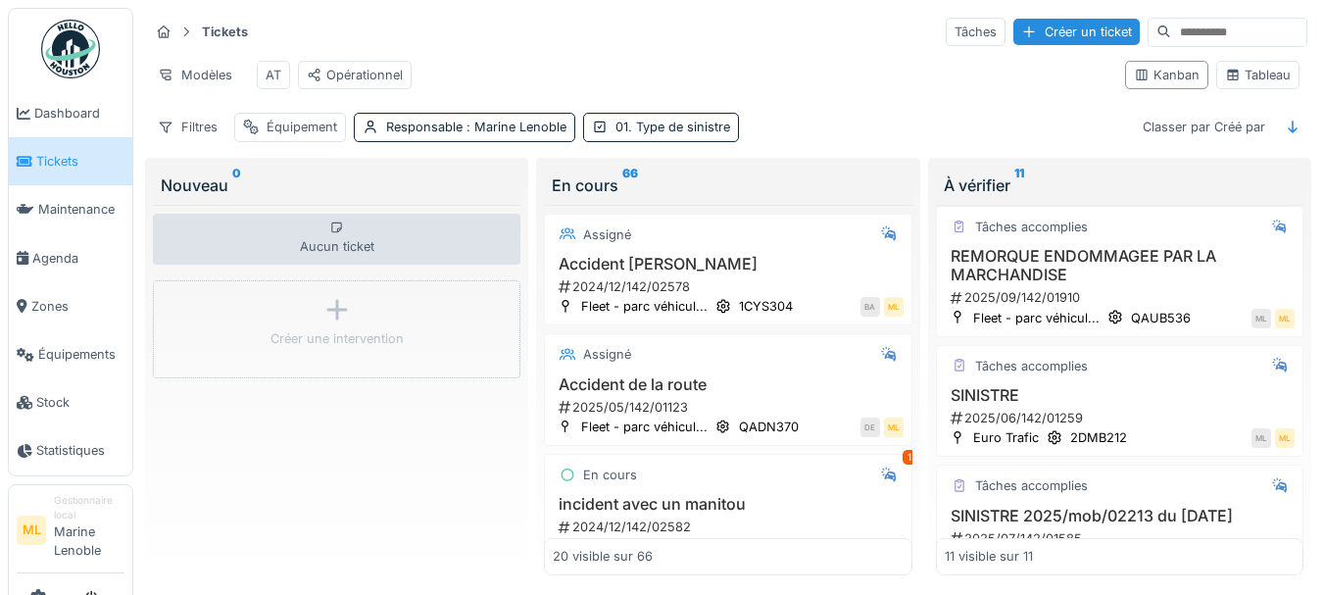
scroll to position [530, 0]
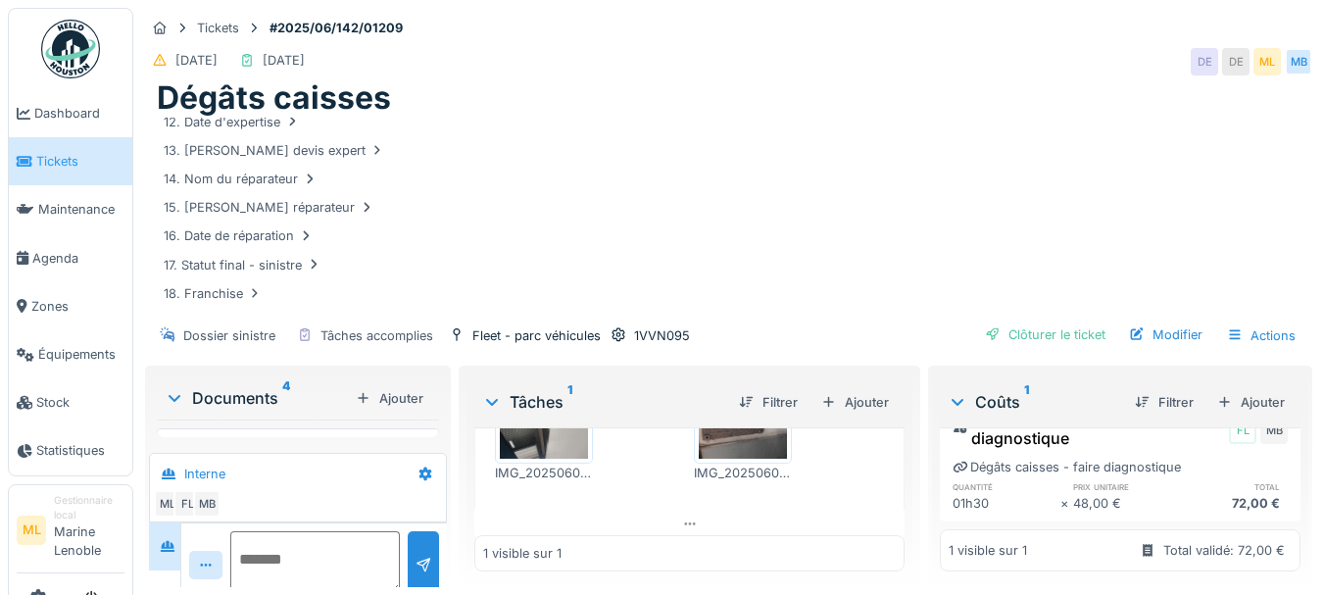
scroll to position [301, 0]
click at [887, 314] on div "Dossier sinistre Tâches accomplies Fleet - parc véhicules 1VVN095 Clôturer le t…" at bounding box center [728, 336] width 1167 height 44
click at [783, 257] on div "01. Type de sinistre Véhicules 02. Remise du constat Non 03. Date du sinistre 2…" at bounding box center [729, 50] width 1144 height 511
drag, startPoint x: 1253, startPoint y: 99, endPoint x: 1024, endPoint y: 128, distance: 230.3
click at [1048, 126] on div "Dégâts caisses 01. Type de sinistre Véhicules 02. Remise du constat Non 03. Dat…" at bounding box center [728, 195] width 1167 height 233
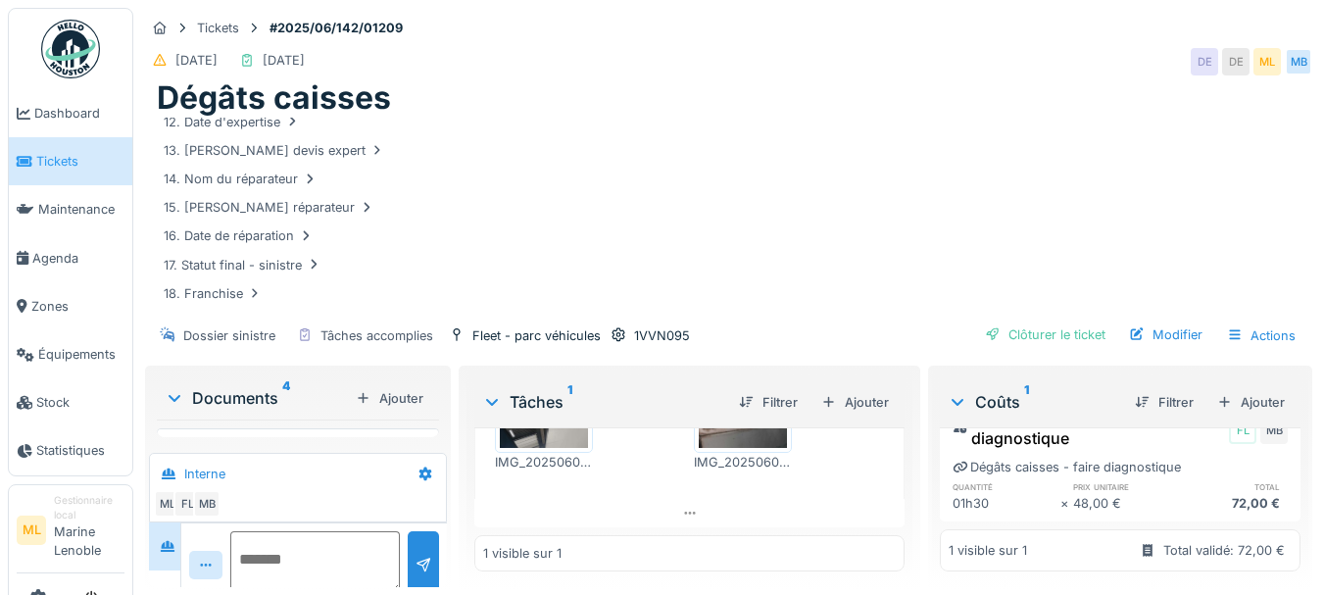
scroll to position [298, 0]
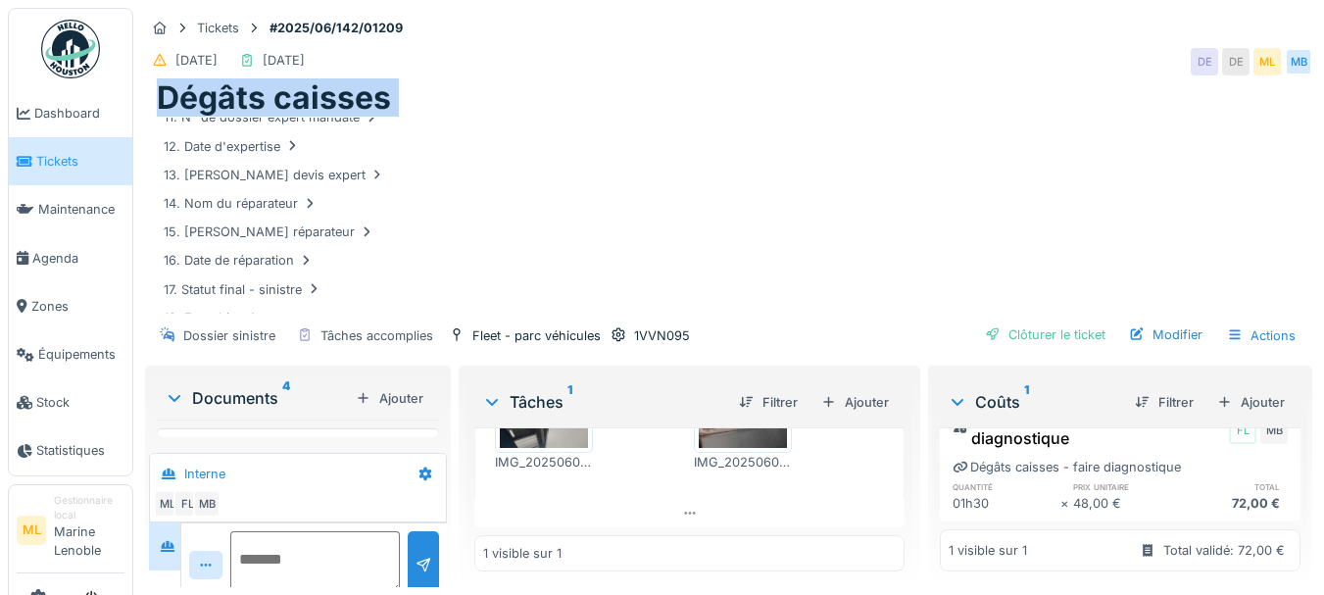
drag, startPoint x: 619, startPoint y: 58, endPoint x: 615, endPoint y: 155, distance: 97.2
click at [615, 155] on div "Tickets #2025/06/142/01209 03/06/2025 04/06/2025 DE DE ML MB Dégâts caisses 01.…" at bounding box center [728, 185] width 1175 height 354
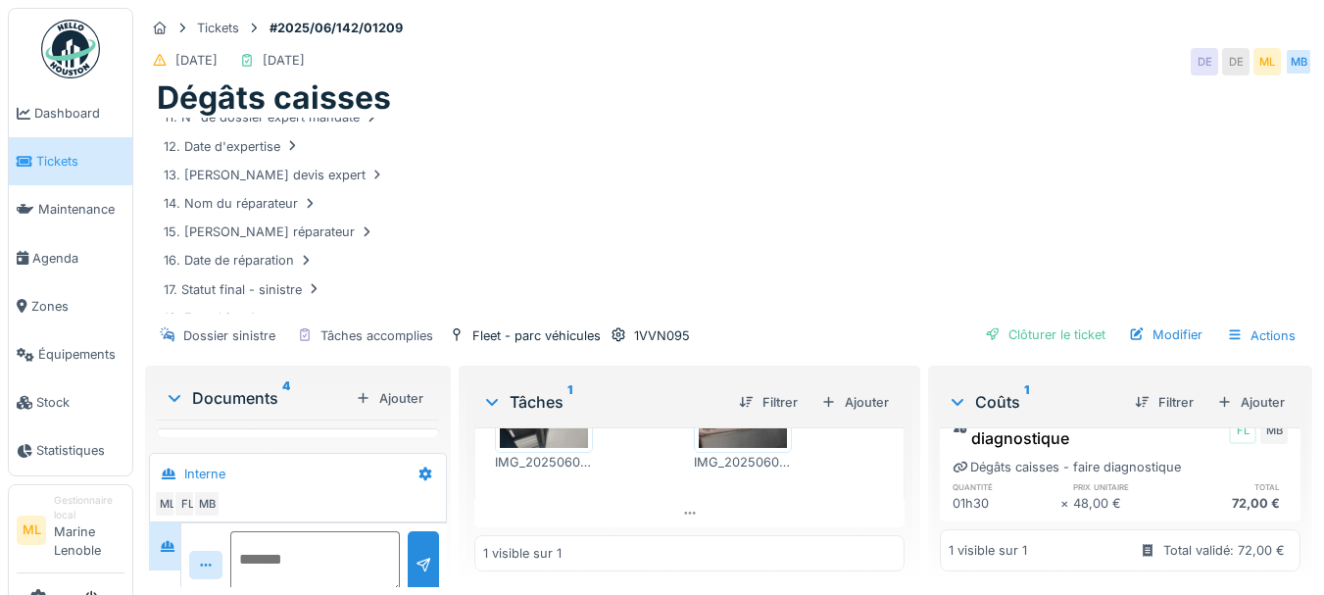
drag, startPoint x: 818, startPoint y: 356, endPoint x: 818, endPoint y: 336, distance: 19.6
click at [818, 370] on div "Tâches 1 Filtrer Ajouter Terminé 04/06/2025 MB FL Dégâts caisses - faire diagno…" at bounding box center [690, 475] width 447 height 210
drag, startPoint x: 818, startPoint y: 333, endPoint x: 818, endPoint y: 243, distance: 90.2
click at [818, 243] on div "Tickets #2025/06/142/01209 03/06/2025 04/06/2025 DE DE ML MB Dégâts caisses 01.…" at bounding box center [728, 185] width 1175 height 354
drag, startPoint x: 699, startPoint y: 348, endPoint x: 104, endPoint y: 229, distance: 606.7
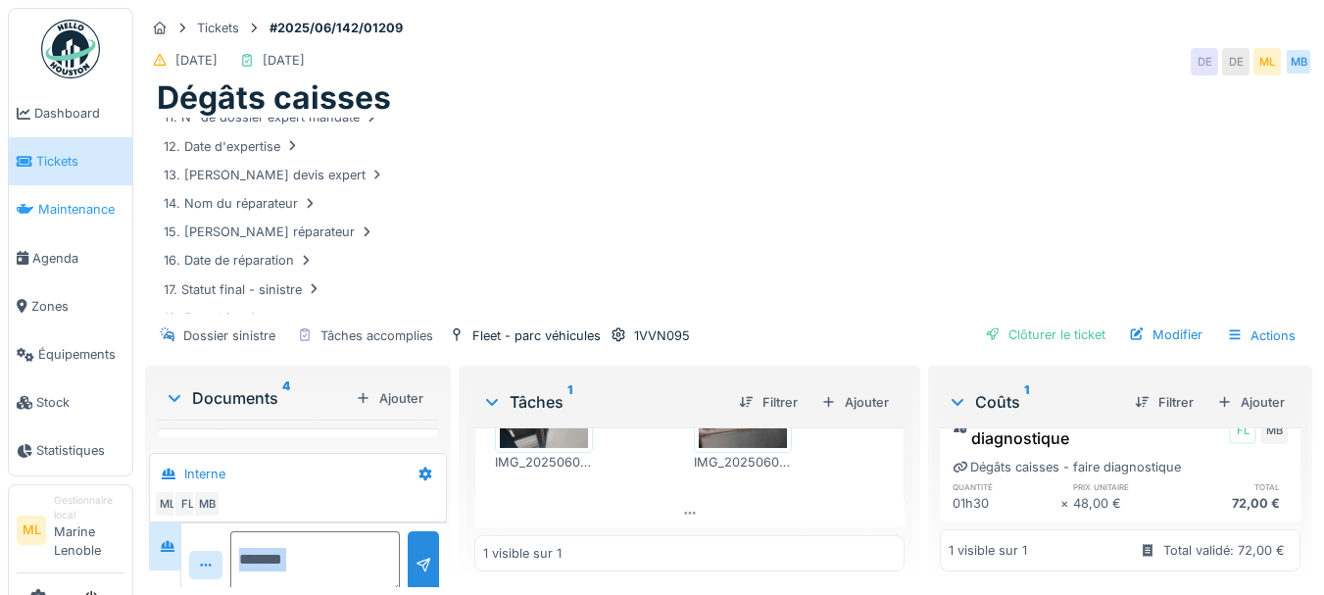
click at [691, 315] on div "Tickets #2025/06/142/01209 03/06/2025 04/06/2025 DE DE ML MB Dégâts caisses 01.…" at bounding box center [728, 297] width 1191 height 595
drag, startPoint x: 133, startPoint y: 248, endPoint x: 118, endPoint y: 227, distance: 25.9
click at [103, 234] on body "Dashboard Tickets Maintenance Agenda Zones Équipements Stock Statistiques ML Ge…" at bounding box center [662, 297] width 1324 height 595
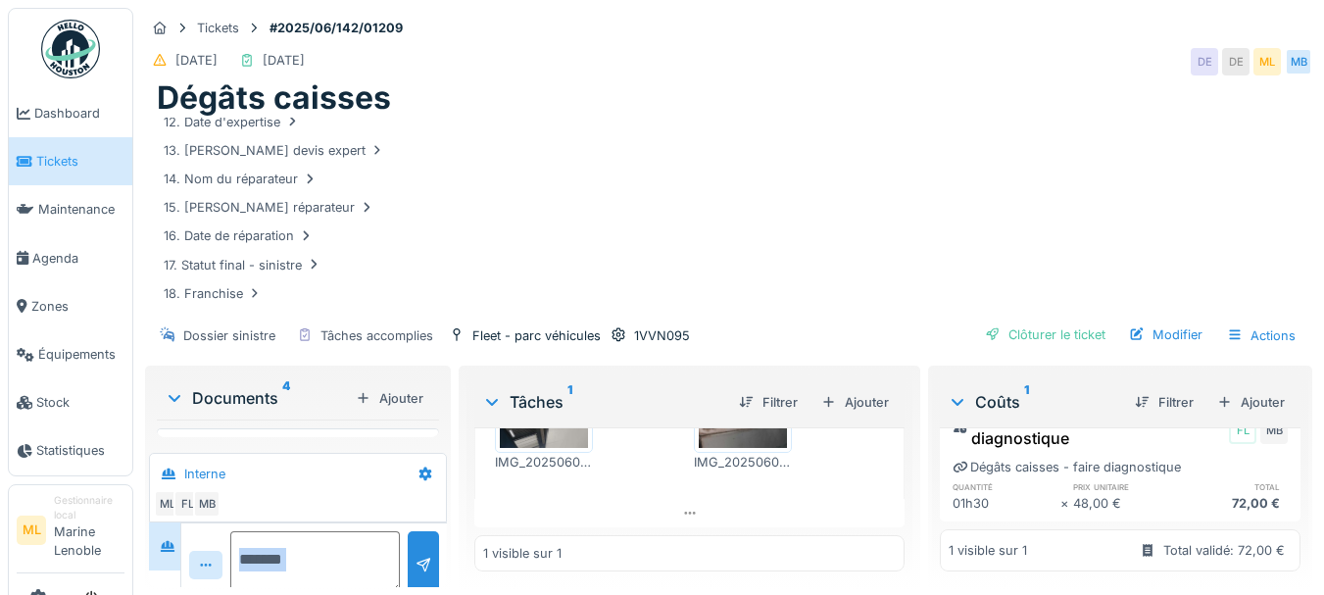
click at [941, 321] on div "Dossier sinistre Tâches accomplies Fleet - parc véhicules 1VVN095 Clôturer le t…" at bounding box center [728, 336] width 1167 height 44
click at [842, 530] on div "Terminé 04/06/2025 MB FL Dégâts caisses - faire diagnostique Commentaire de clô…" at bounding box center [689, 499] width 431 height 144
click at [782, 556] on div "1 visible sur 1" at bounding box center [689, 553] width 431 height 36
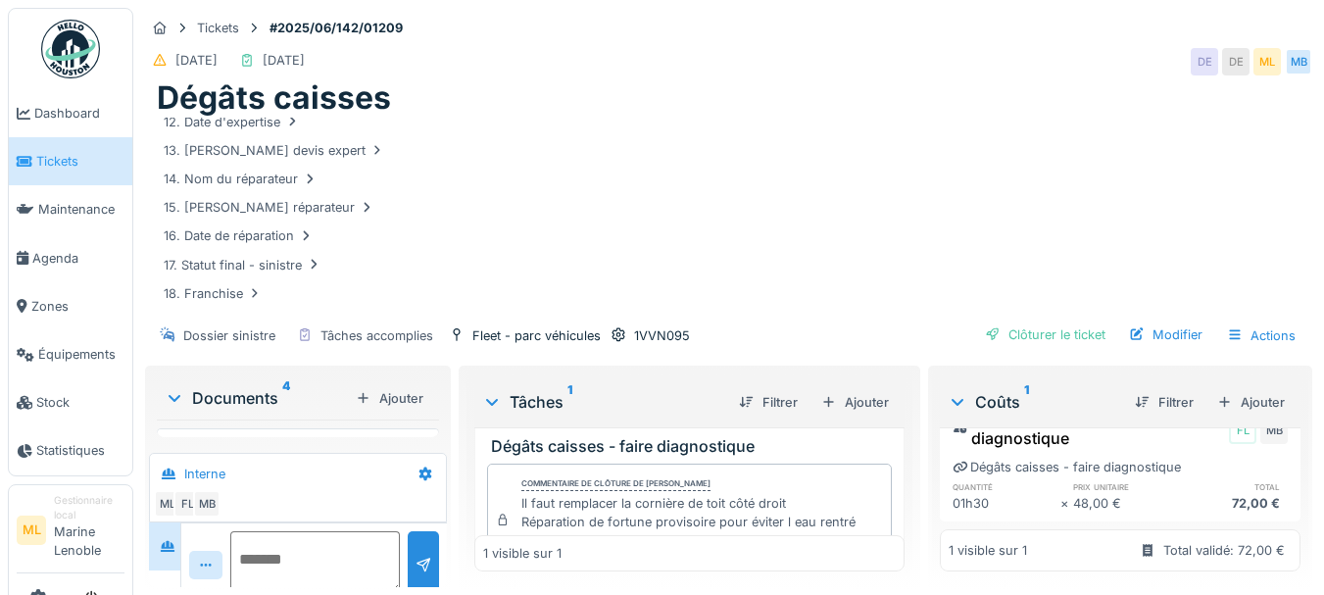
scroll to position [0, 0]
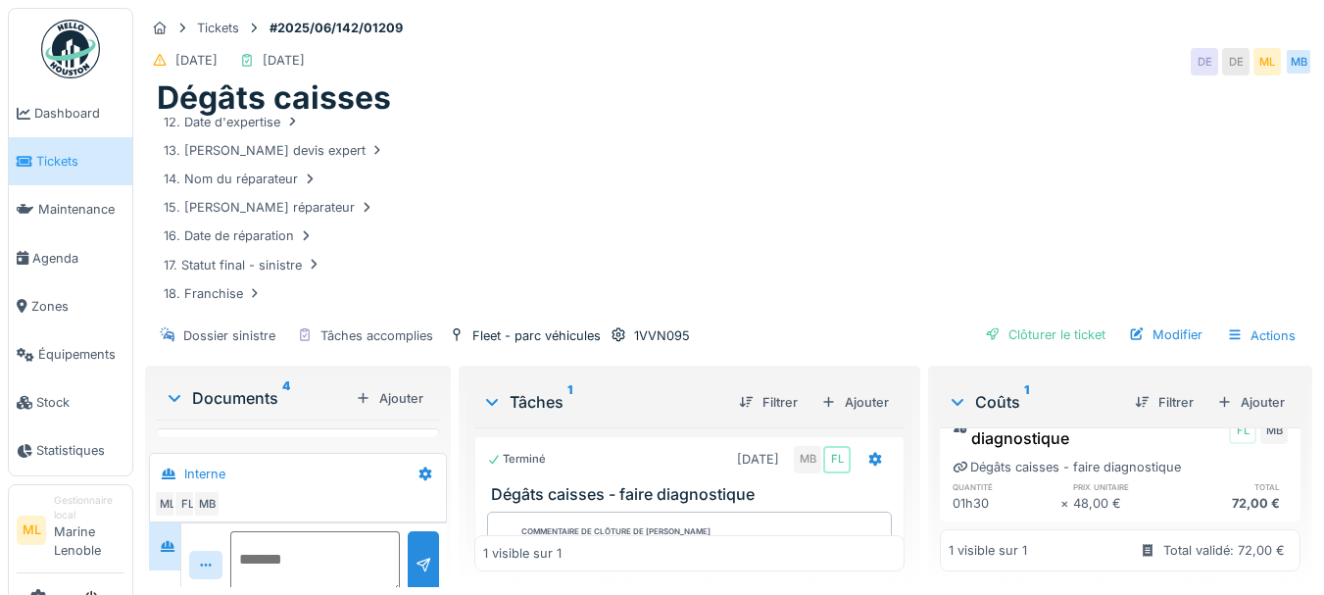
click at [173, 403] on icon at bounding box center [175, 398] width 16 height 20
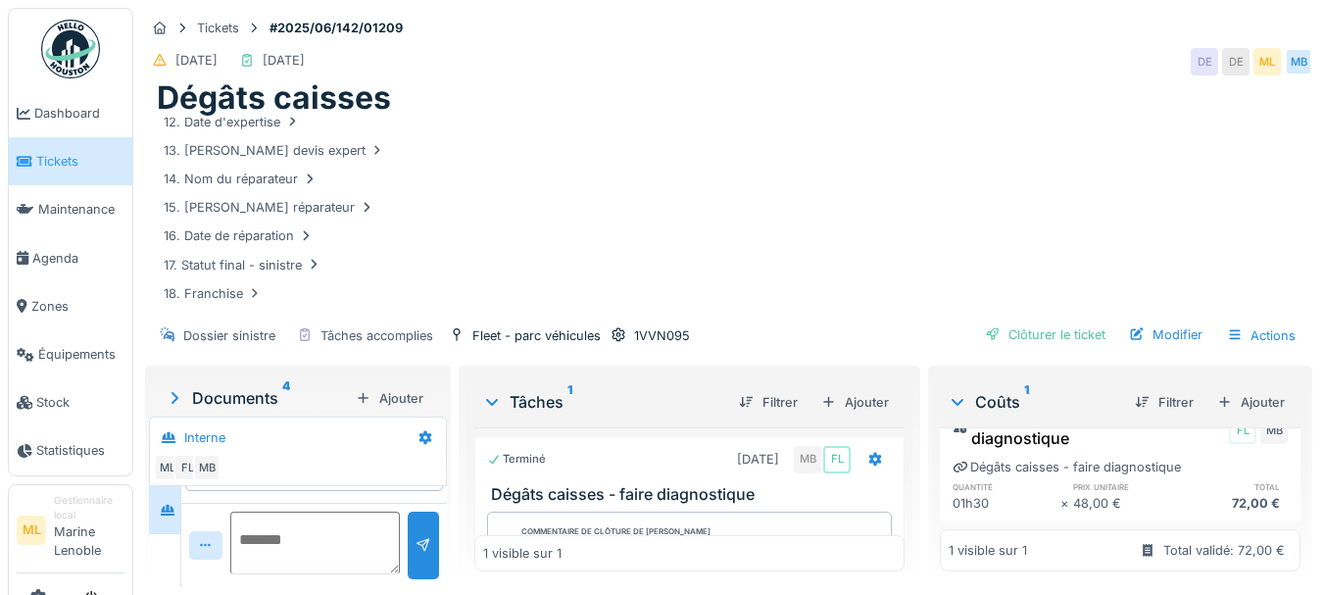
scroll to position [61, 0]
click at [173, 403] on icon at bounding box center [175, 398] width 7 height 12
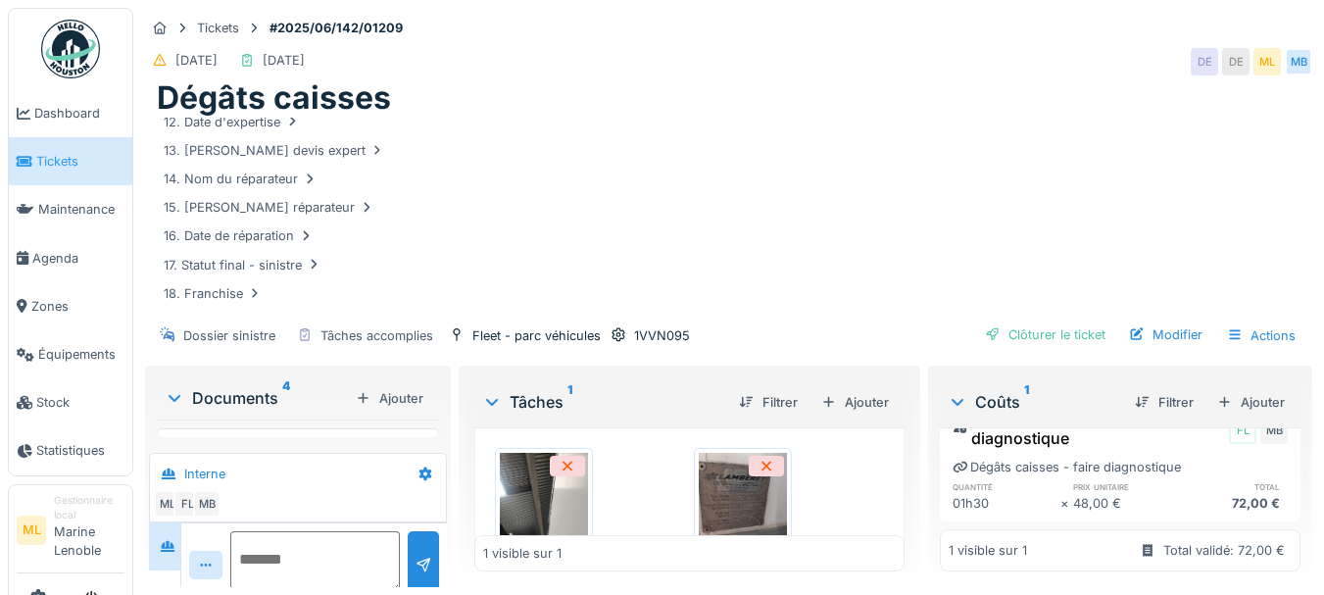
scroll to position [301, 0]
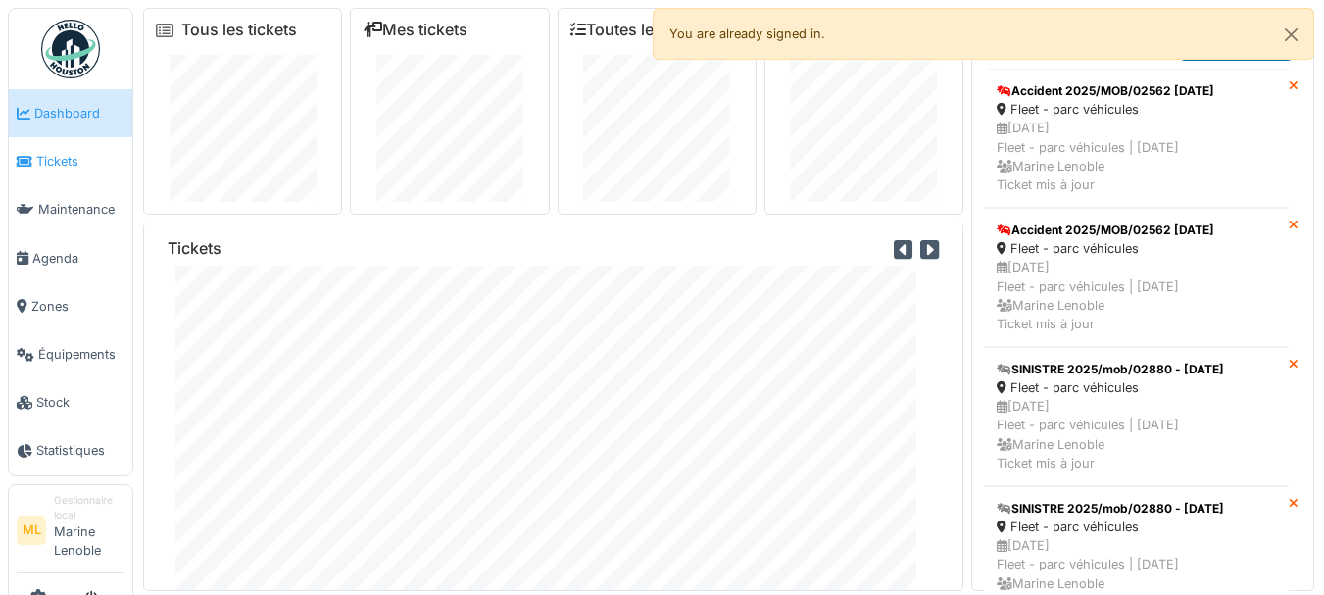
click at [74, 155] on span "Tickets" at bounding box center [80, 161] width 88 height 19
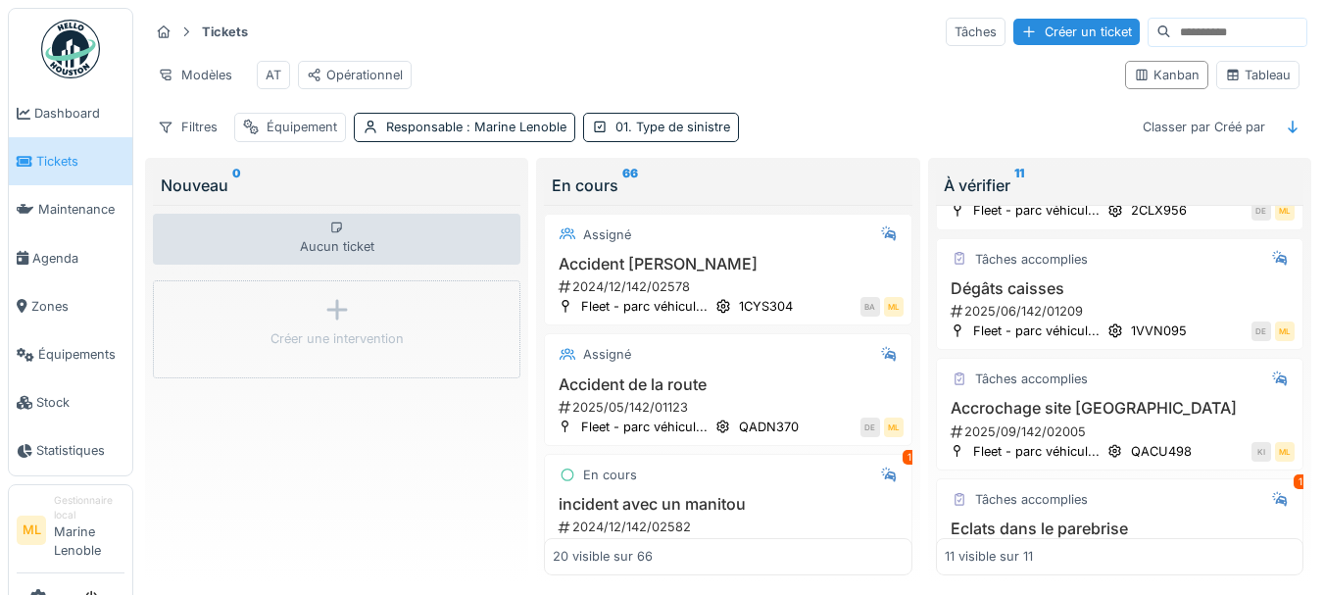
scroll to position [132, 0]
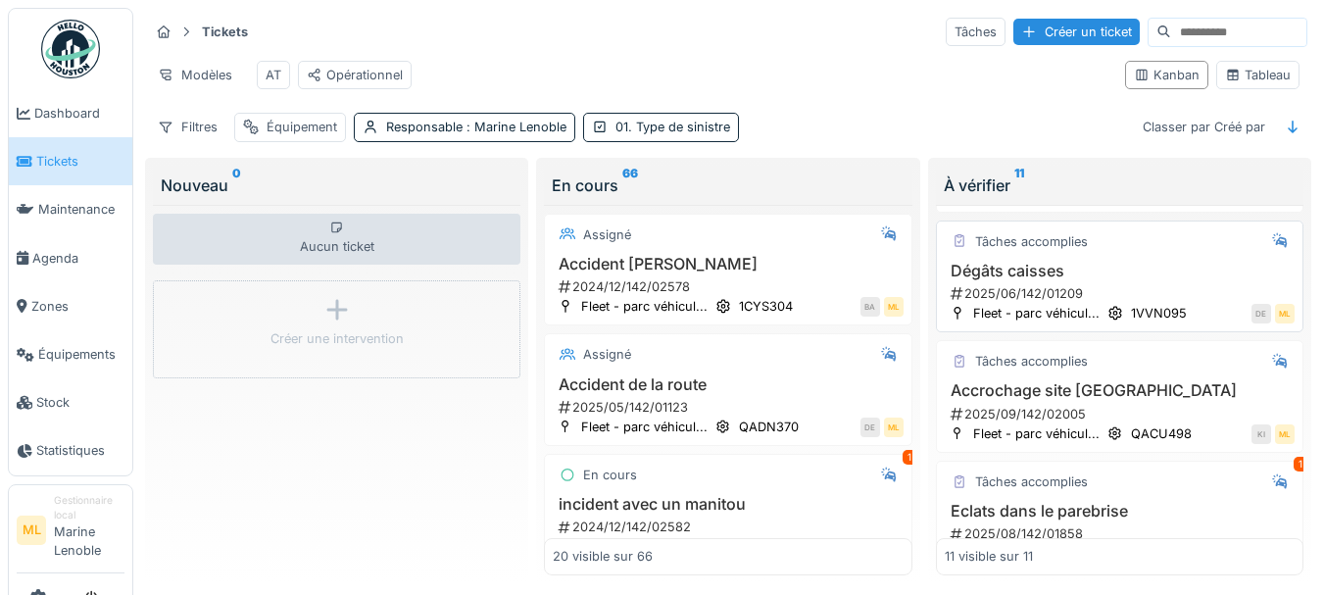
click at [1159, 280] on h3 "Dégâts caisses" at bounding box center [1120, 271] width 350 height 19
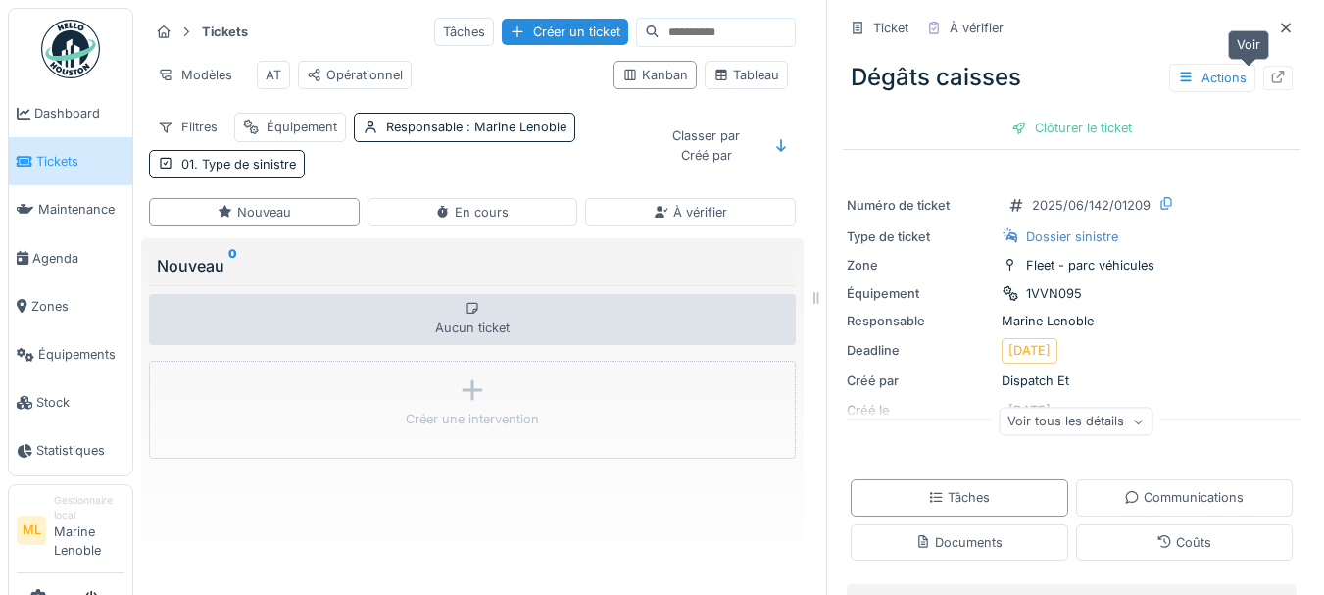
click at [1270, 71] on icon at bounding box center [1278, 77] width 16 height 13
